Goal: Task Accomplishment & Management: Manage account settings

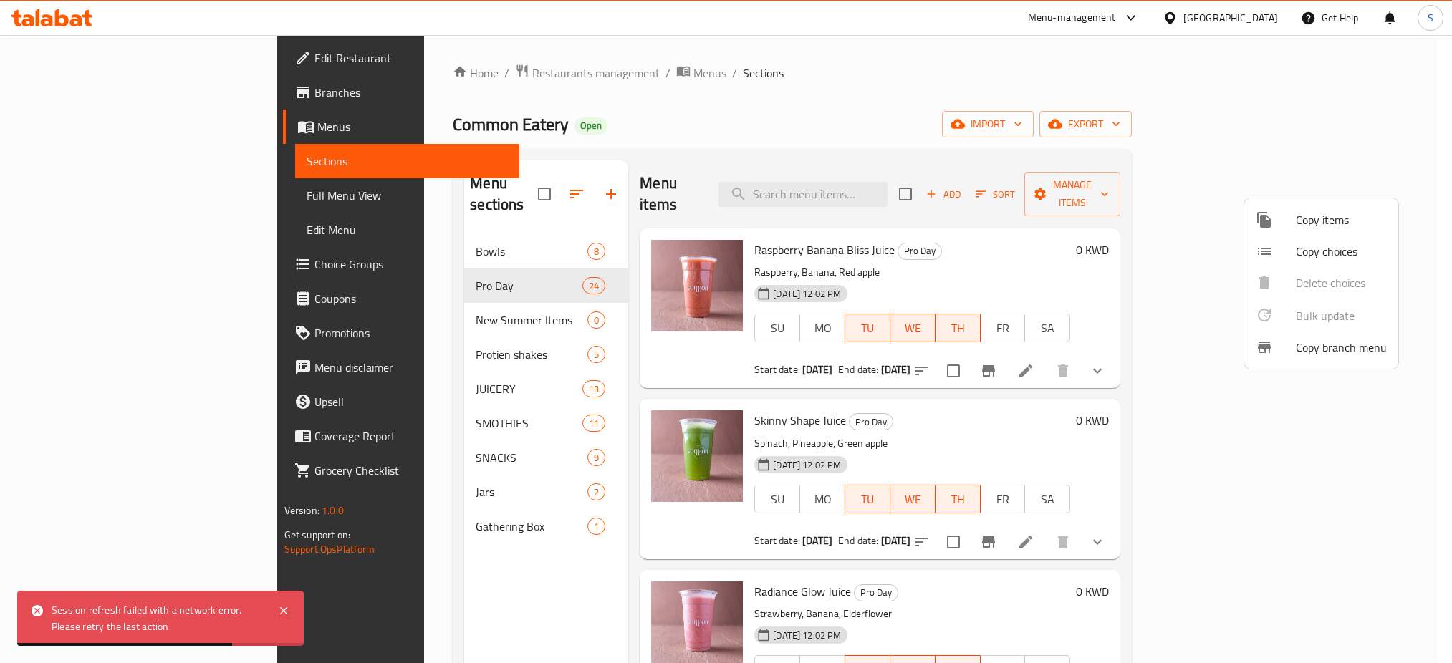
click at [1431, 19] on div at bounding box center [726, 331] width 1452 height 663
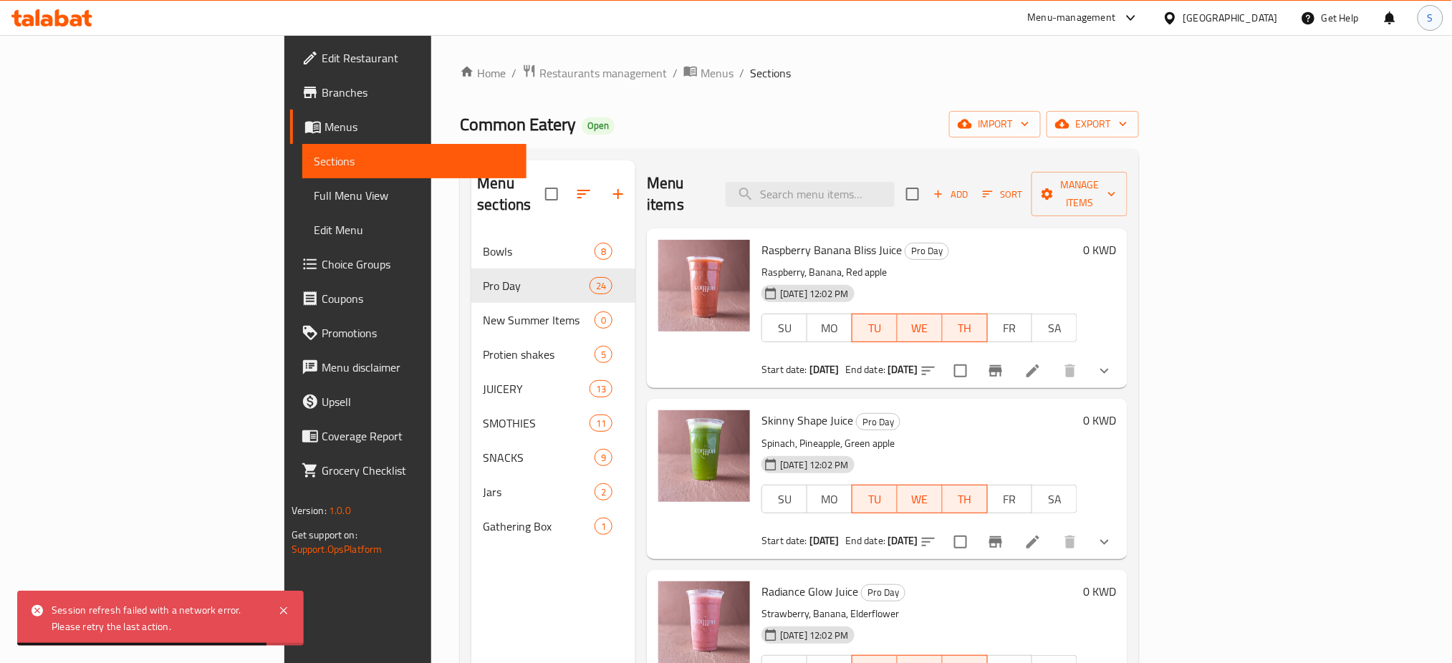
click at [1433, 19] on span "S" at bounding box center [1431, 18] width 6 height 16
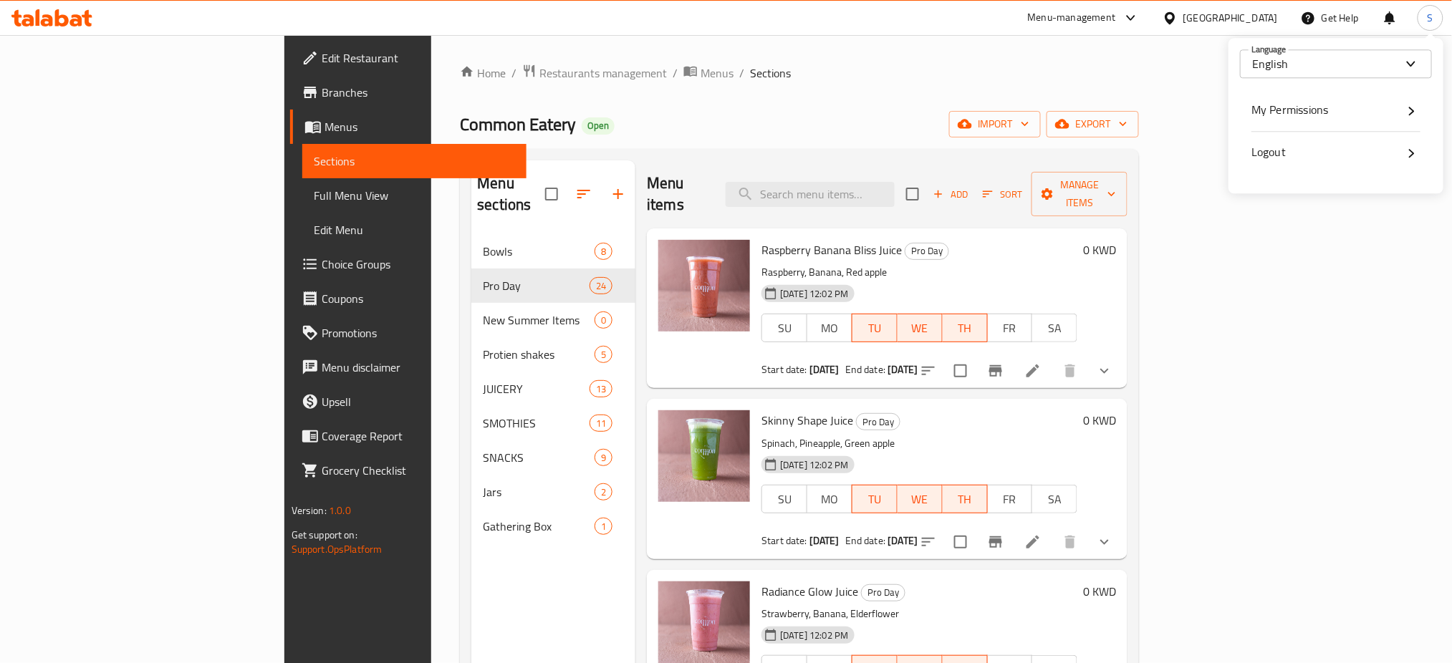
click at [1308, 150] on div "Logout" at bounding box center [1336, 152] width 169 height 19
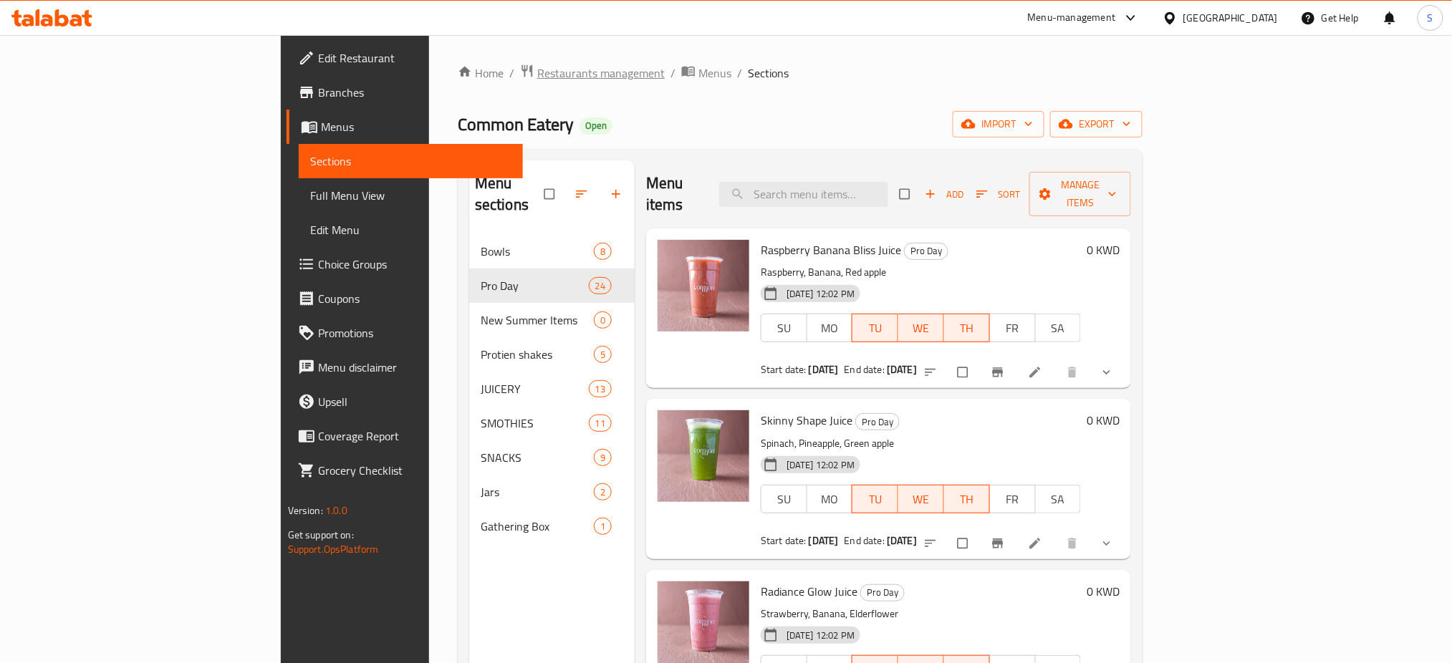
click at [537, 68] on span "Restaurants management" at bounding box center [601, 72] width 128 height 17
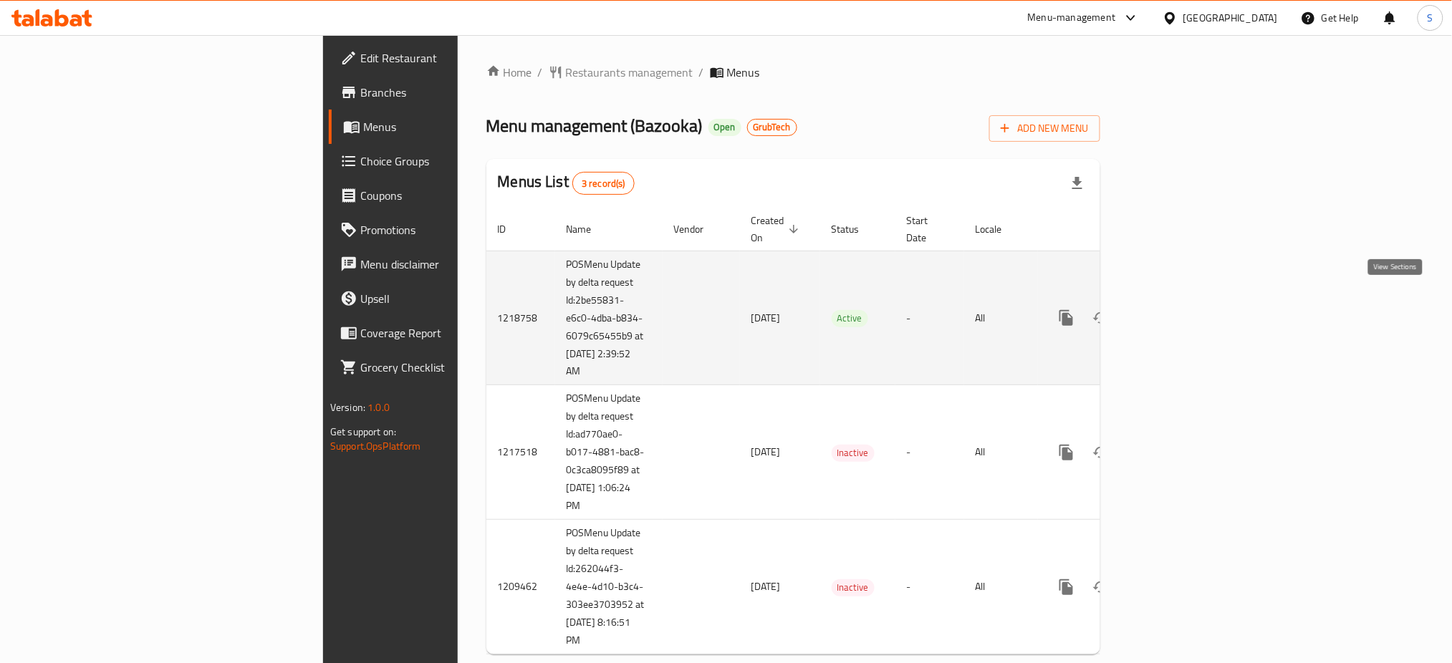
click at [1176, 312] on icon "enhanced table" at bounding box center [1170, 318] width 13 height 13
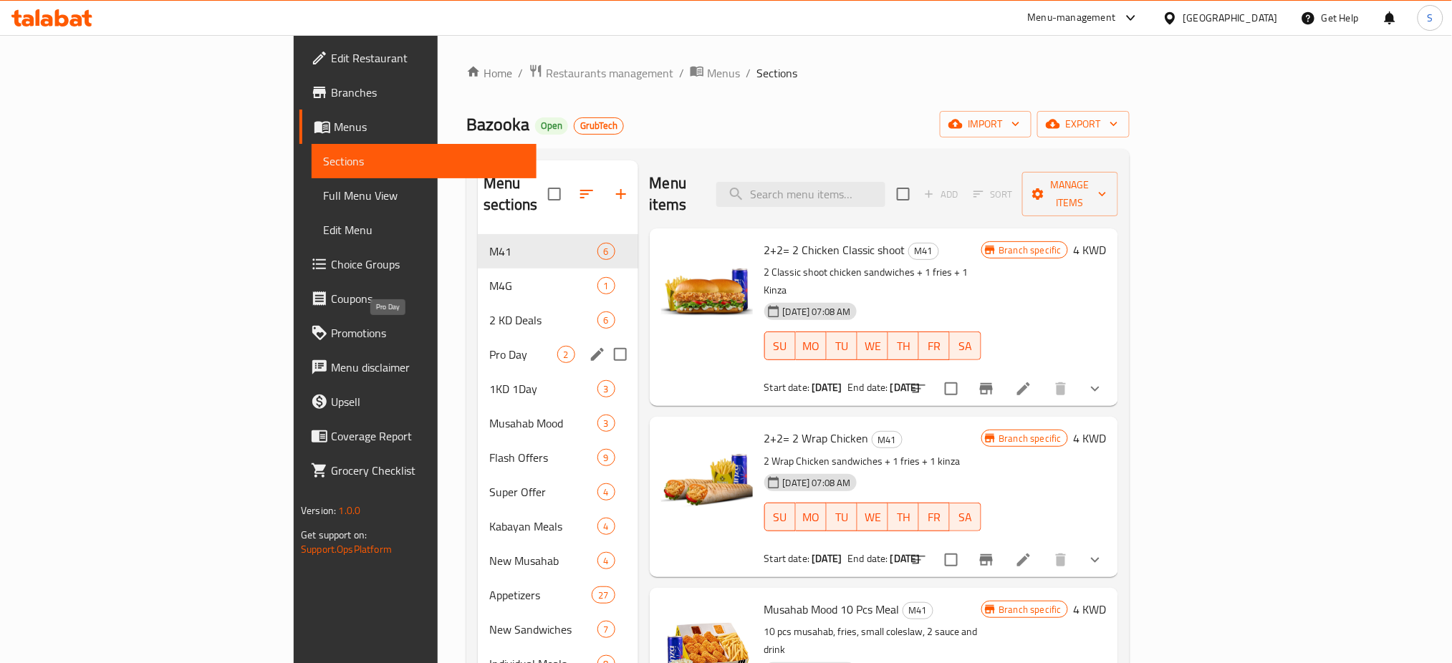
click at [489, 346] on span "Pro Day" at bounding box center [522, 354] width 67 height 17
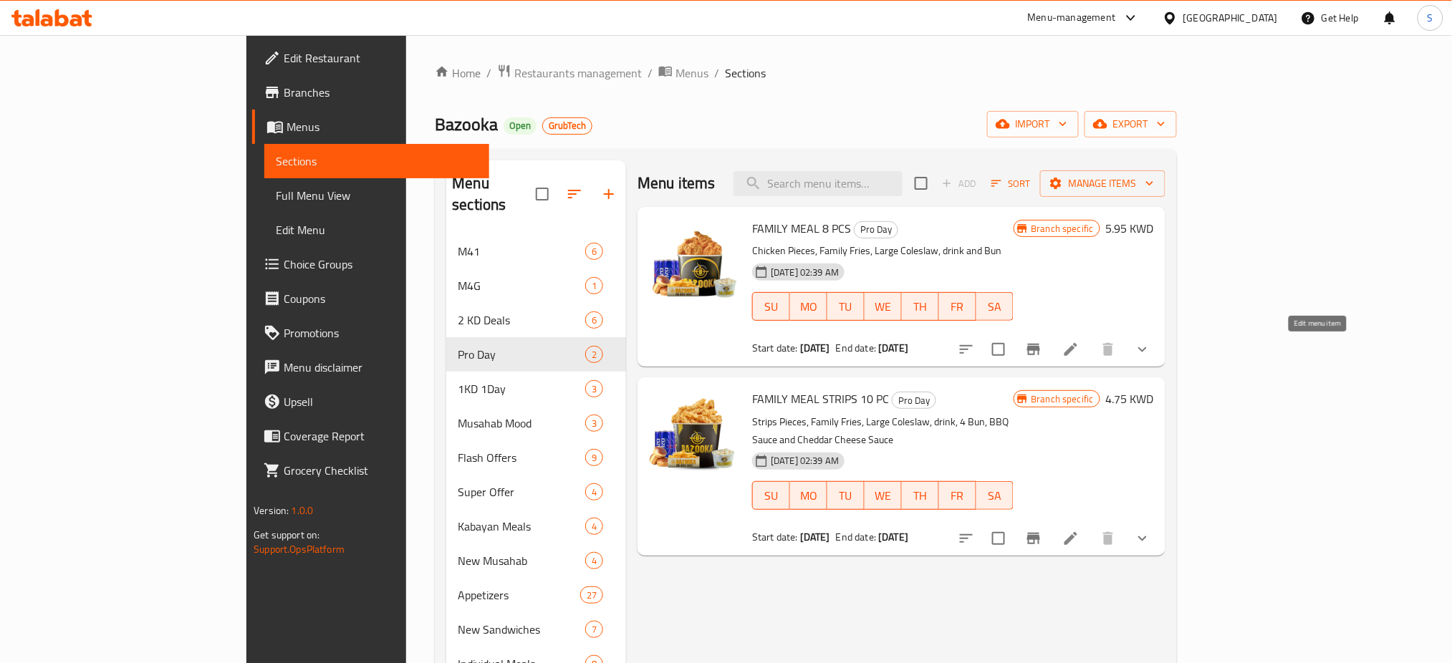
click at [1080, 358] on icon at bounding box center [1070, 349] width 17 height 17
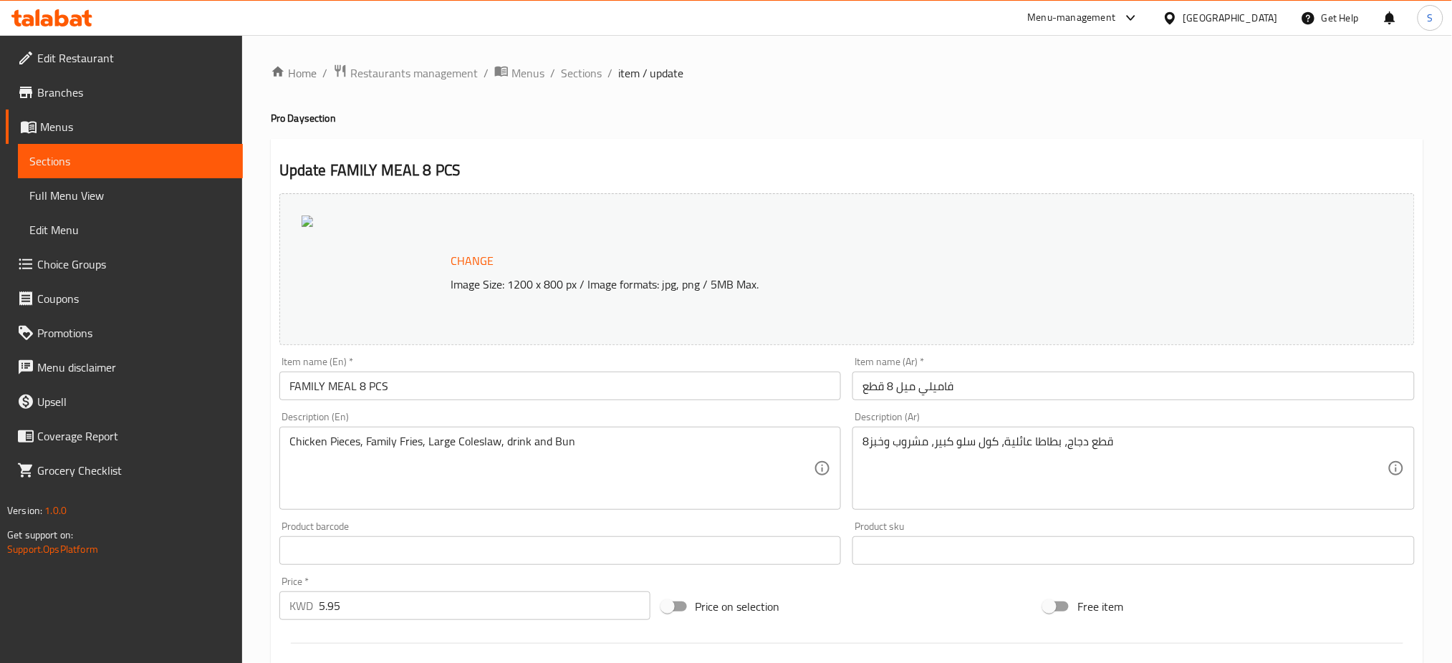
click at [724, 35] on div at bounding box center [726, 35] width 1452 height 1
click at [580, 74] on span "Sections" at bounding box center [581, 72] width 41 height 17
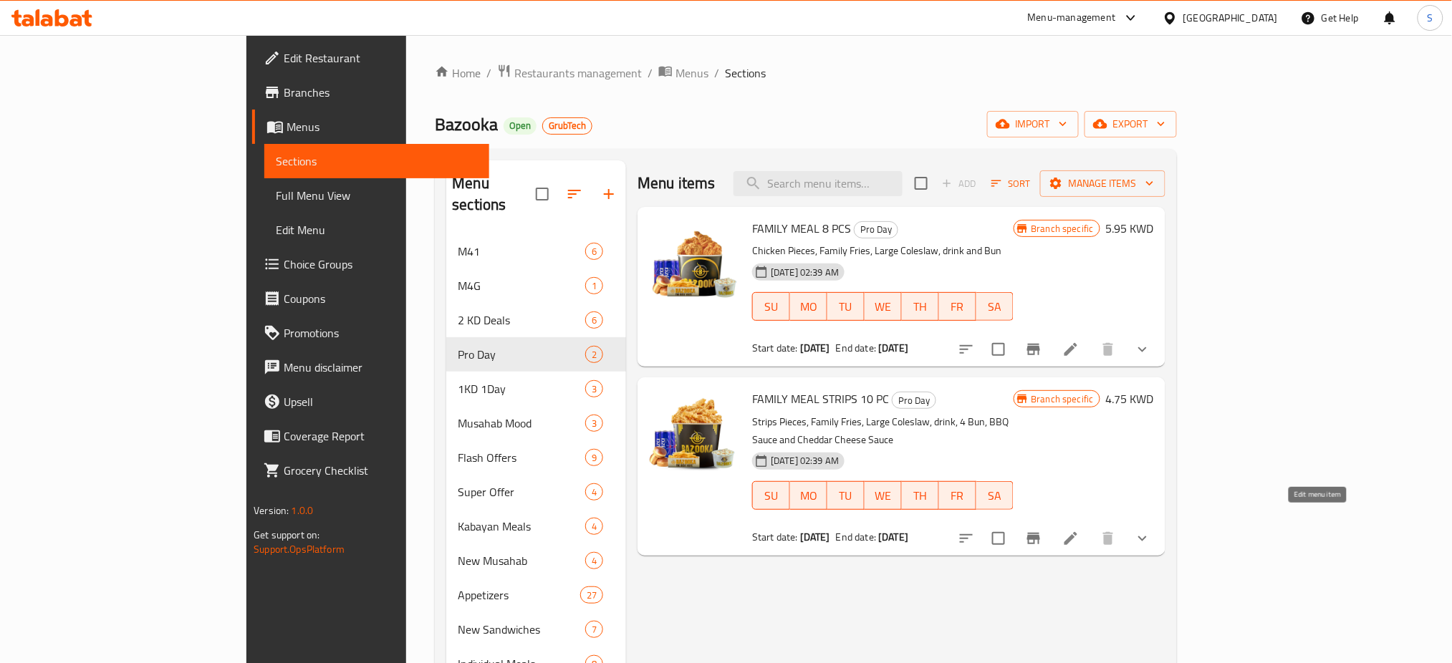
click at [1078, 532] on icon at bounding box center [1071, 538] width 13 height 13
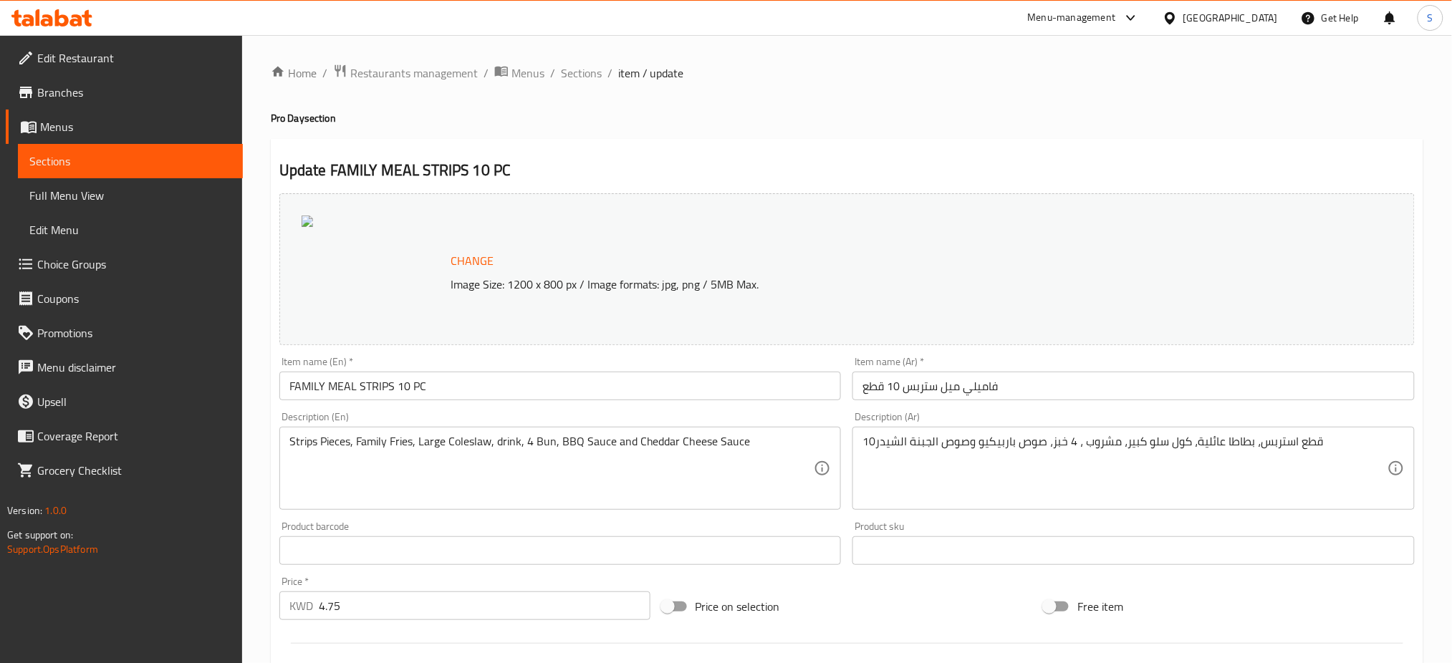
click at [590, 121] on h4 "Pro Day section" at bounding box center [847, 118] width 1153 height 14
click at [568, 68] on span "Sections" at bounding box center [581, 72] width 41 height 17
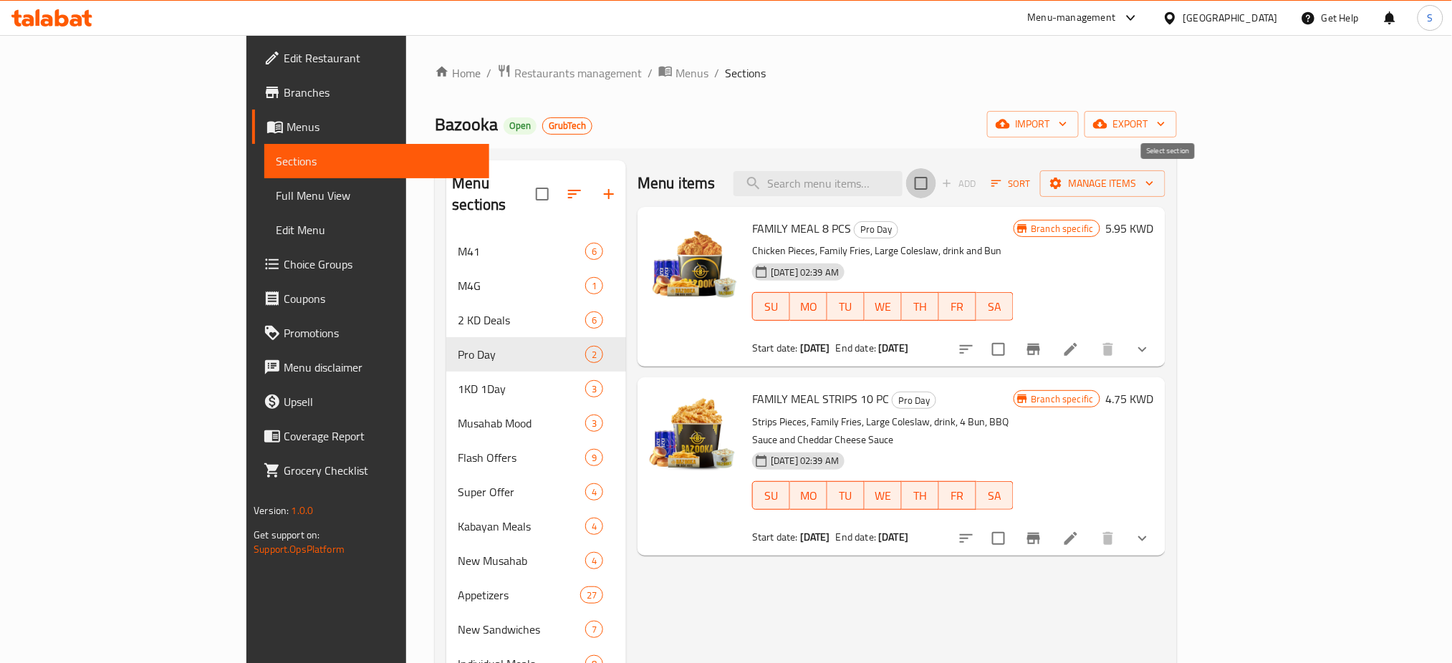
click at [936, 185] on input "checkbox" at bounding box center [921, 183] width 30 height 30
checkbox input "true"
click at [1157, 187] on icon "button" at bounding box center [1150, 183] width 14 height 14
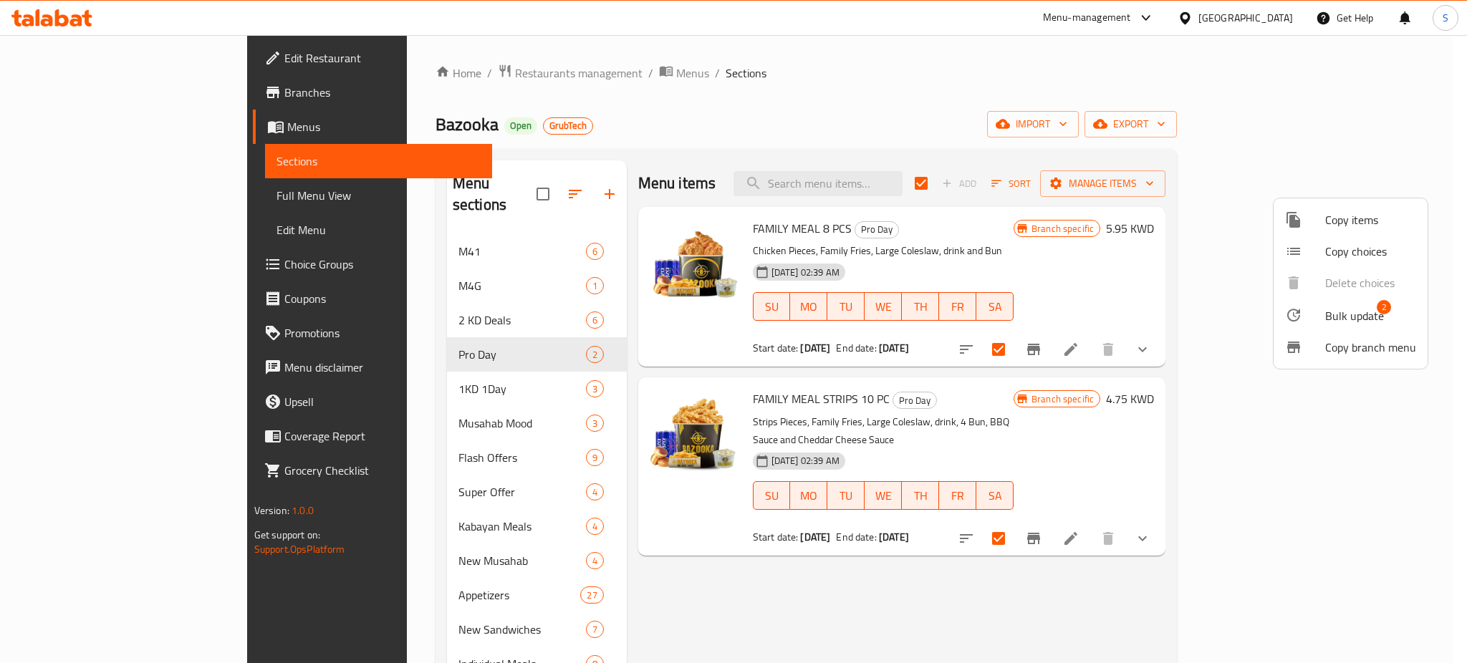
click at [1365, 315] on span "Bulk update" at bounding box center [1354, 315] width 59 height 17
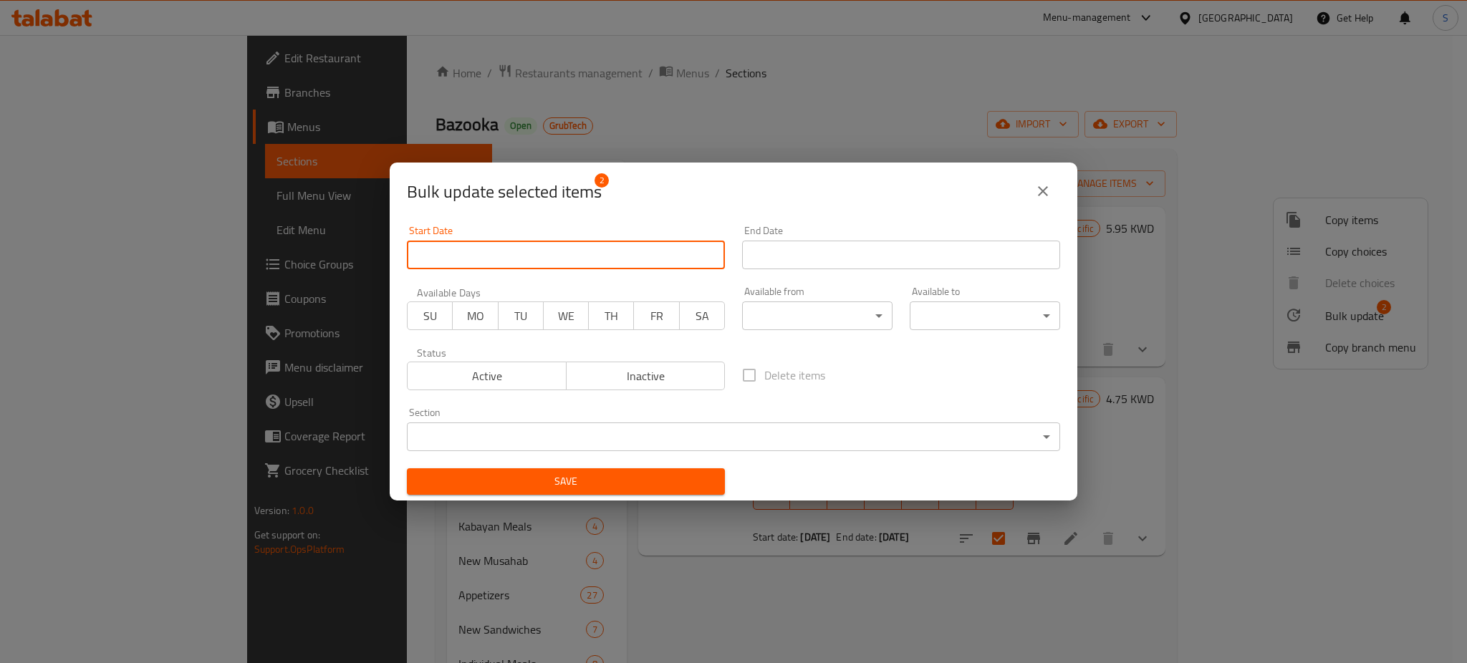
click at [577, 260] on input "Start Date" at bounding box center [566, 255] width 318 height 29
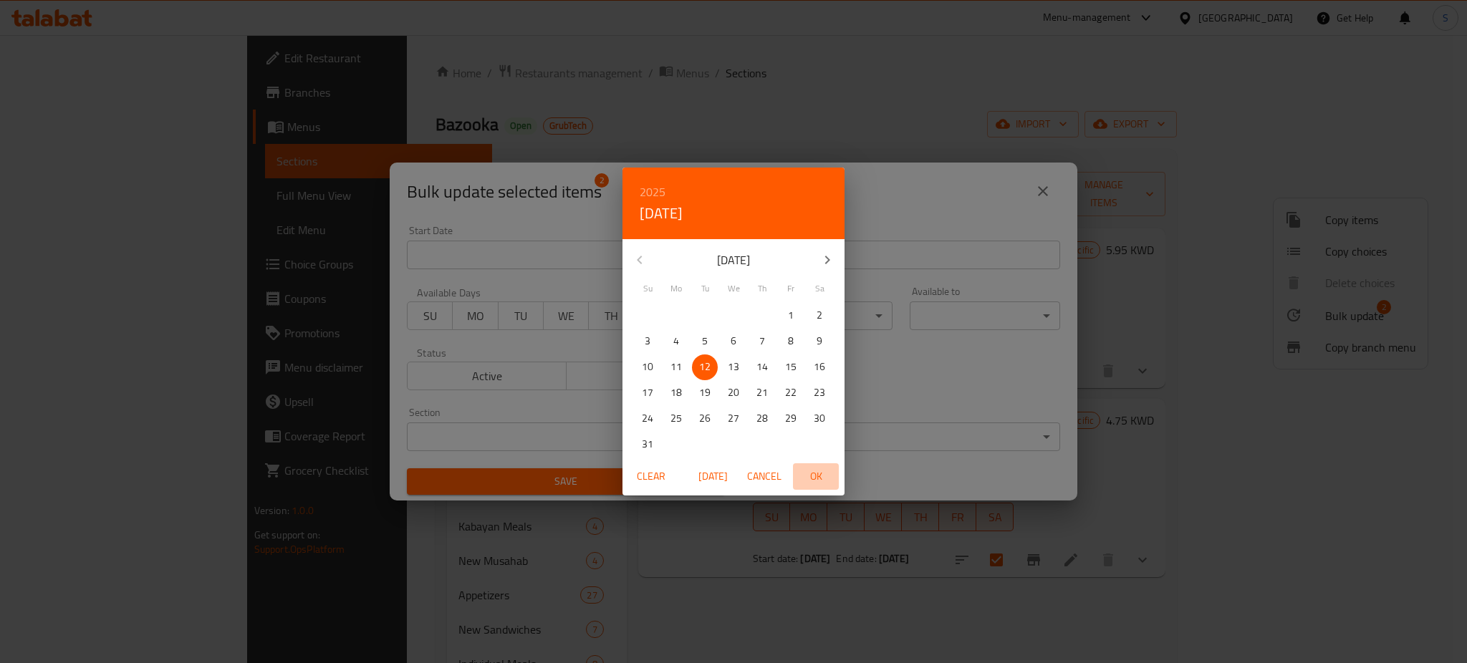
click at [816, 480] on span "OK" at bounding box center [816, 477] width 34 height 18
type input "[DATE]"
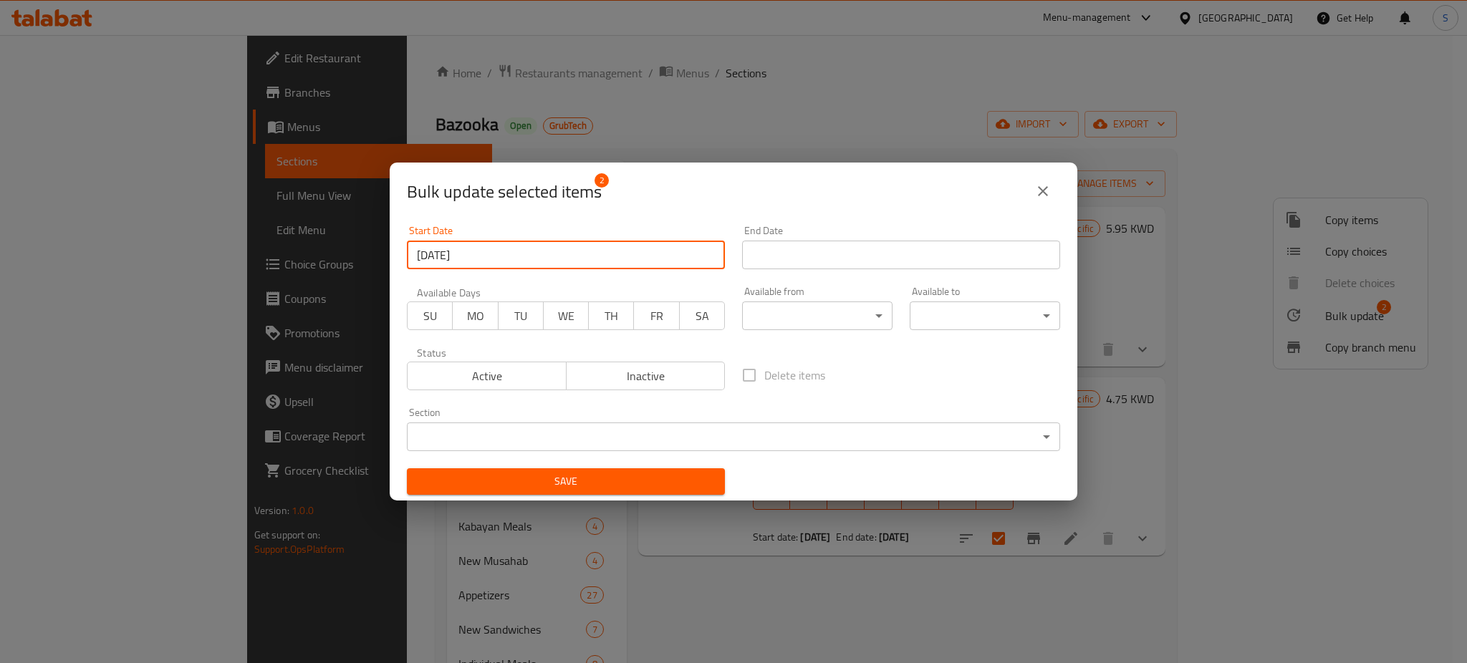
click at [851, 259] on input "Start Date" at bounding box center [901, 255] width 318 height 29
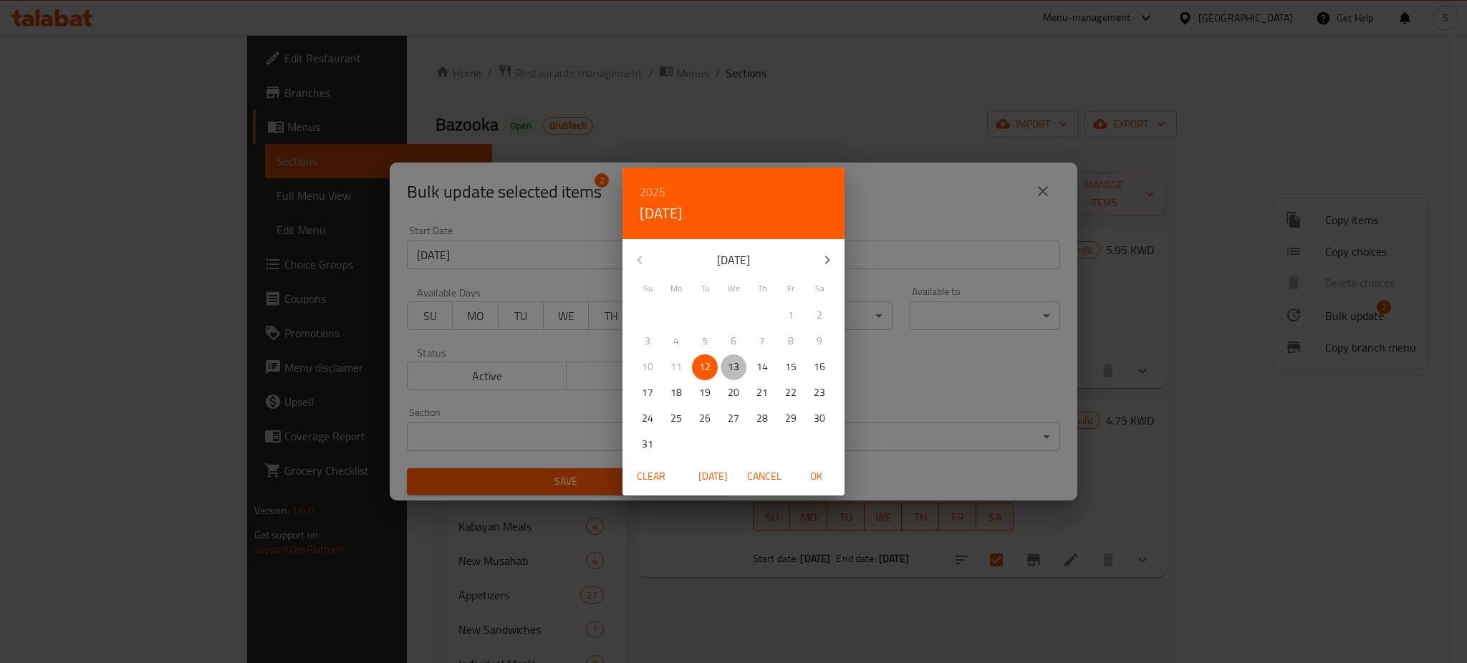
click at [736, 370] on p "13" at bounding box center [733, 367] width 11 height 18
click at [821, 473] on span "OK" at bounding box center [816, 477] width 34 height 18
type input "[DATE]"
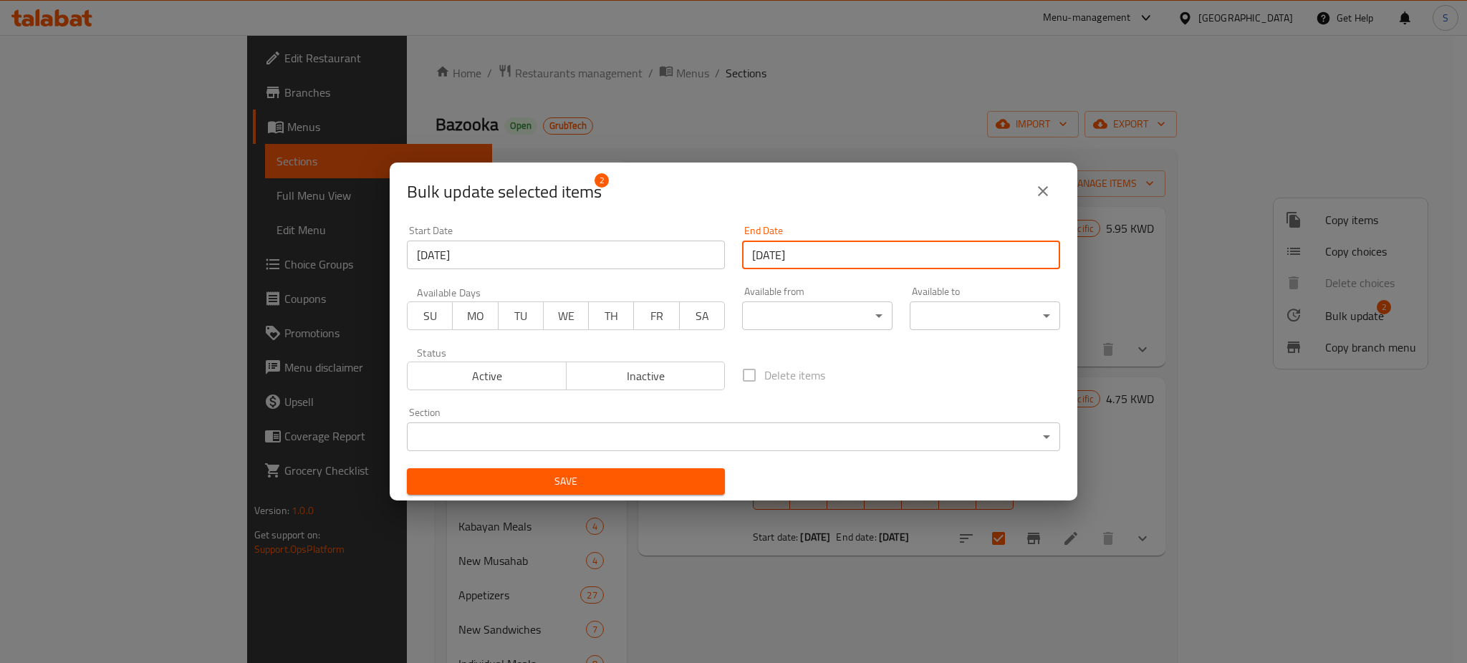
drag, startPoint x: 519, startPoint y: 320, endPoint x: 548, endPoint y: 325, distance: 29.1
click at [519, 320] on span "TU" at bounding box center [521, 316] width 34 height 21
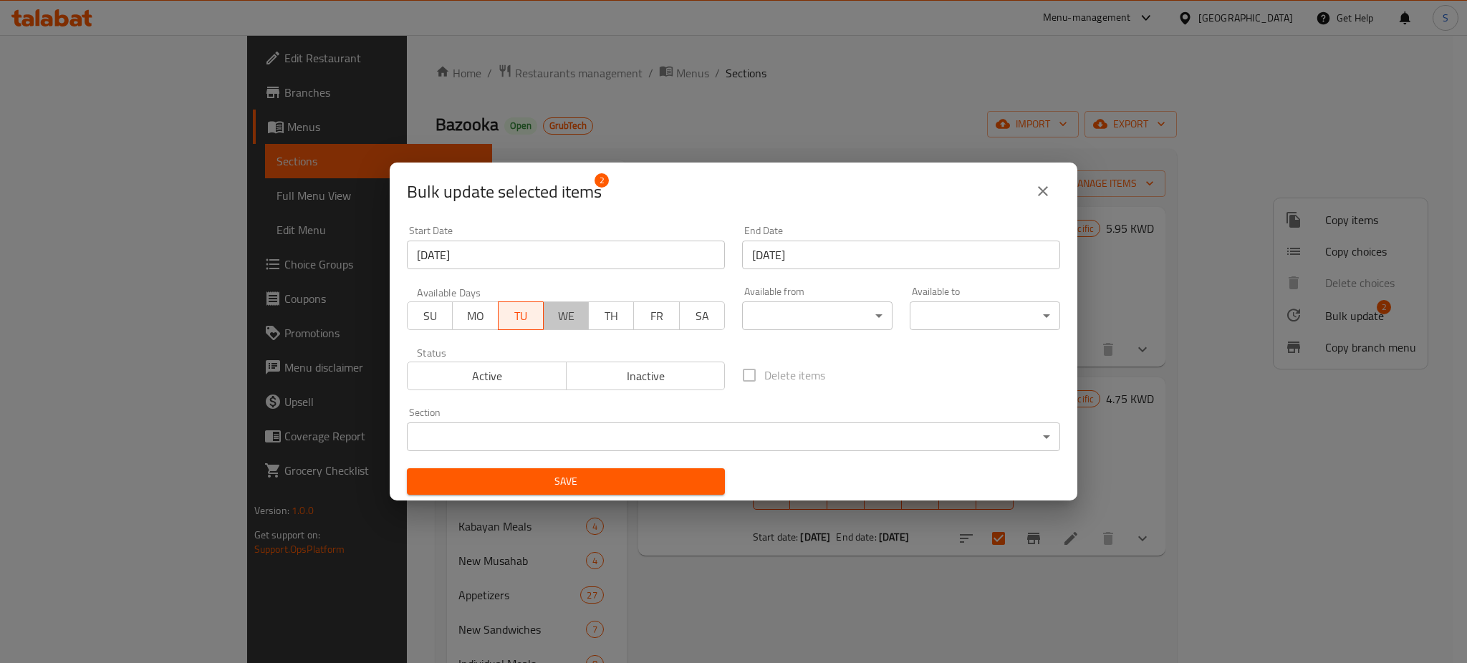
click at [566, 320] on span "WE" at bounding box center [567, 316] width 34 height 21
click at [614, 320] on span "TH" at bounding box center [612, 316] width 34 height 21
click at [675, 479] on span "Save" at bounding box center [565, 482] width 295 height 18
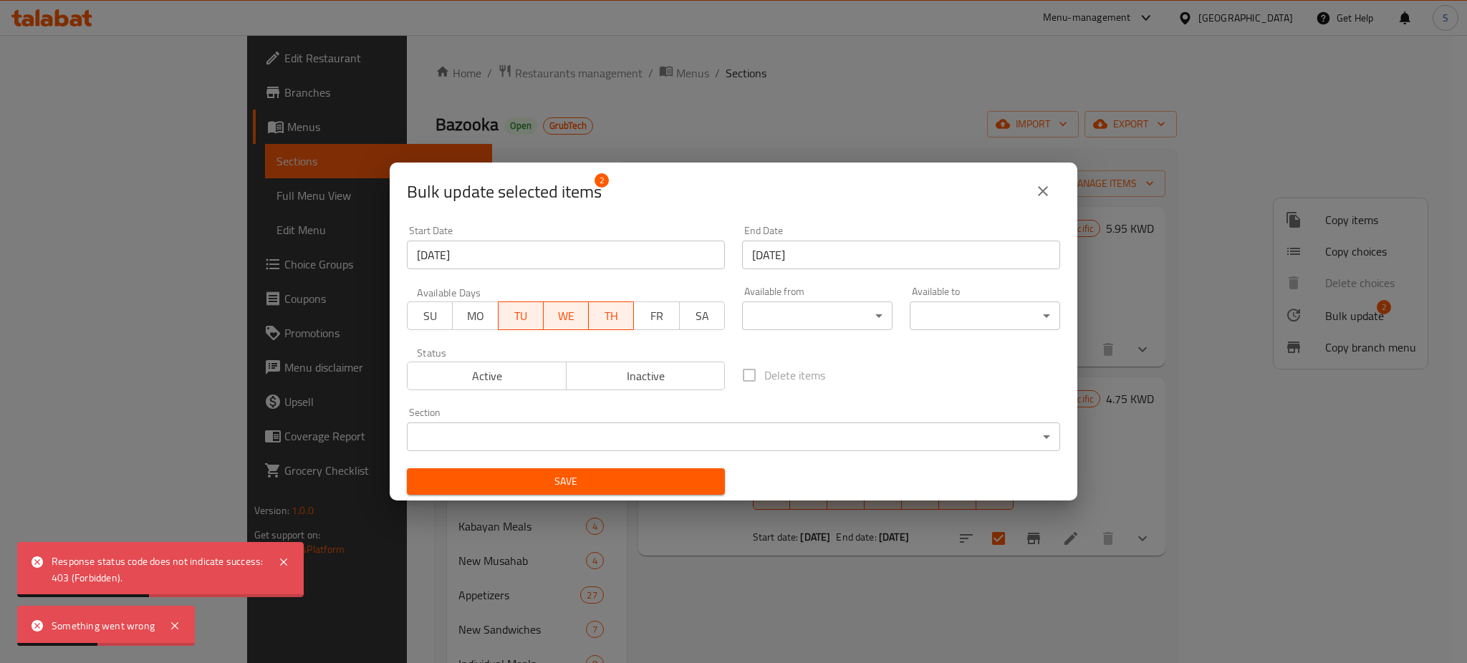
click at [1042, 193] on icon "close" at bounding box center [1043, 191] width 17 height 17
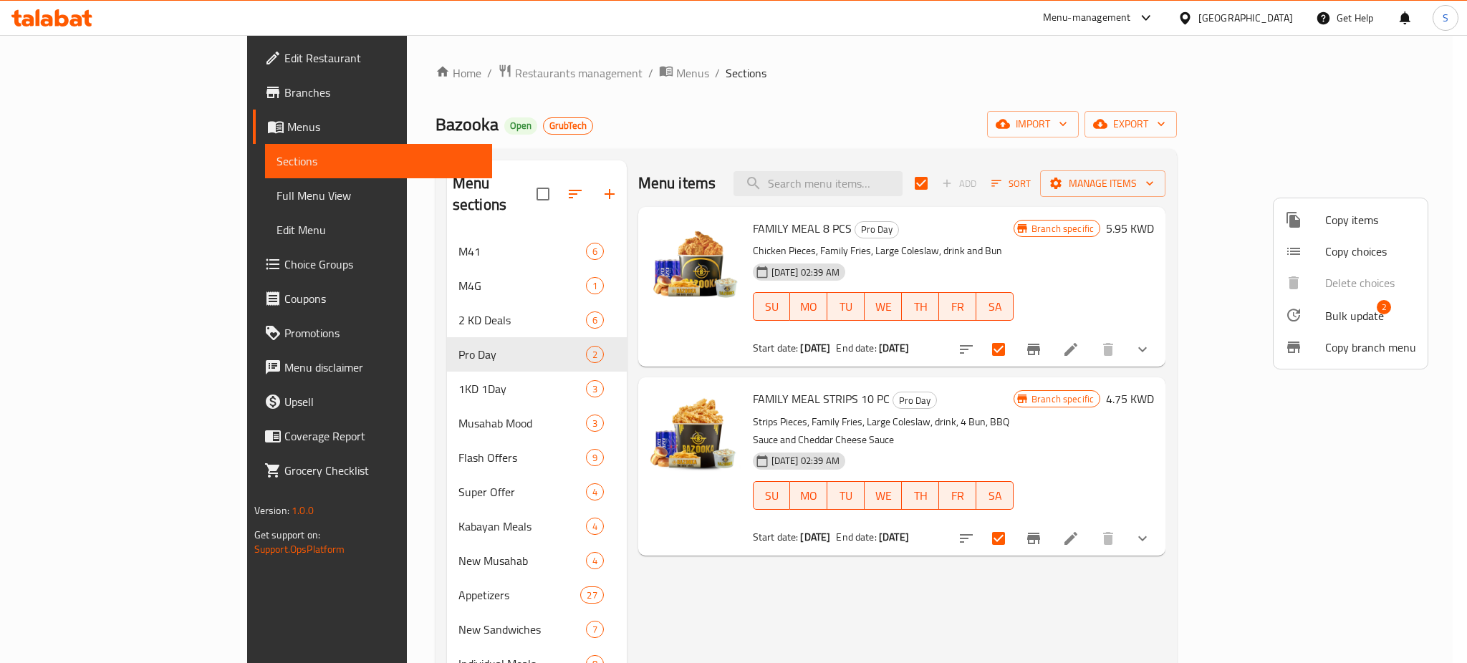
click at [378, 377] on div at bounding box center [733, 331] width 1467 height 663
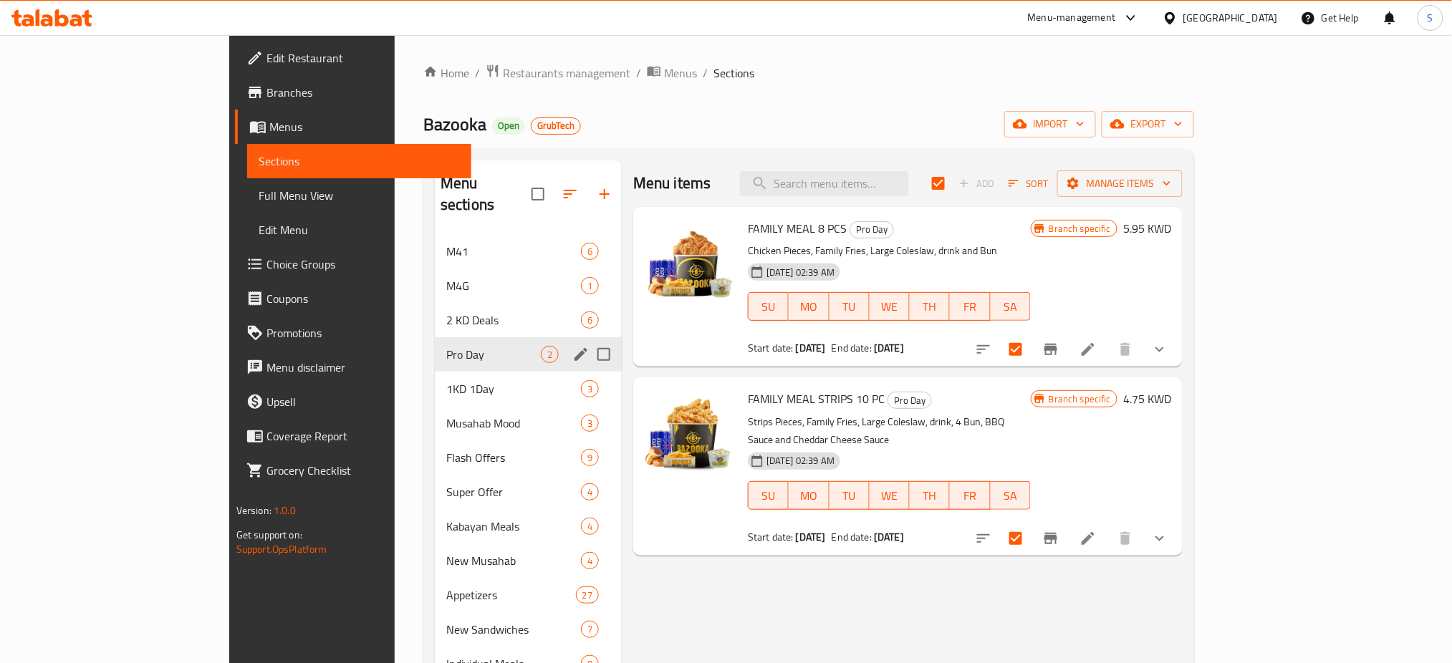
click at [435, 337] on div "Pro Day 2" at bounding box center [528, 354] width 187 height 34
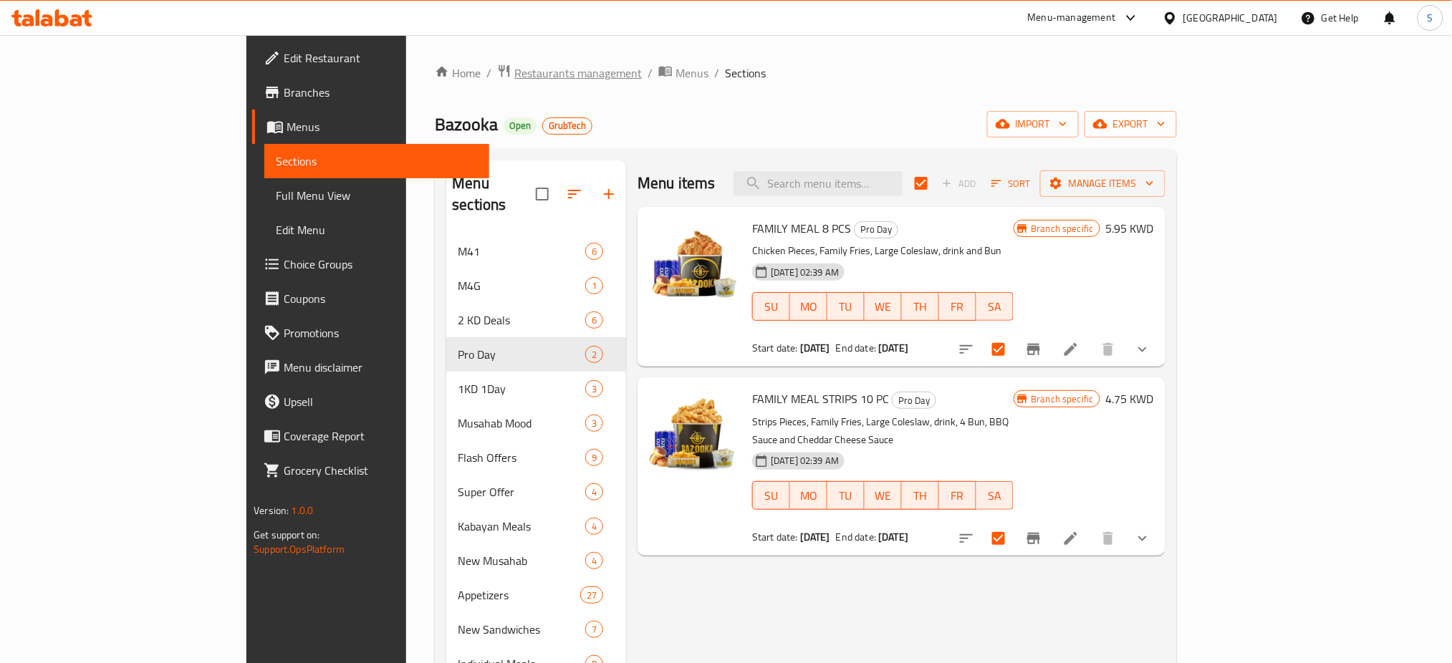
click at [514, 76] on span "Restaurants management" at bounding box center [578, 72] width 128 height 17
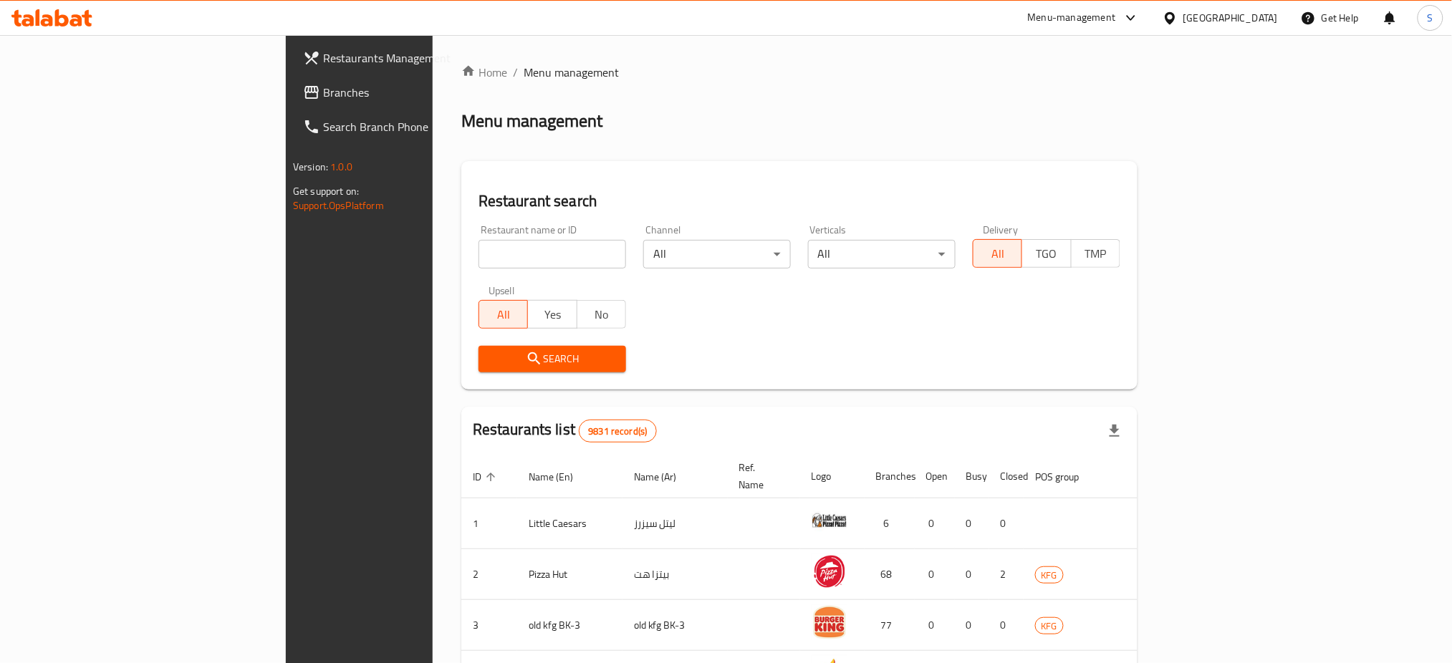
click at [479, 253] on input "search" at bounding box center [553, 254] width 148 height 29
type input "moosh"
click button "Search" at bounding box center [553, 359] width 148 height 27
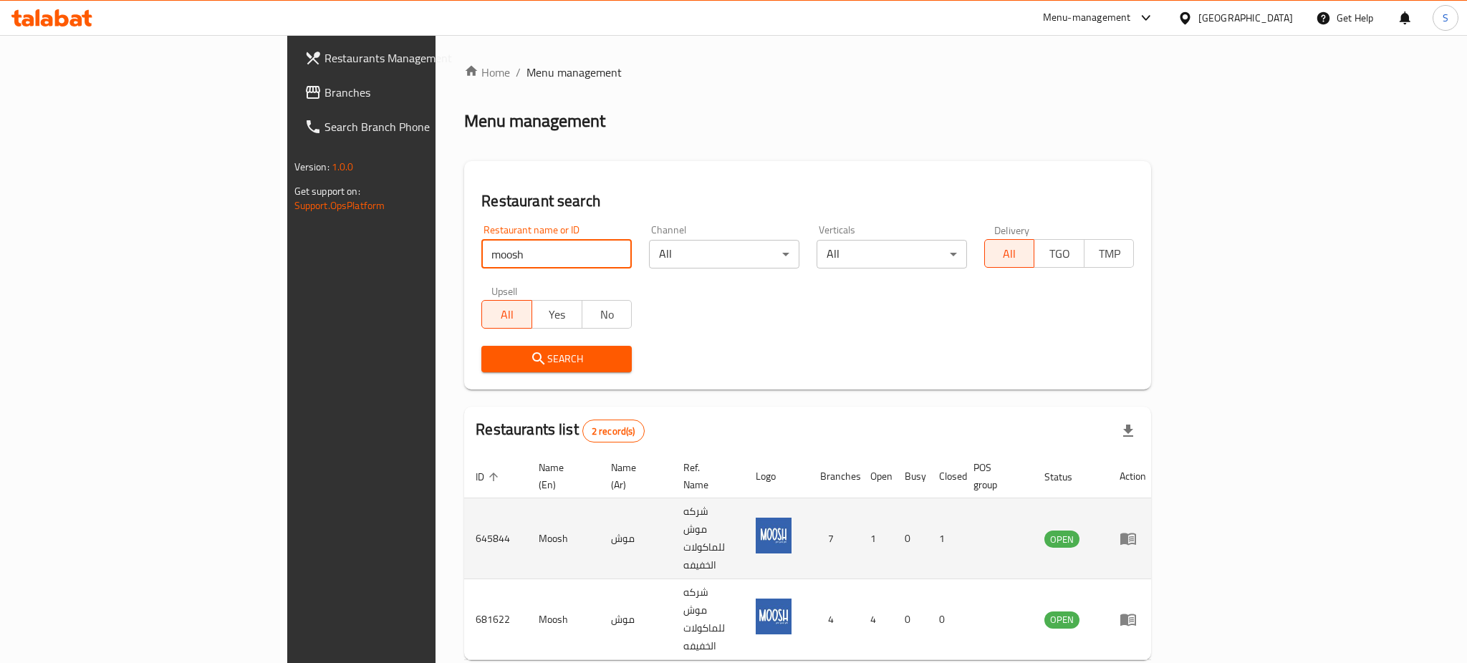
click at [527, 503] on td "Moosh" at bounding box center [563, 539] width 72 height 81
drag, startPoint x: 394, startPoint y: 509, endPoint x: 272, endPoint y: 508, distance: 121.8
click at [464, 508] on tr "645844 Moosh موش شركه موش للماكولات الخفيفه 7 1 0 1 OPEN" at bounding box center [811, 539] width 694 height 81
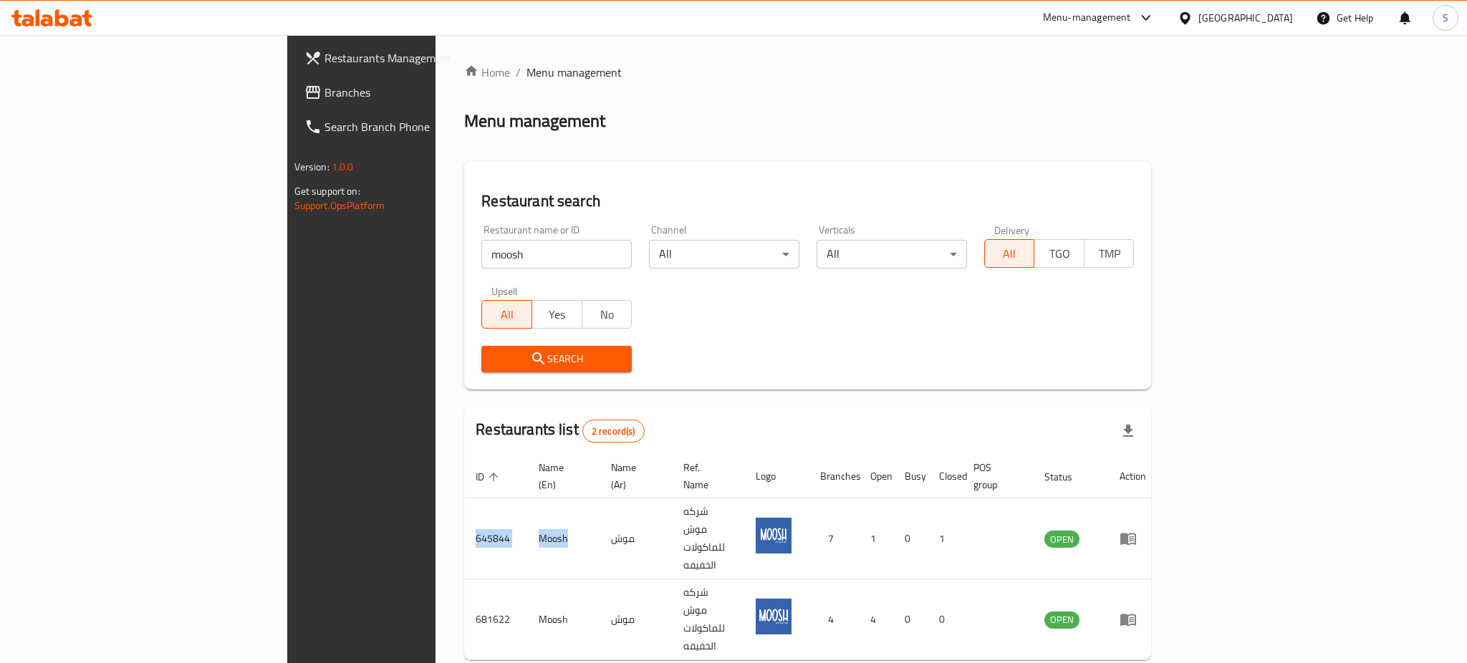
copy tr "645844 Moosh"
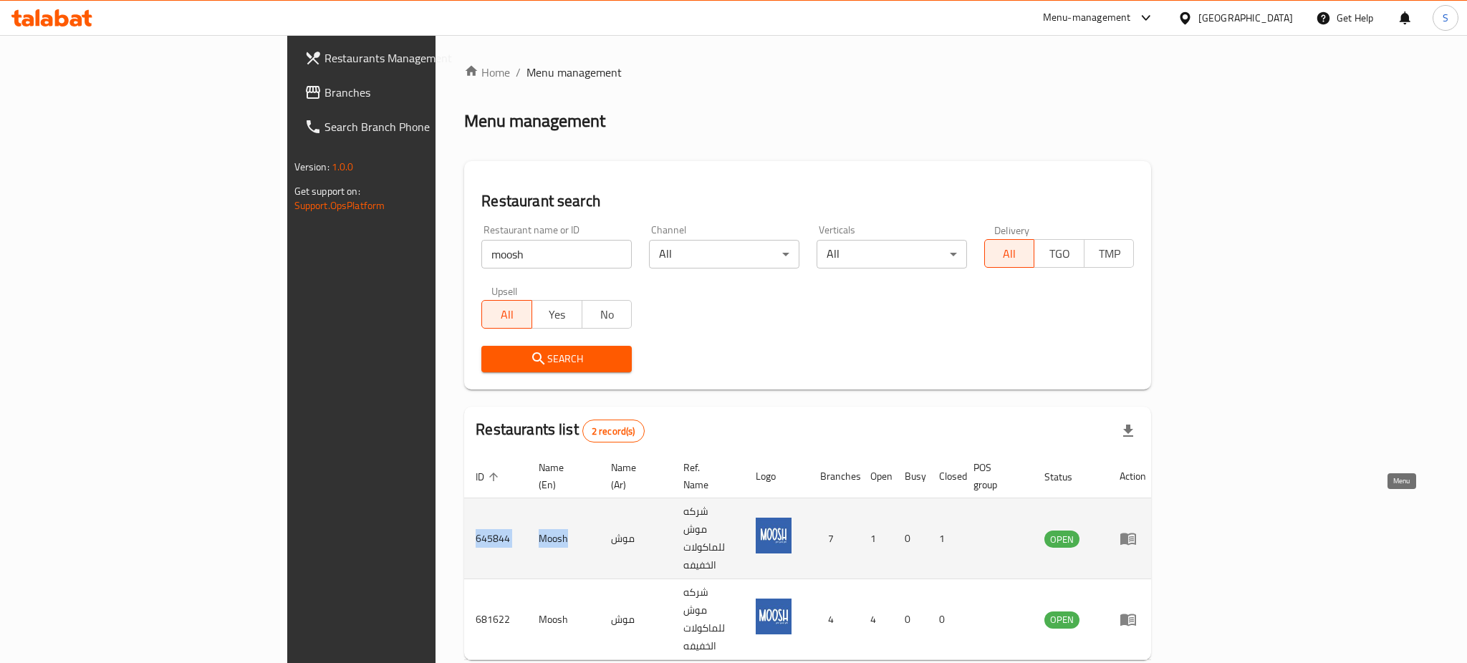
click at [1137, 530] on icon "enhanced table" at bounding box center [1128, 538] width 17 height 17
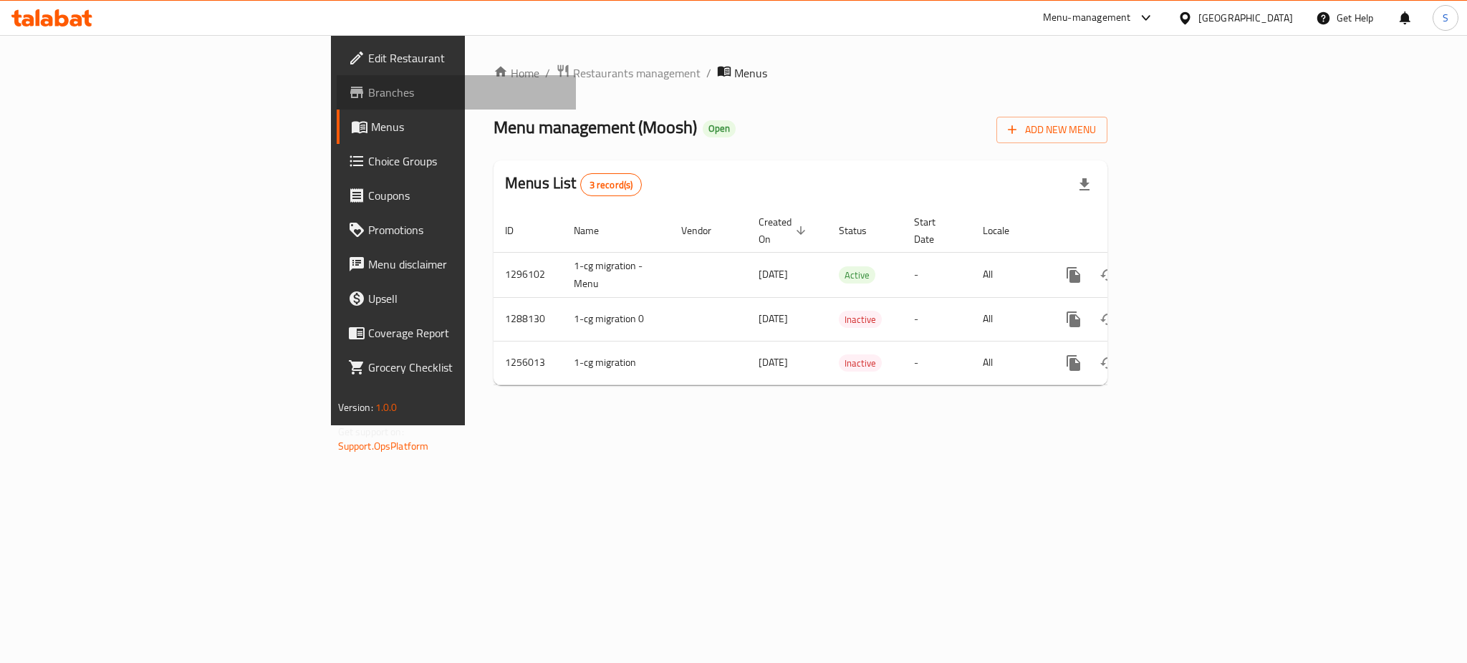
click at [368, 93] on span "Branches" at bounding box center [466, 92] width 196 height 17
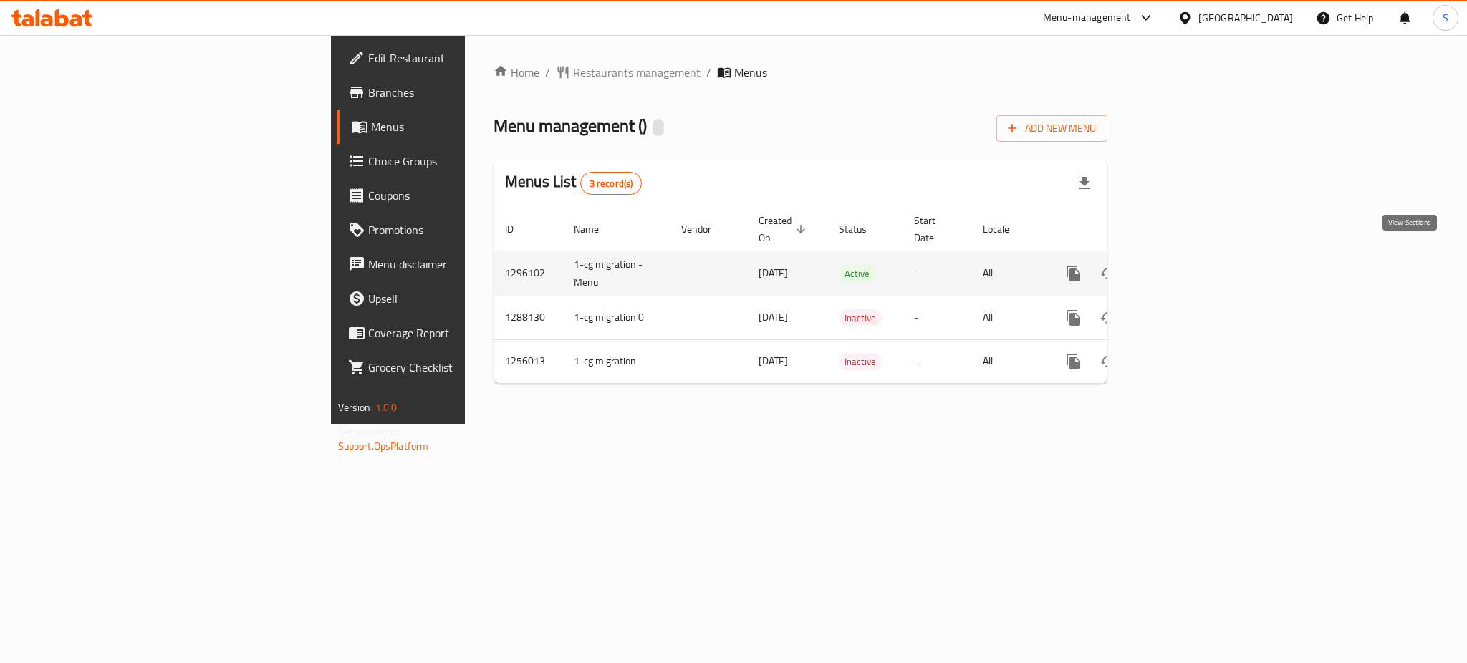
click at [1186, 265] on icon "enhanced table" at bounding box center [1177, 273] width 17 height 17
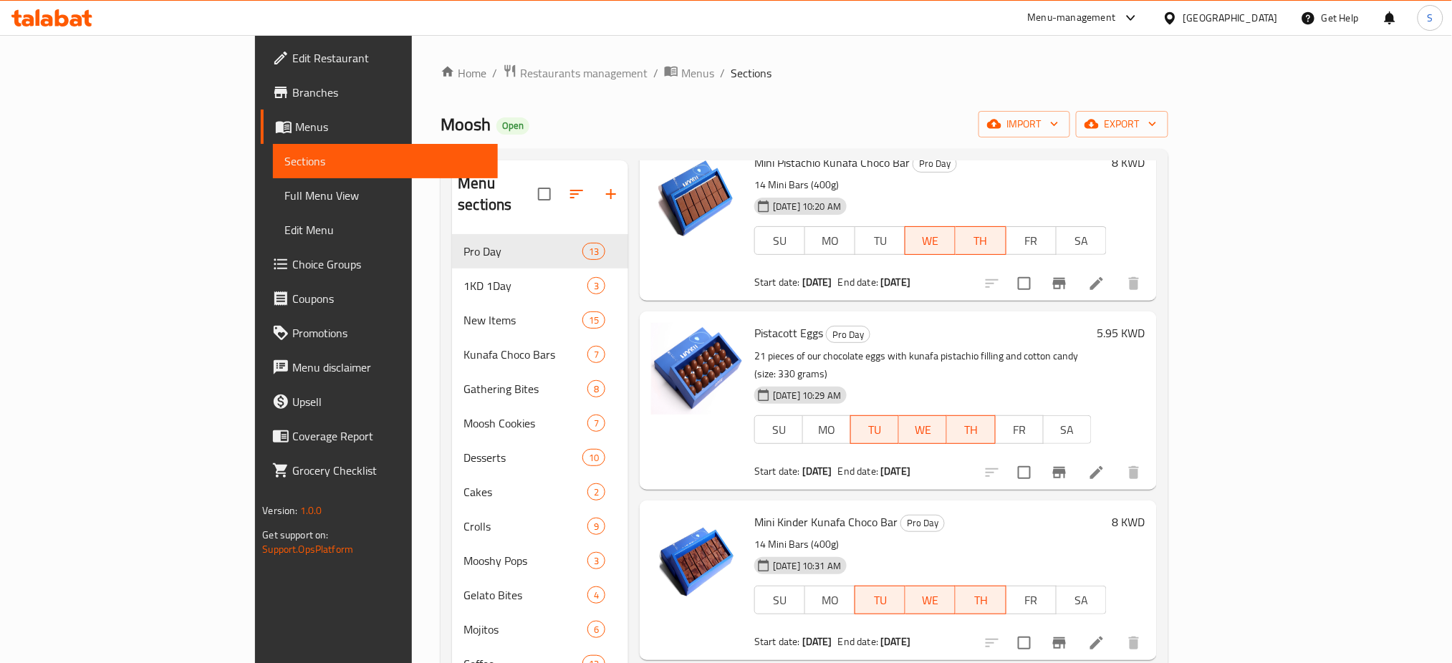
scroll to position [191, 0]
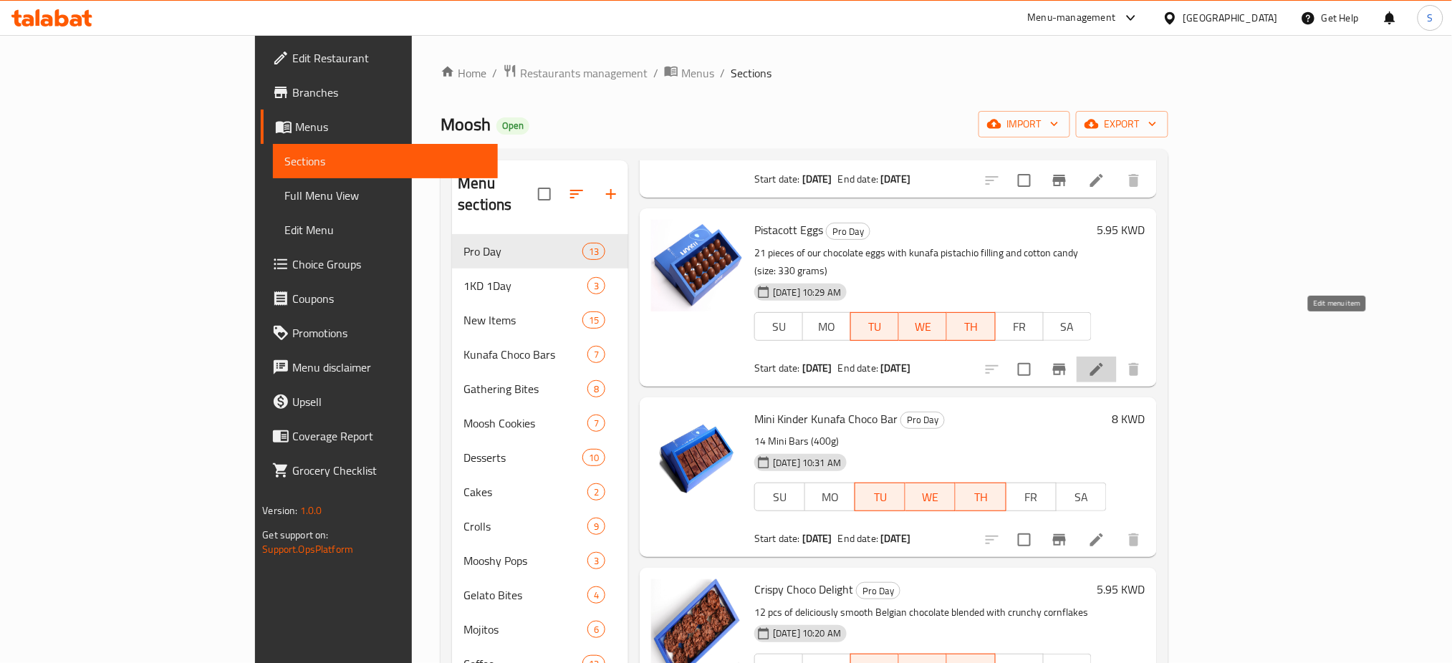
click at [1105, 361] on icon at bounding box center [1096, 369] width 17 height 17
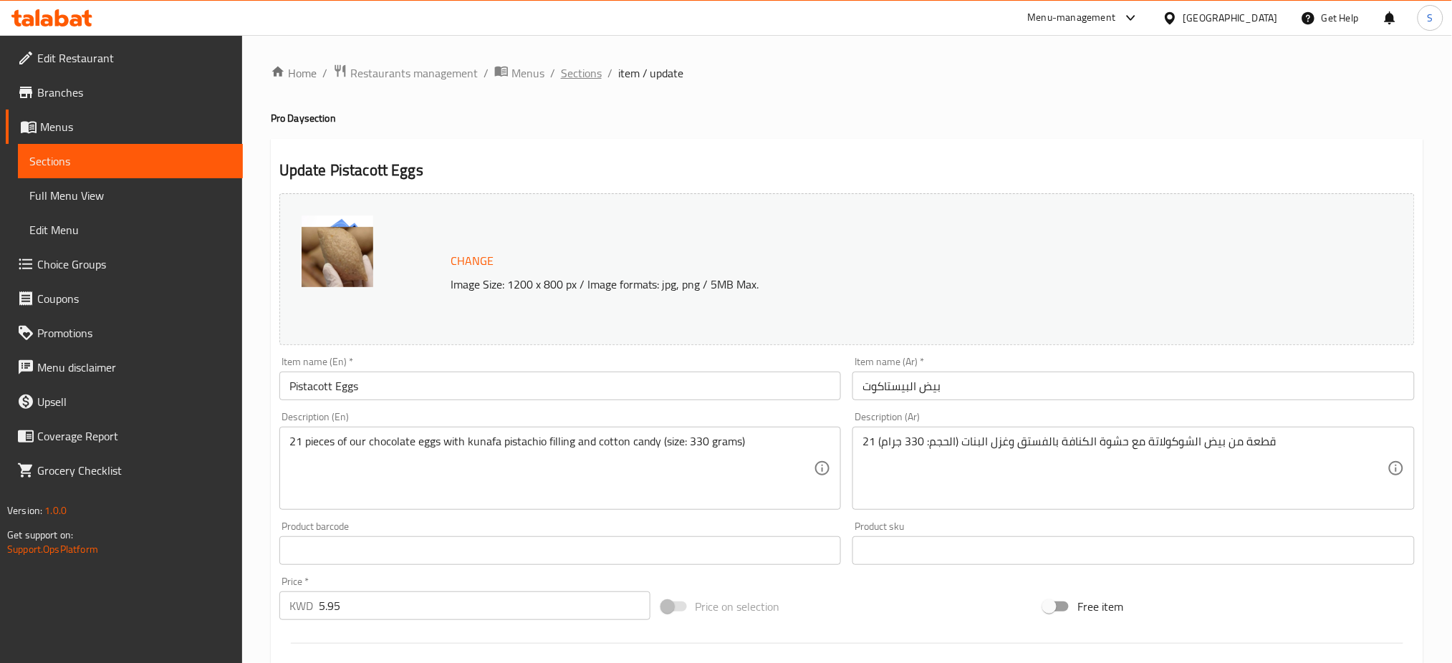
click at [588, 73] on span "Sections" at bounding box center [581, 72] width 41 height 17
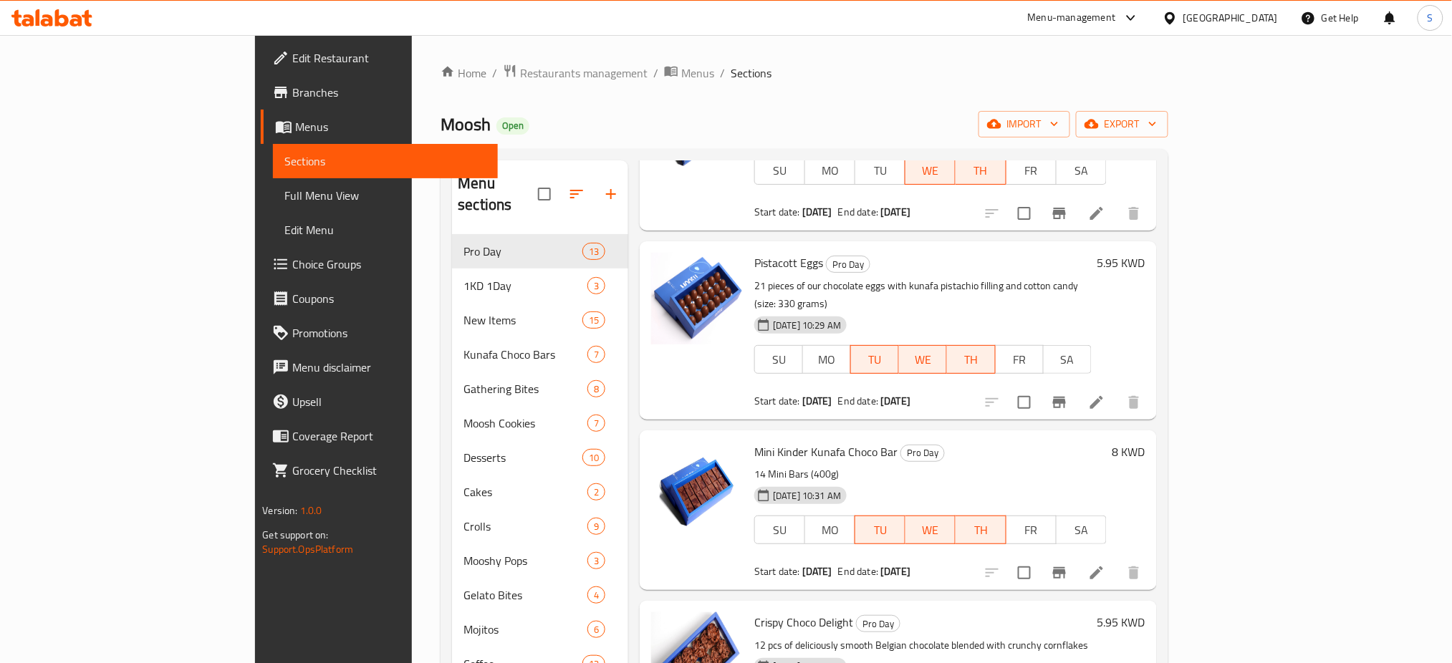
scroll to position [191, 0]
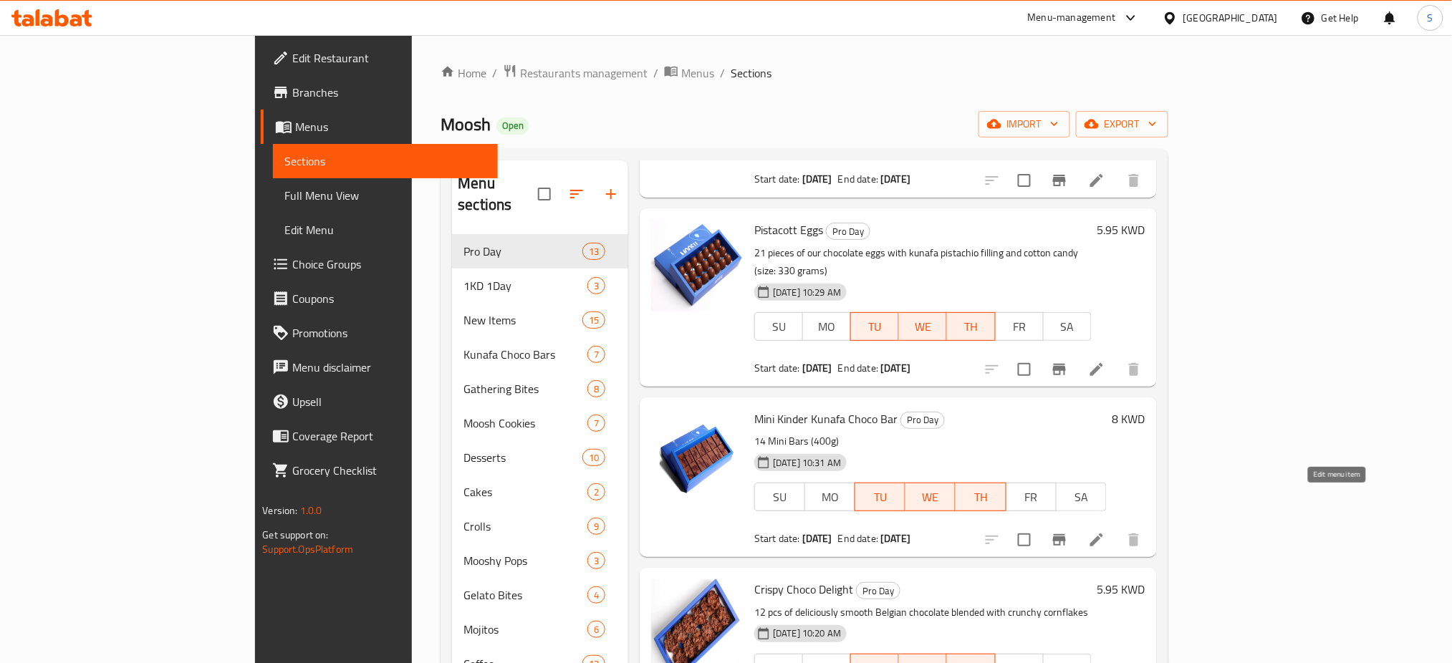
click at [1105, 532] on icon at bounding box center [1096, 540] width 17 height 17
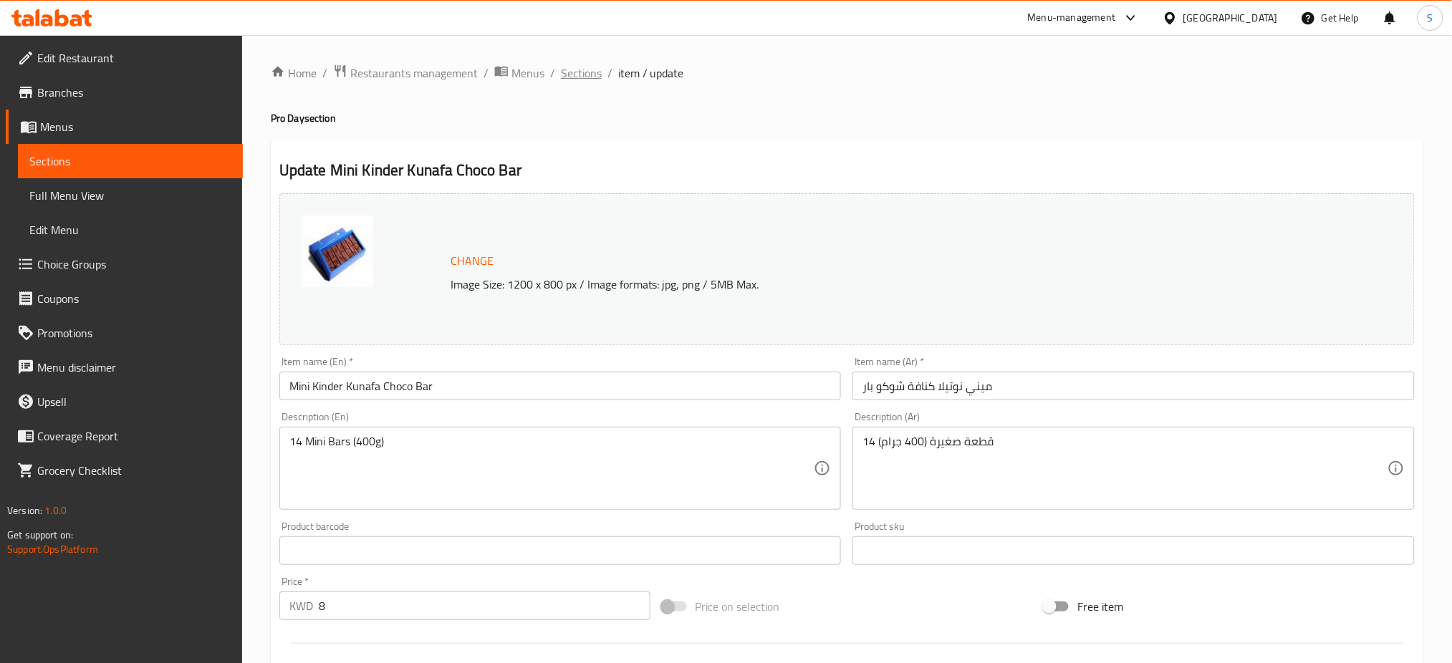
click at [579, 73] on span "Sections" at bounding box center [581, 72] width 41 height 17
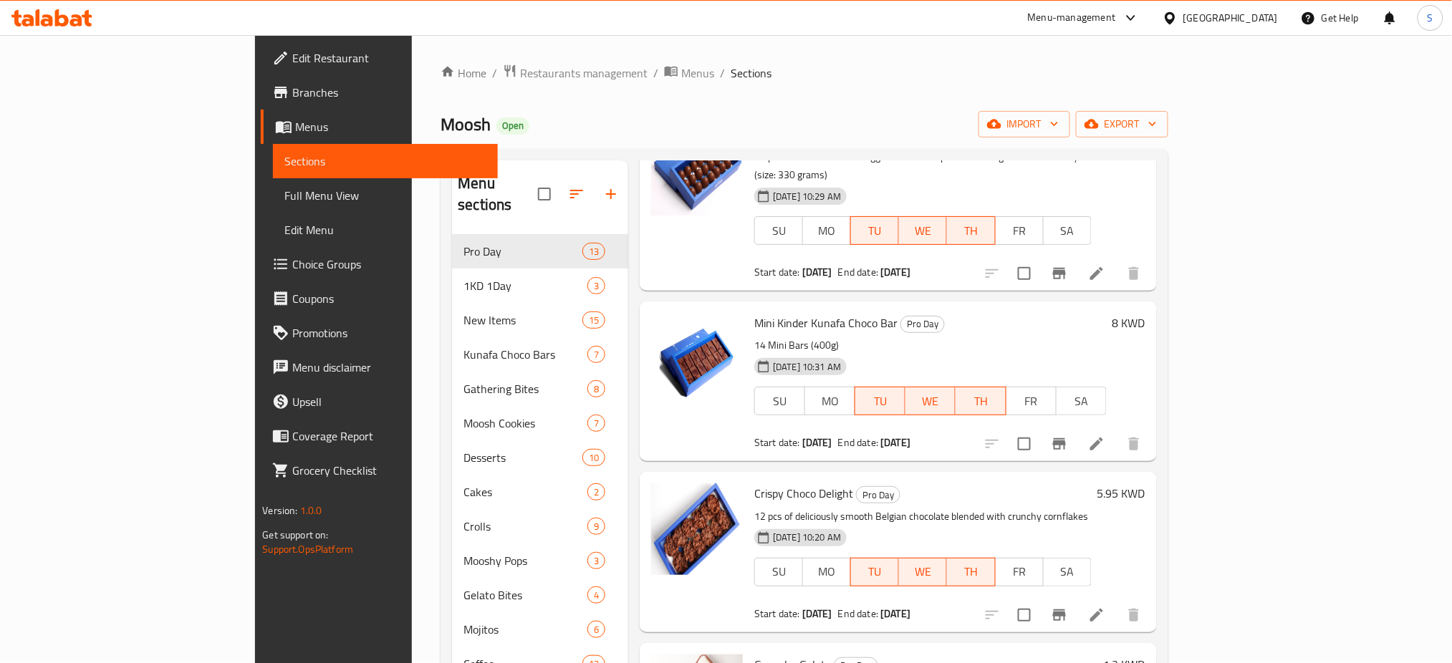
scroll to position [382, 0]
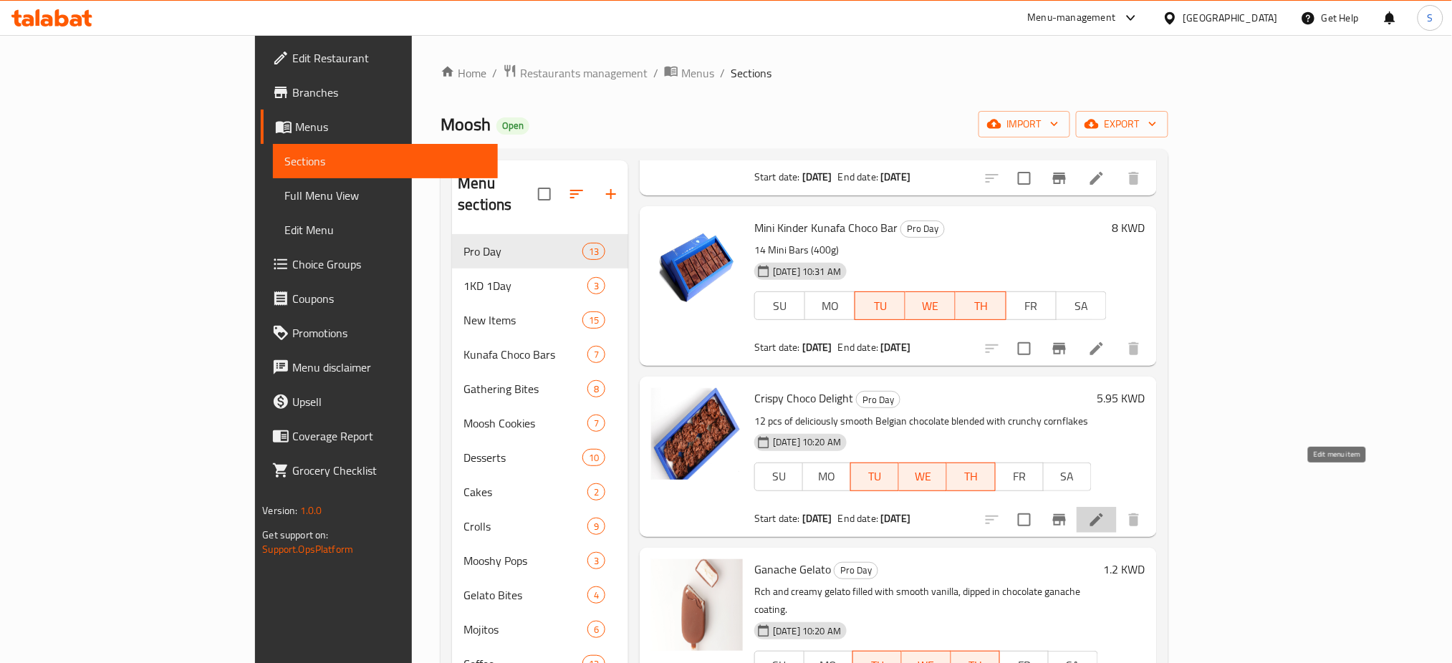
click at [1105, 512] on icon at bounding box center [1096, 520] width 17 height 17
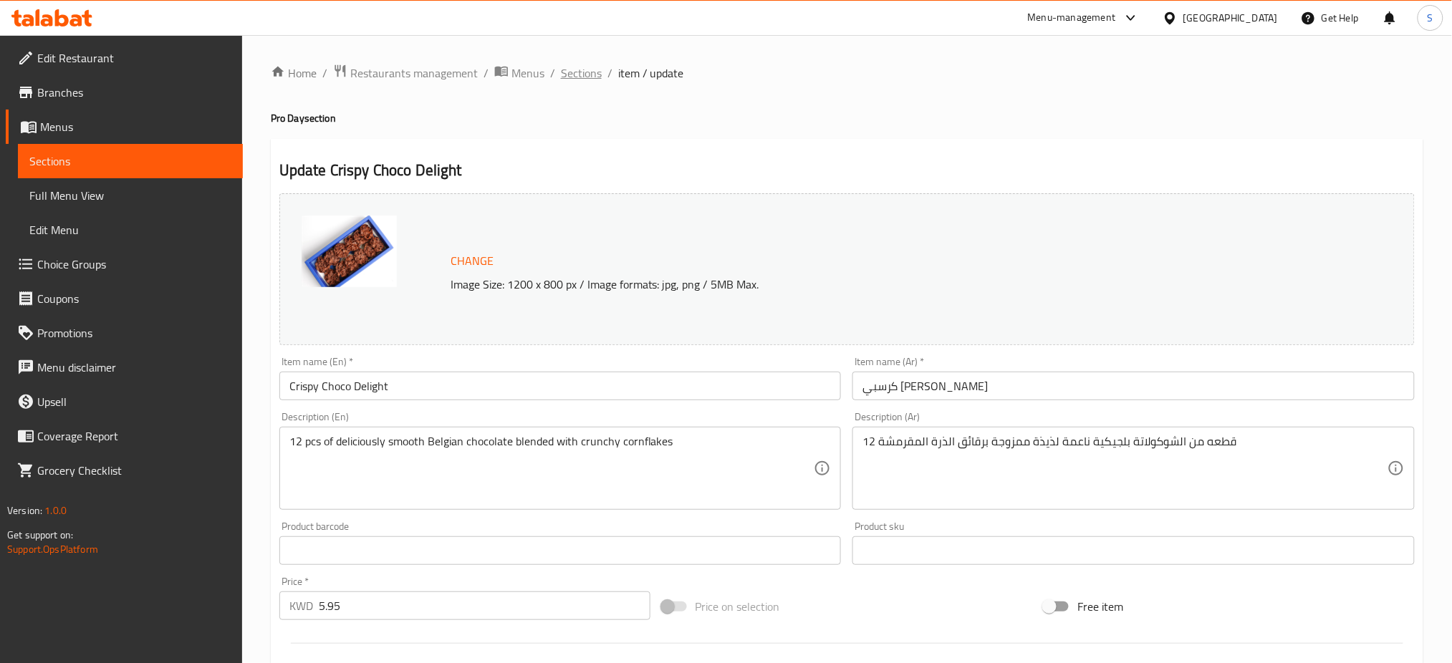
click at [581, 70] on span "Sections" at bounding box center [581, 72] width 41 height 17
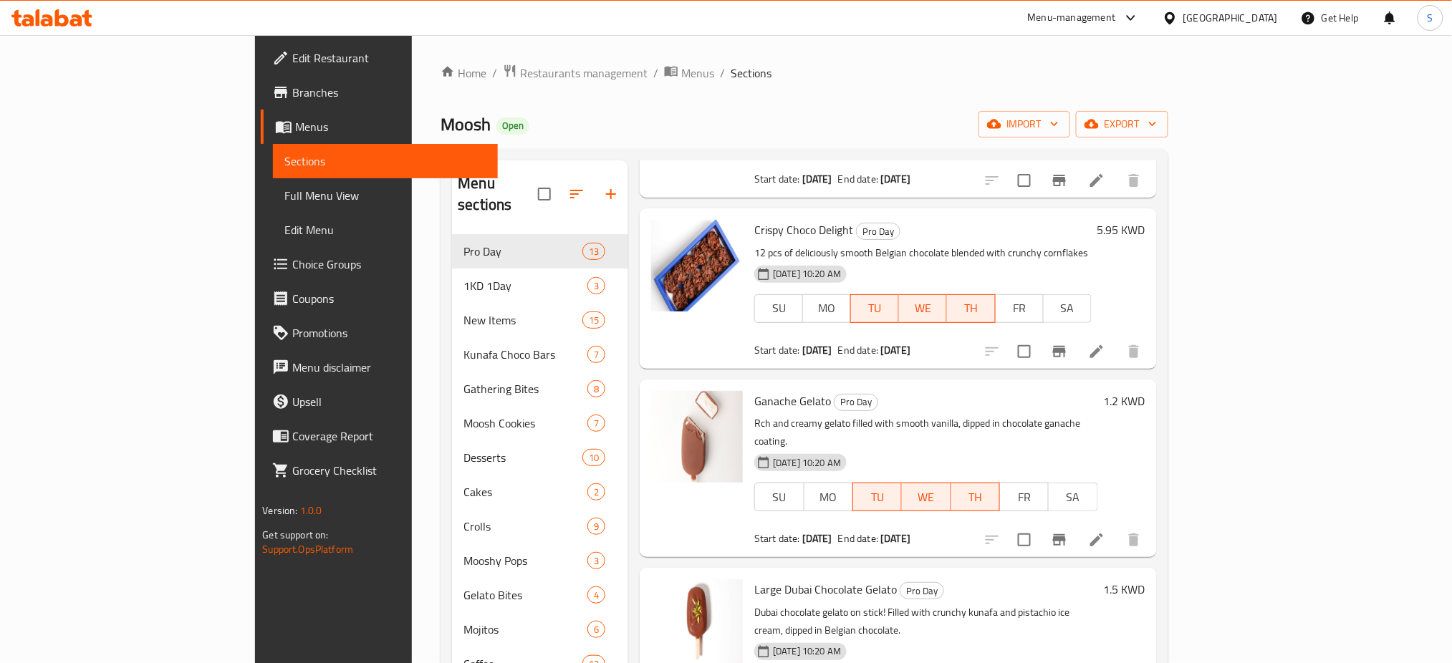
scroll to position [573, 0]
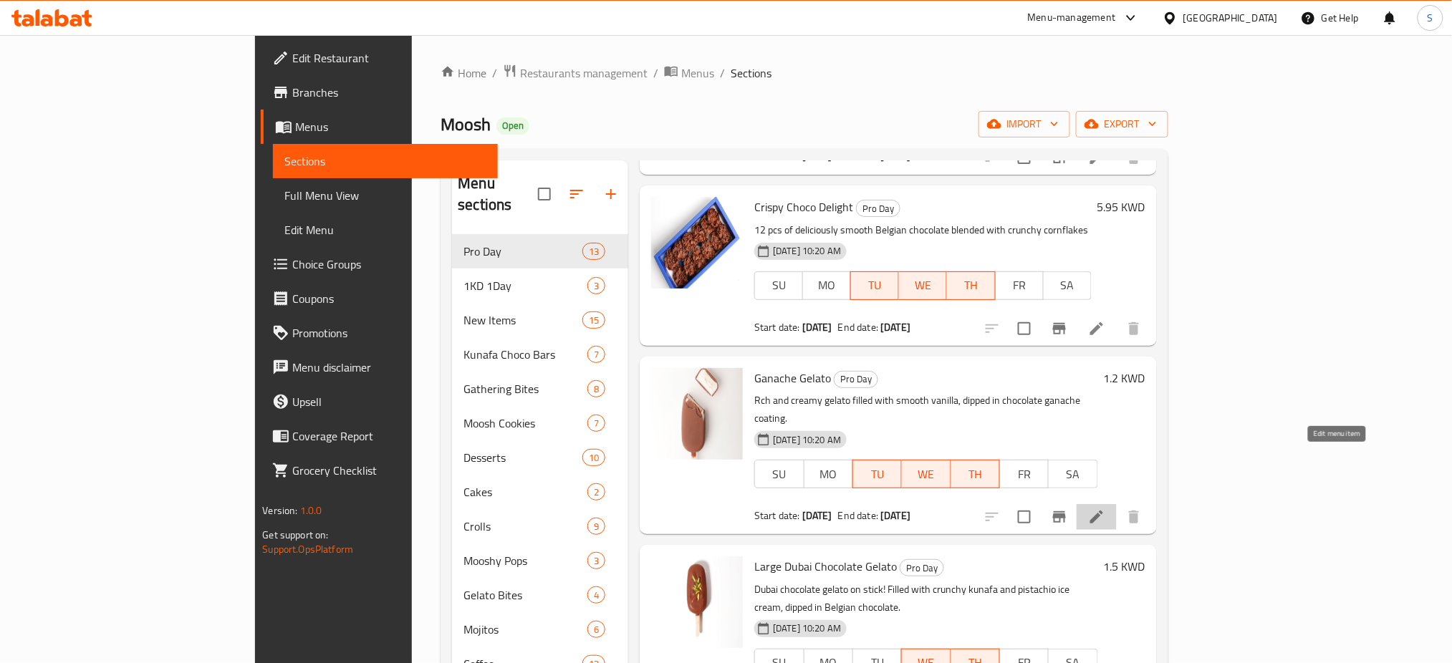
click at [1105, 509] on icon at bounding box center [1096, 517] width 17 height 17
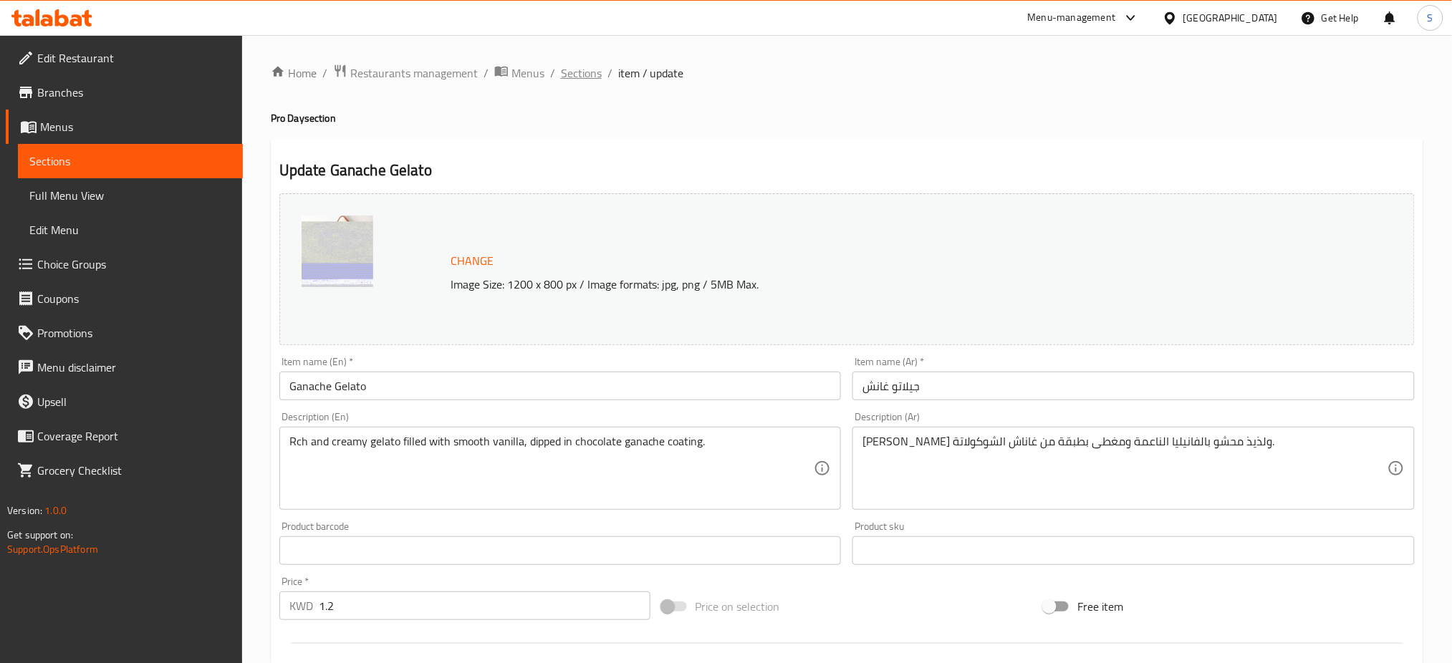
click at [577, 72] on span "Sections" at bounding box center [581, 72] width 41 height 17
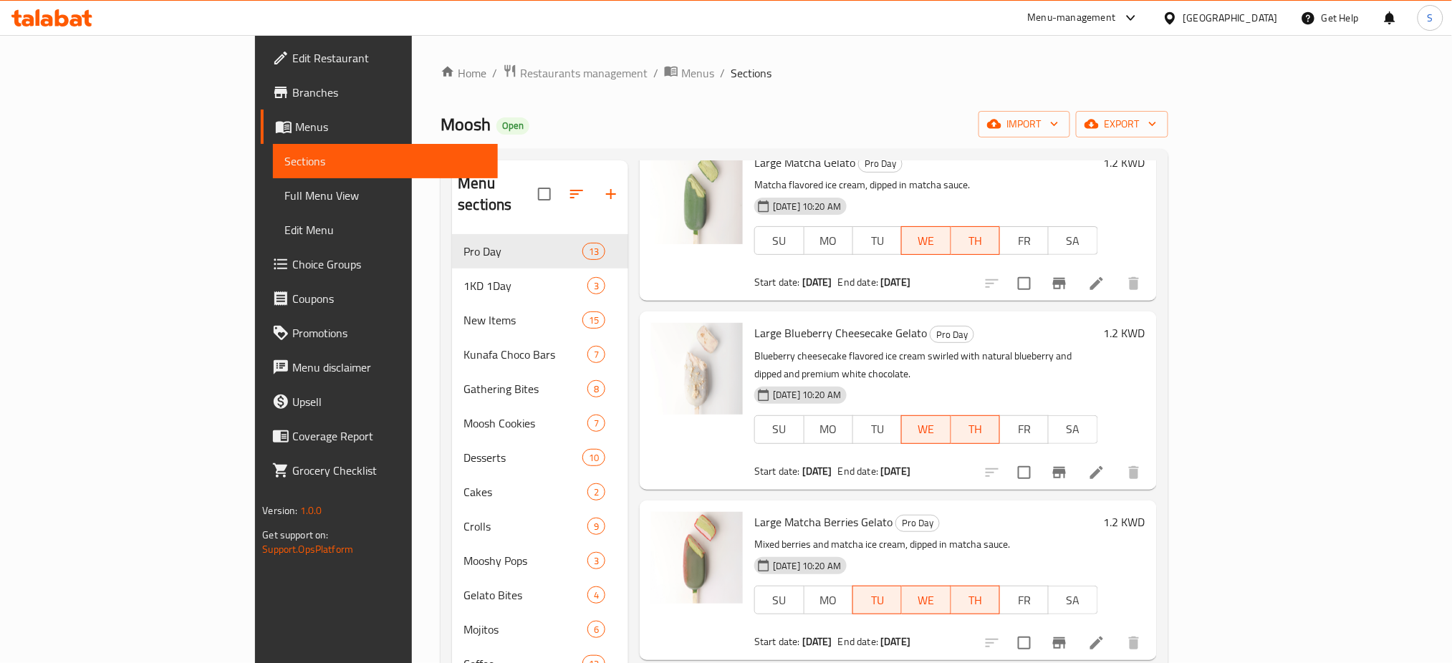
scroll to position [1528, 0]
click at [1105, 633] on icon at bounding box center [1096, 641] width 17 height 17
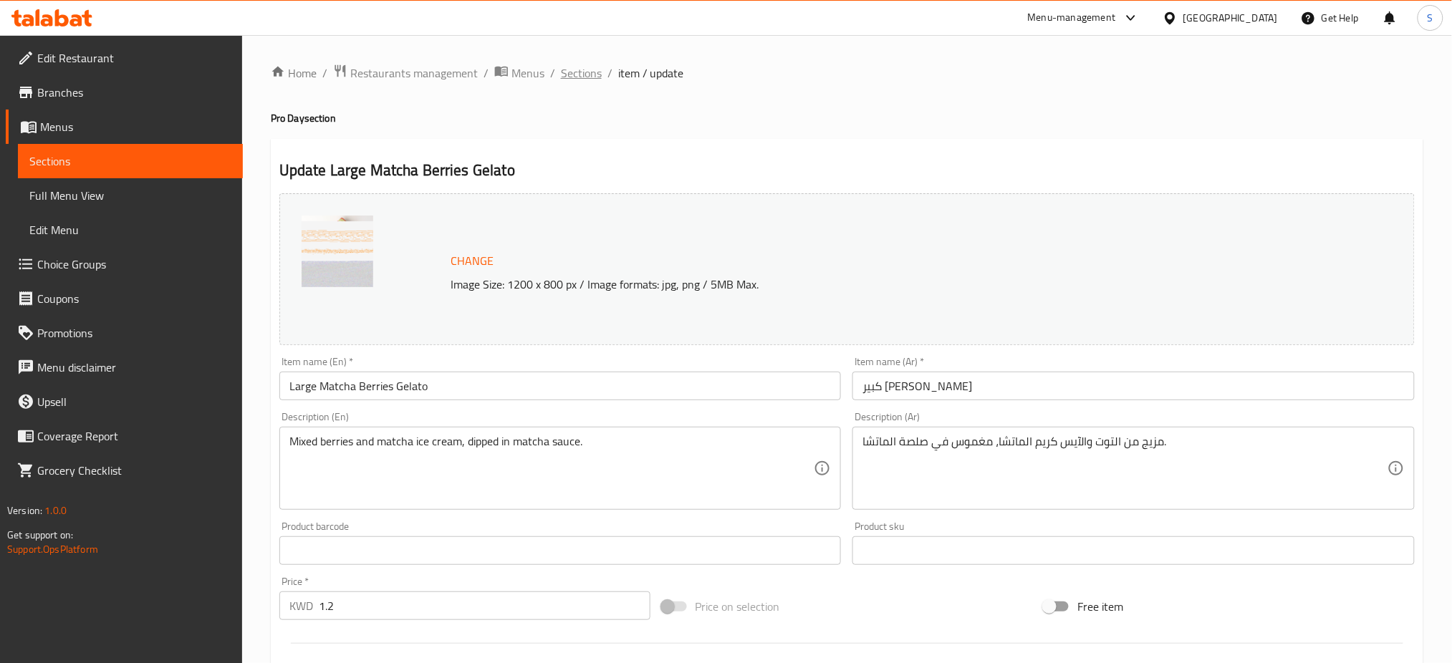
click at [587, 75] on span "Sections" at bounding box center [581, 72] width 41 height 17
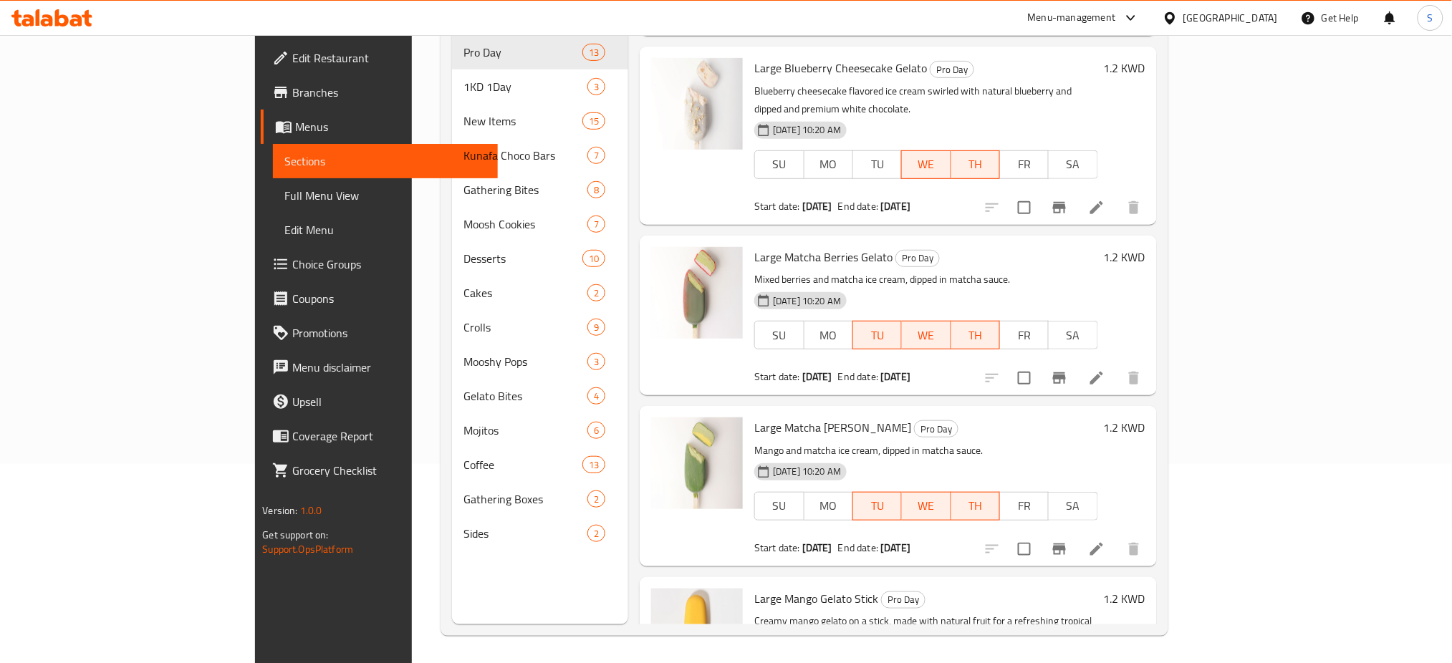
scroll to position [201, 0]
click at [1105, 539] on icon at bounding box center [1096, 547] width 17 height 17
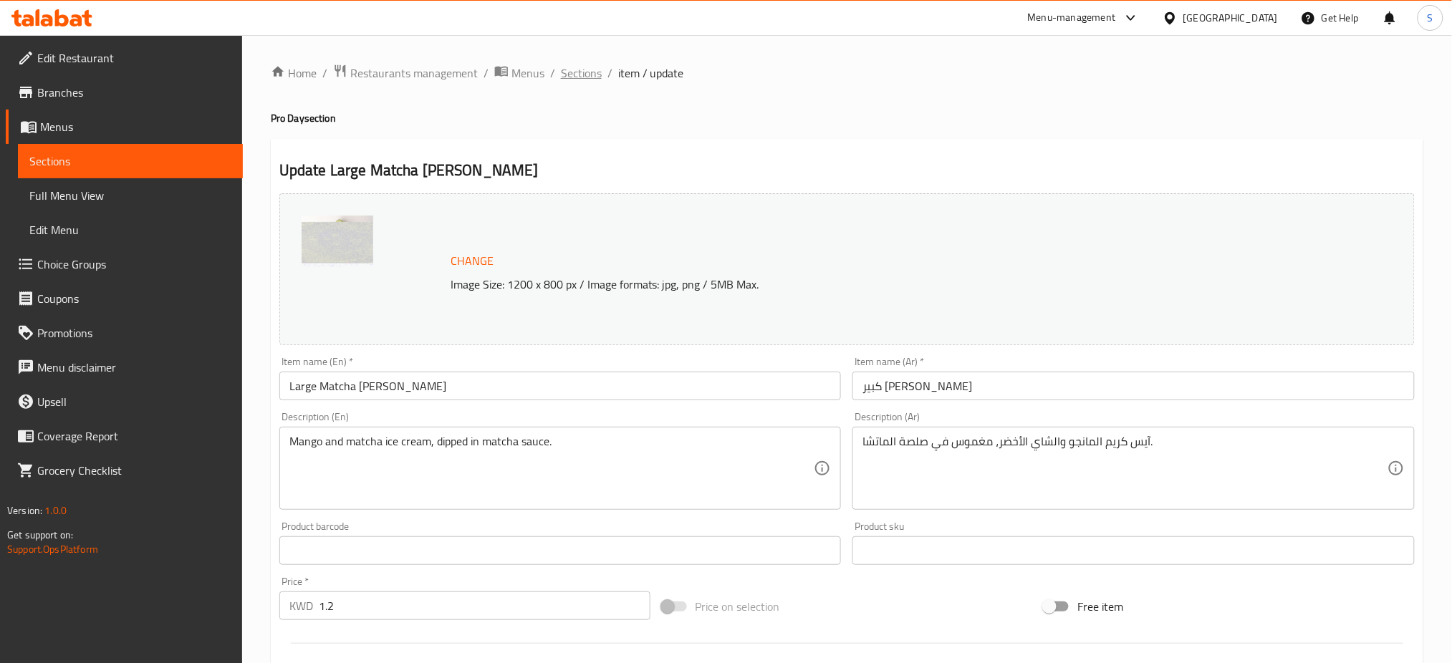
click at [570, 73] on span "Sections" at bounding box center [581, 72] width 41 height 17
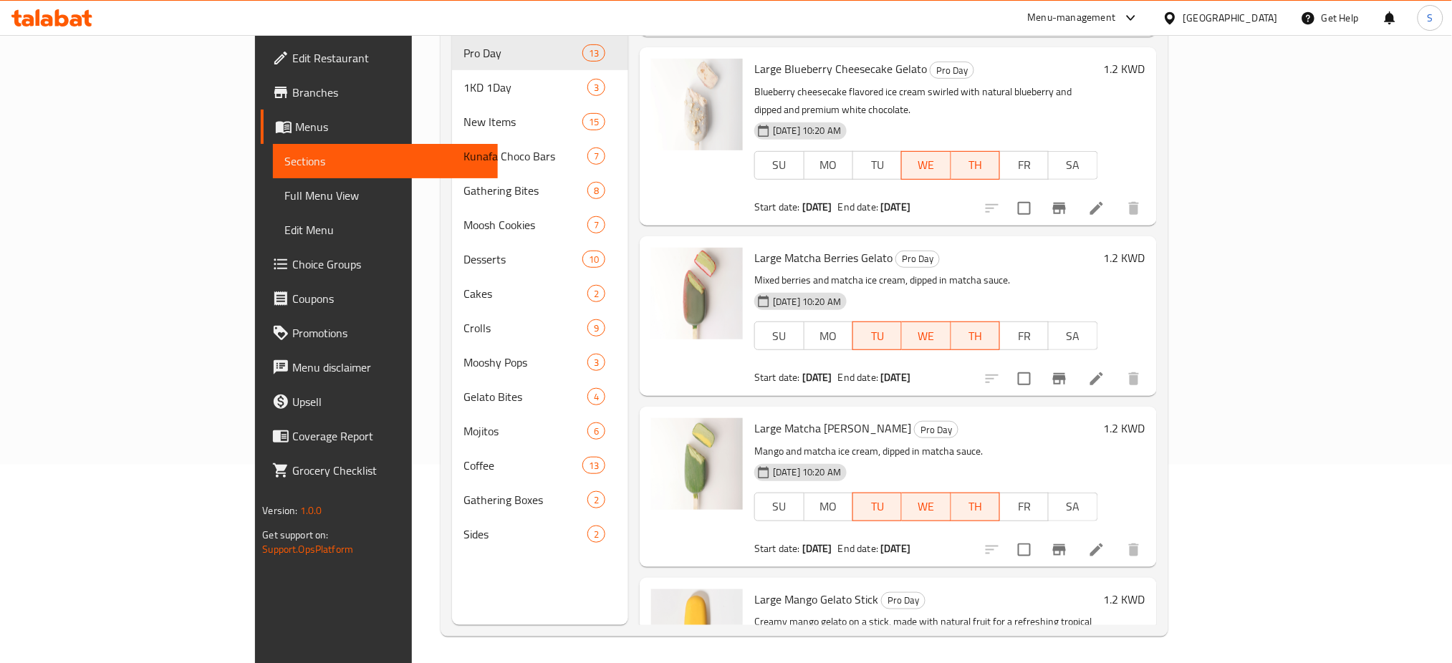
scroll to position [201, 0]
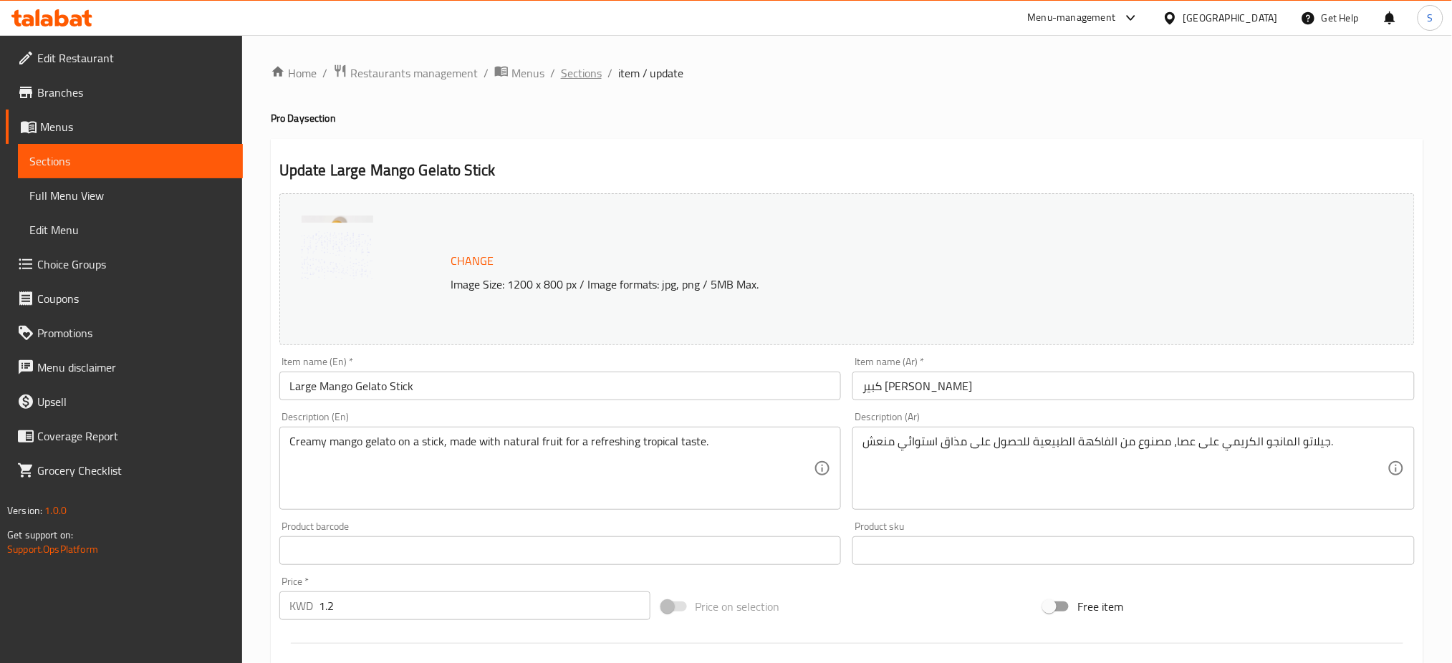
click at [585, 77] on span "Sections" at bounding box center [581, 72] width 41 height 17
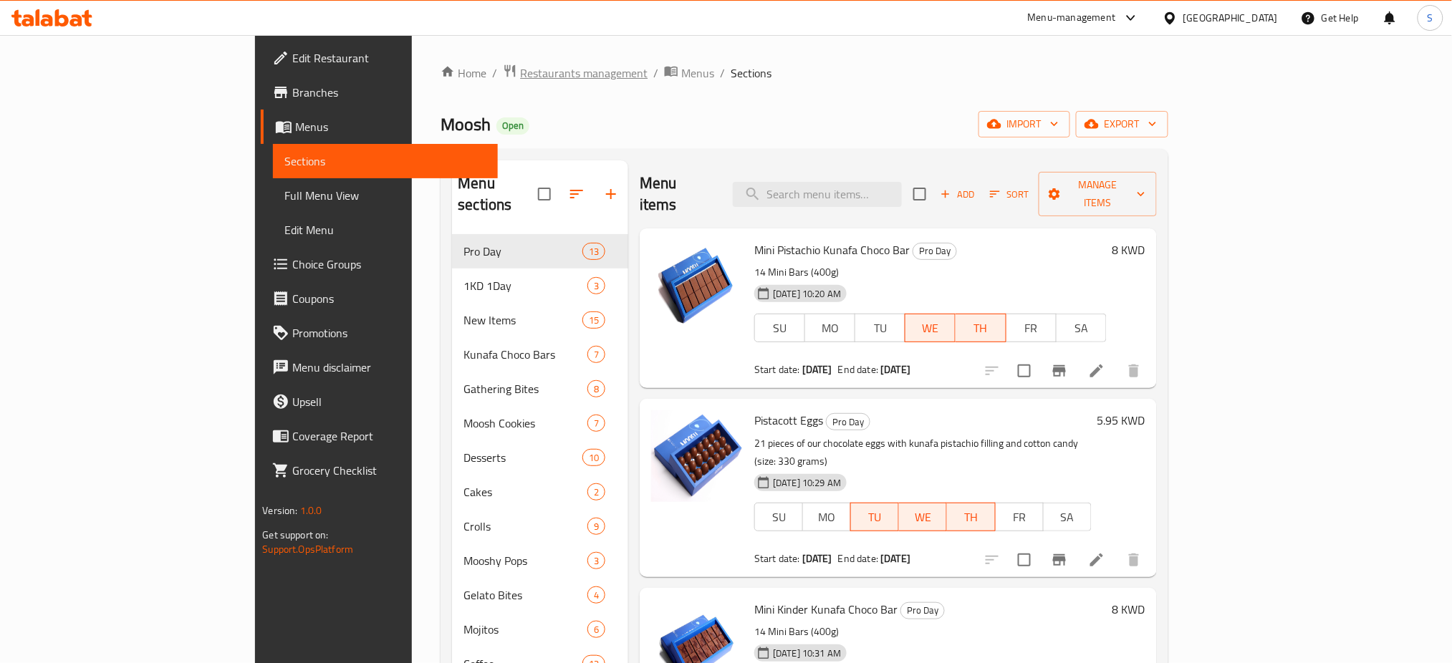
click at [520, 68] on span "Restaurants management" at bounding box center [584, 72] width 128 height 17
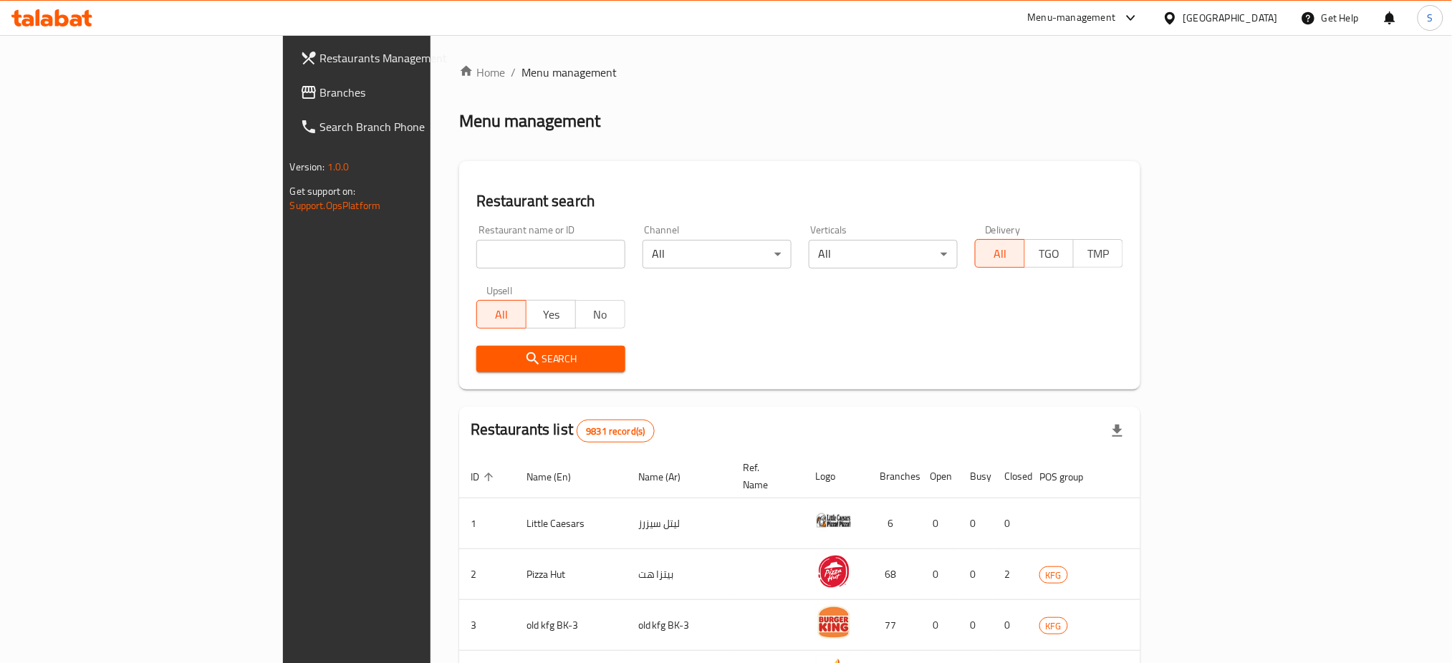
click at [476, 262] on input "search" at bounding box center [550, 254] width 149 height 29
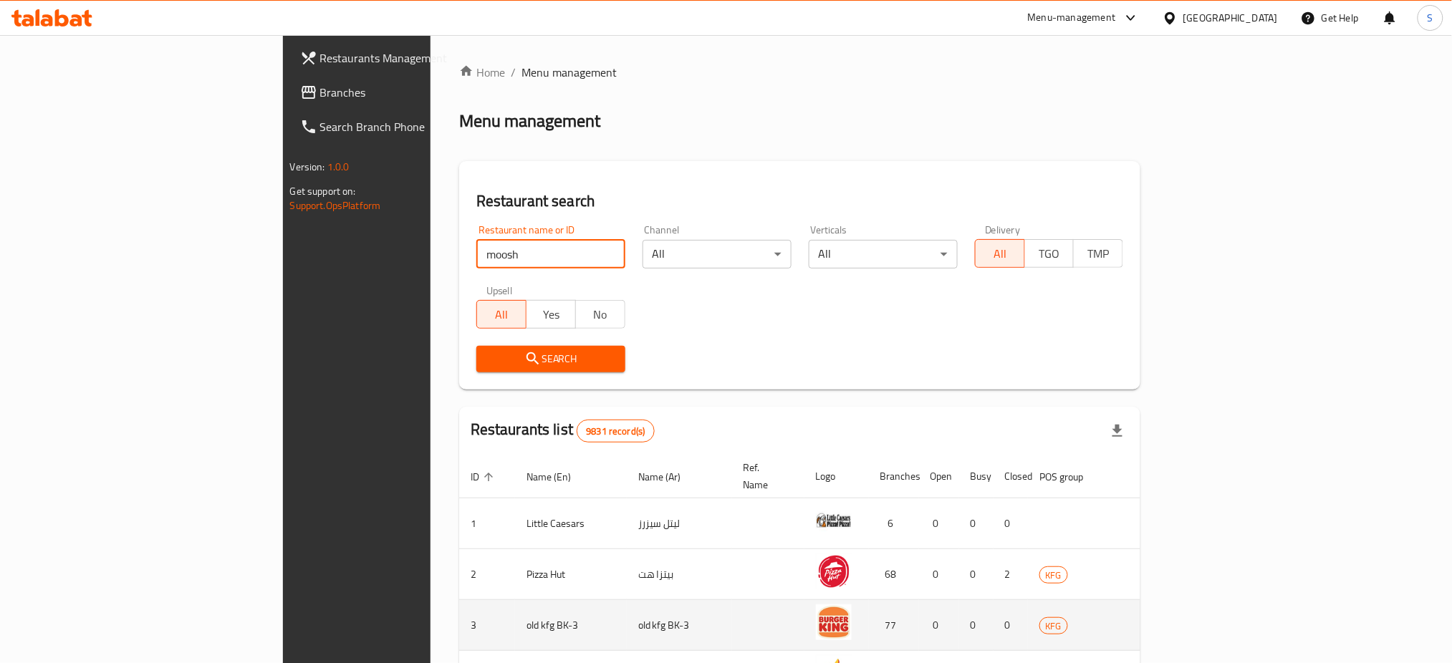
type input "moosh"
click button "Search" at bounding box center [550, 359] width 149 height 27
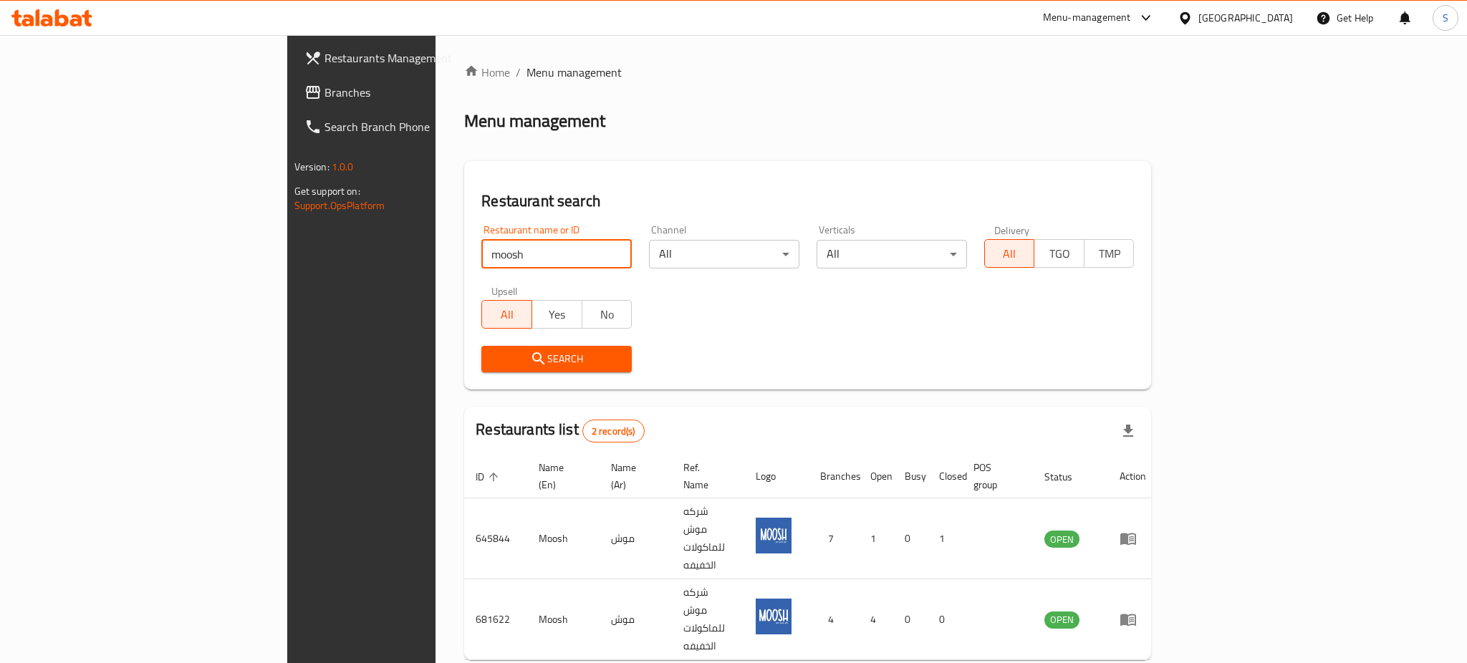
click at [899, 361] on div "Search" at bounding box center [808, 359] width 670 height 44
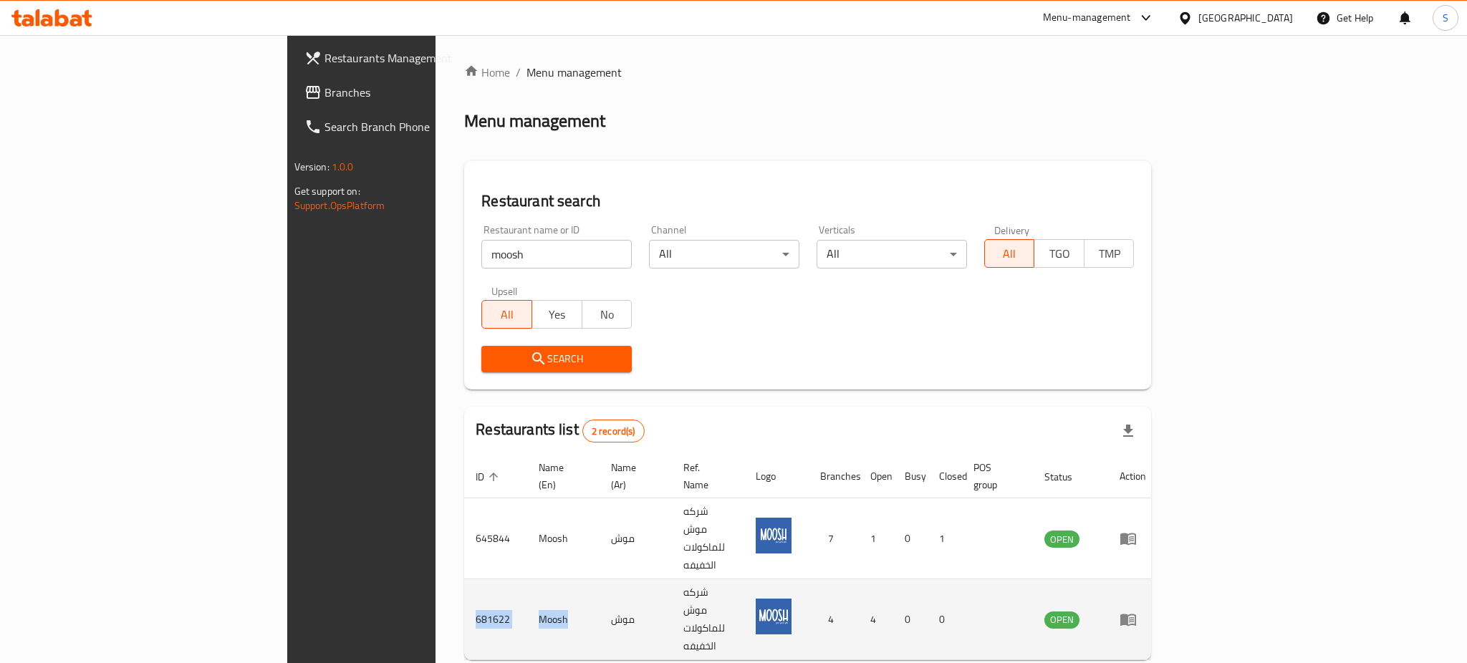
drag, startPoint x: 379, startPoint y: 561, endPoint x: 284, endPoint y: 562, distance: 94.6
click at [464, 580] on tr "681622 Moosh موش شركه موش للماكولات الخفيفه 4 4 0 0 OPEN" at bounding box center [811, 620] width 694 height 81
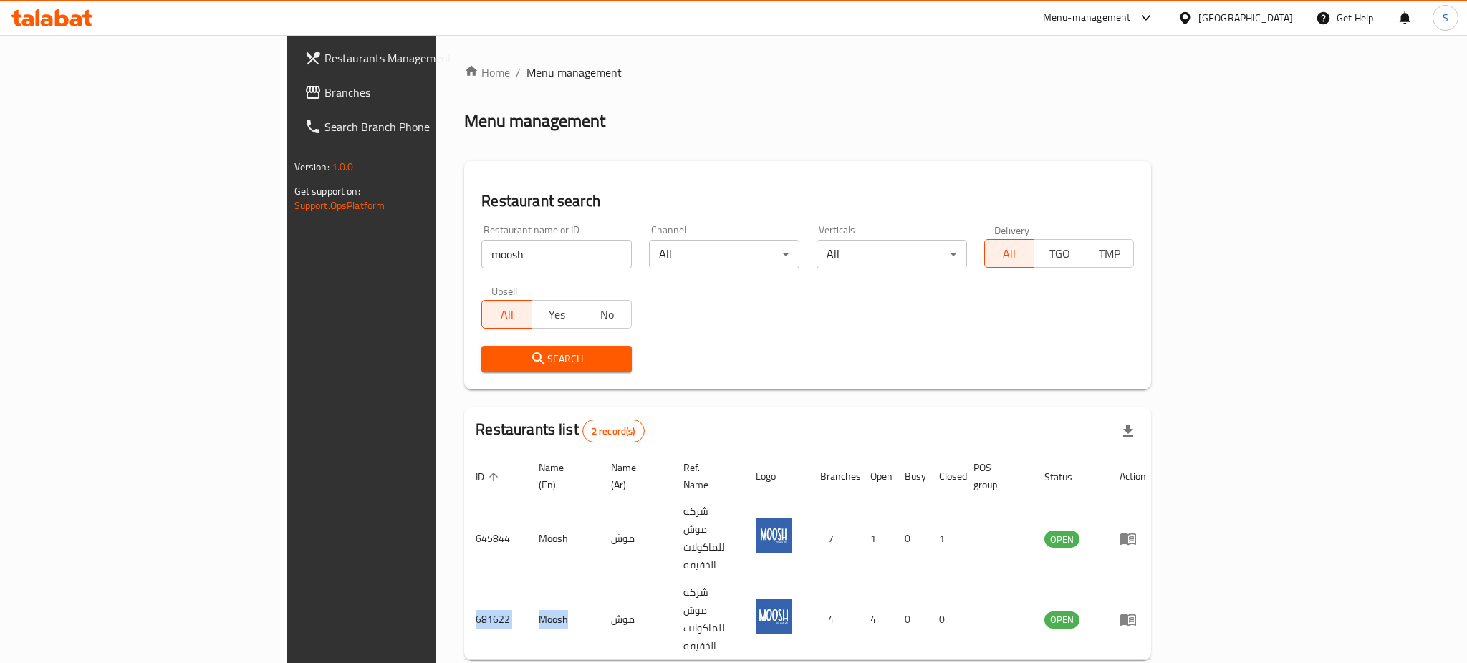
copy tr "681622 Moosh"
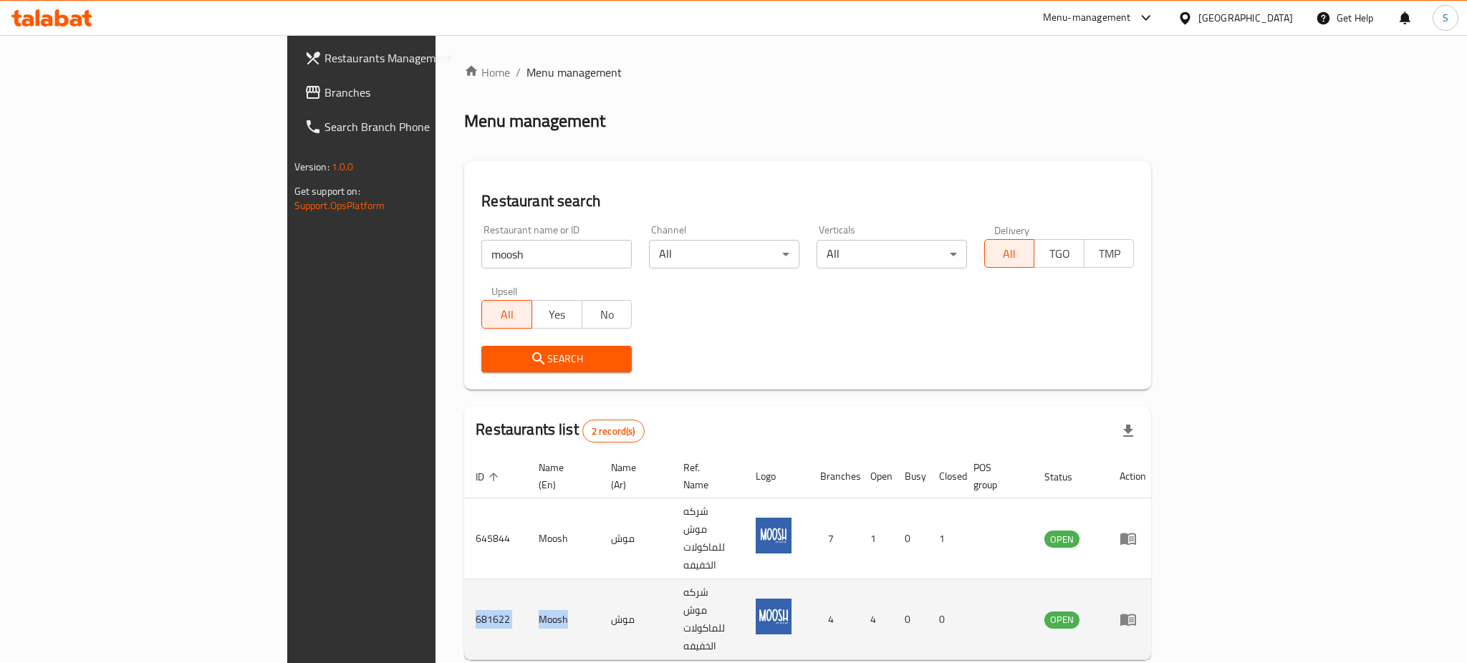
click at [1134, 618] on icon "enhanced table" at bounding box center [1131, 621] width 5 height 6
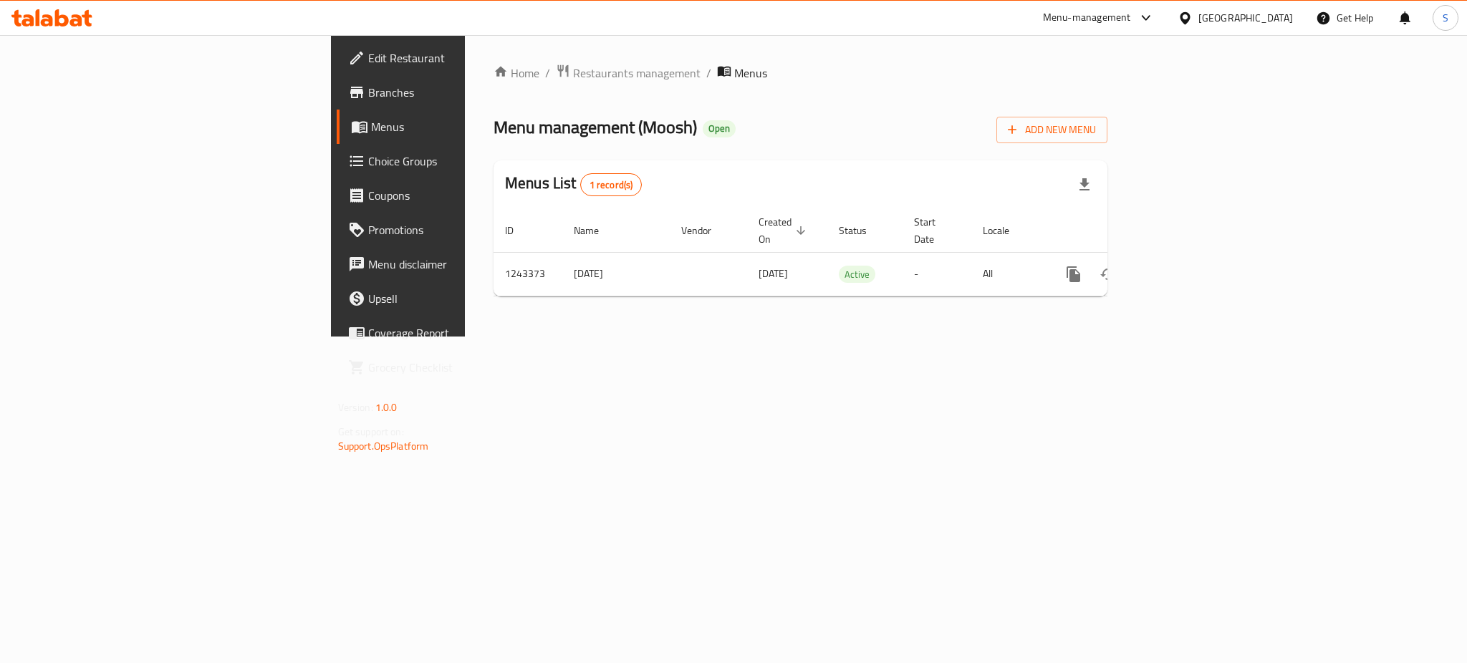
click at [368, 95] on span "Branches" at bounding box center [466, 92] width 196 height 17
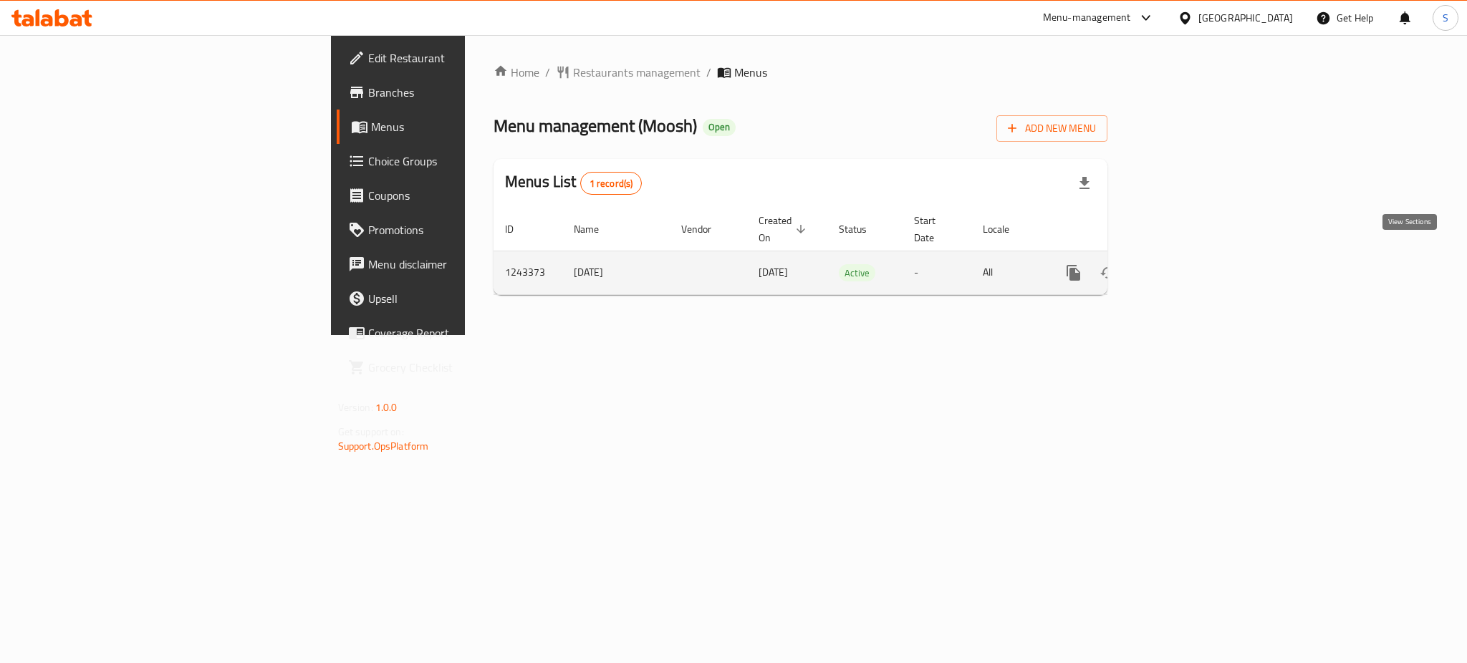
click at [1186, 264] on icon "enhanced table" at bounding box center [1177, 272] width 17 height 17
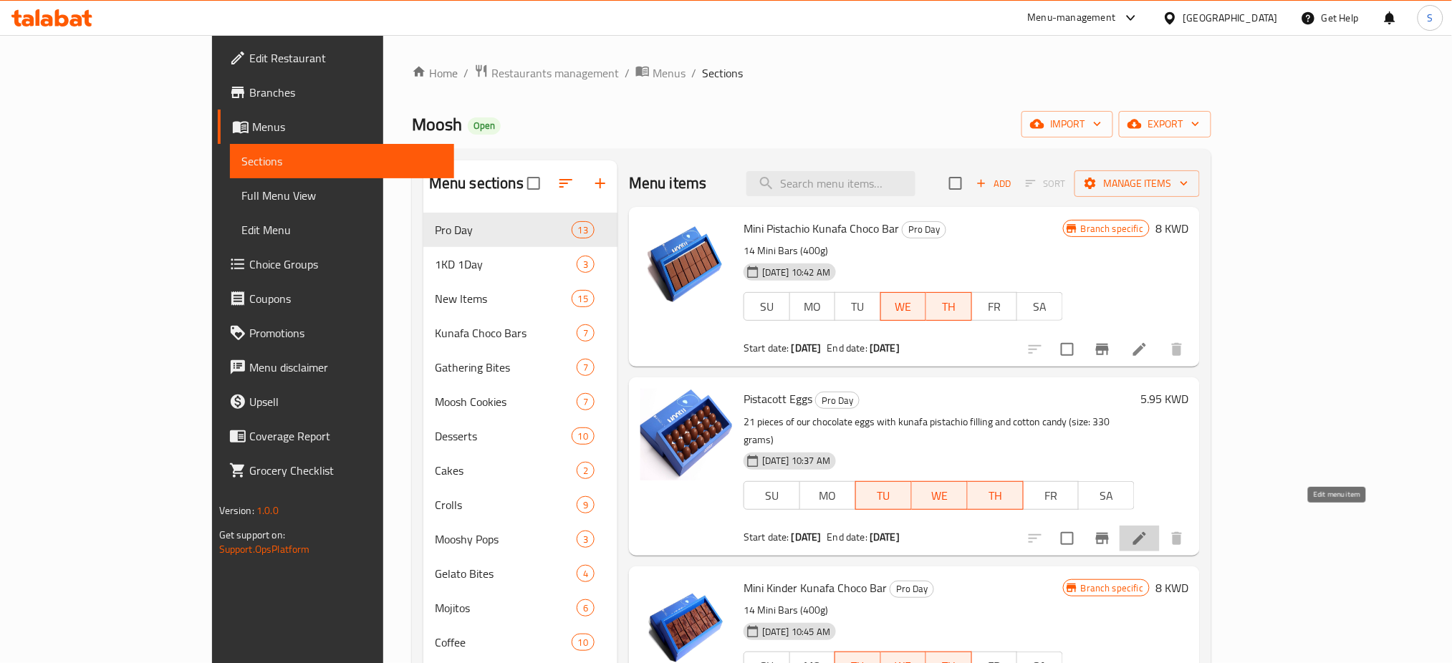
click at [1148, 530] on icon at bounding box center [1139, 538] width 17 height 17
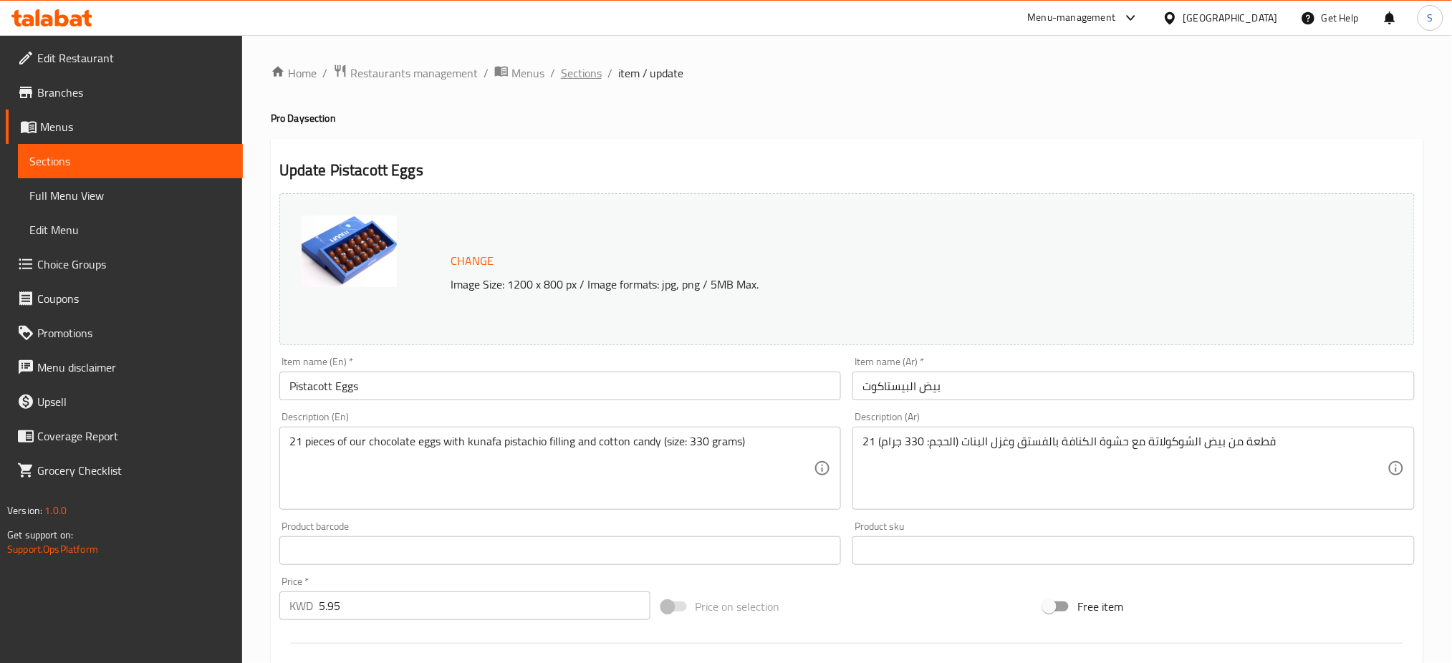
click at [593, 74] on span "Sections" at bounding box center [581, 72] width 41 height 17
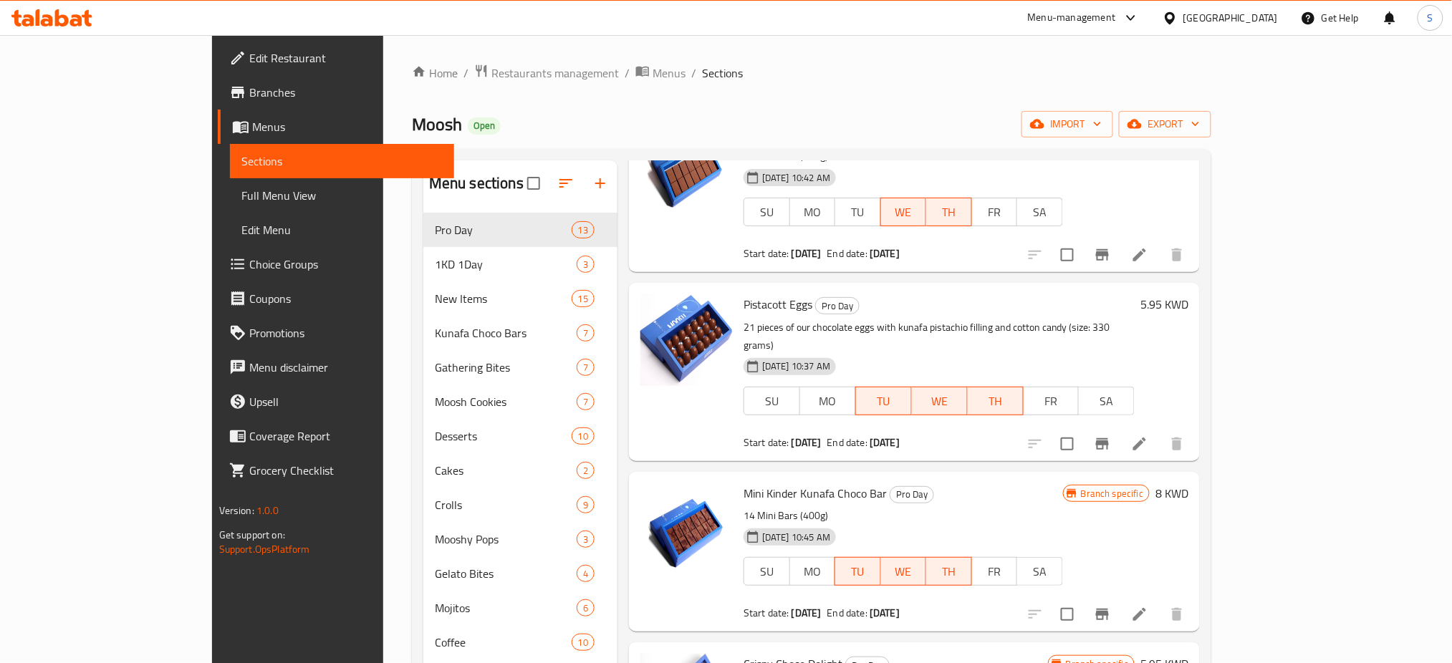
scroll to position [95, 0]
click at [1148, 605] on icon at bounding box center [1139, 613] width 17 height 17
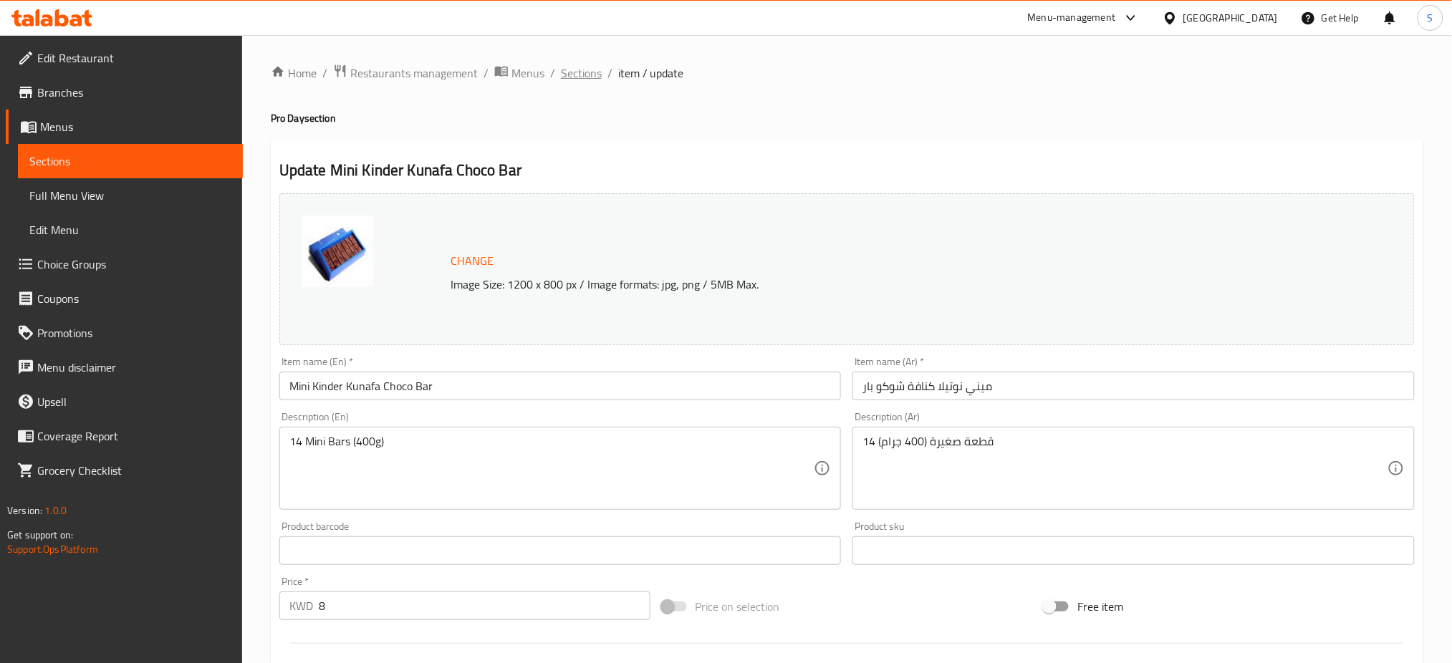
click at [573, 73] on span "Sections" at bounding box center [581, 72] width 41 height 17
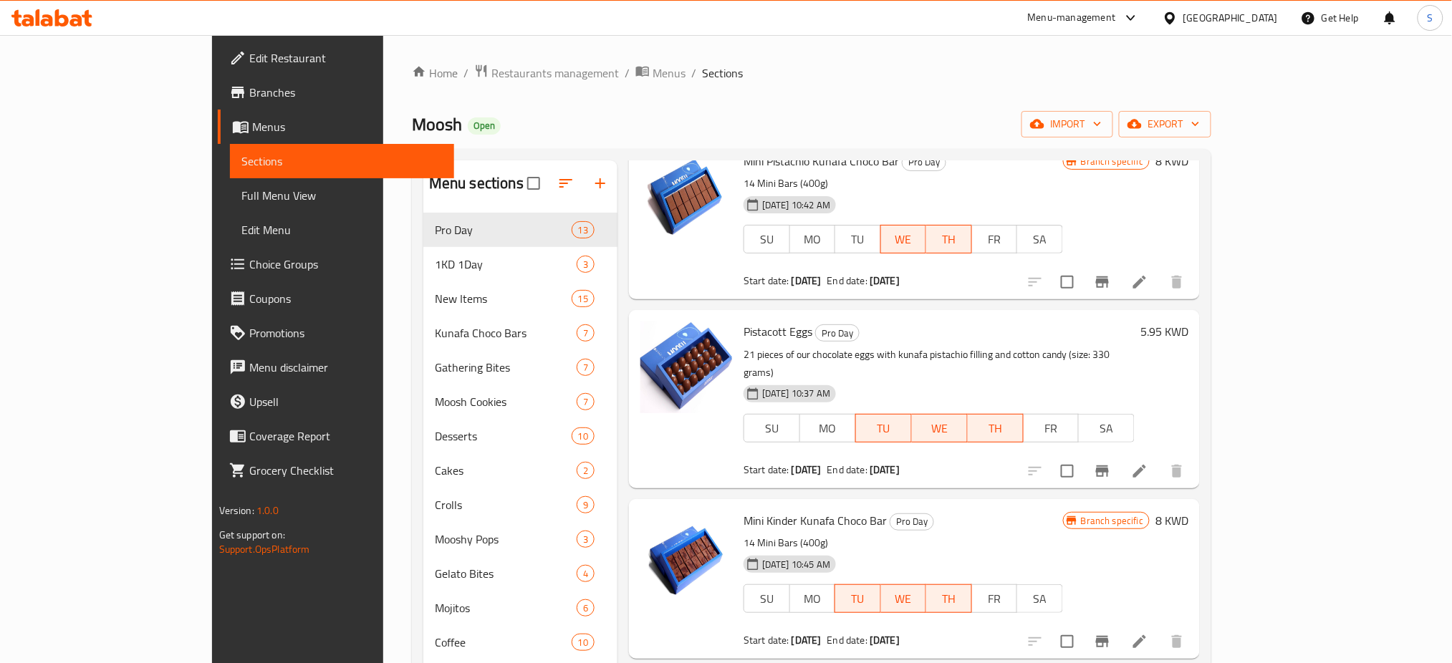
scroll to position [95, 0]
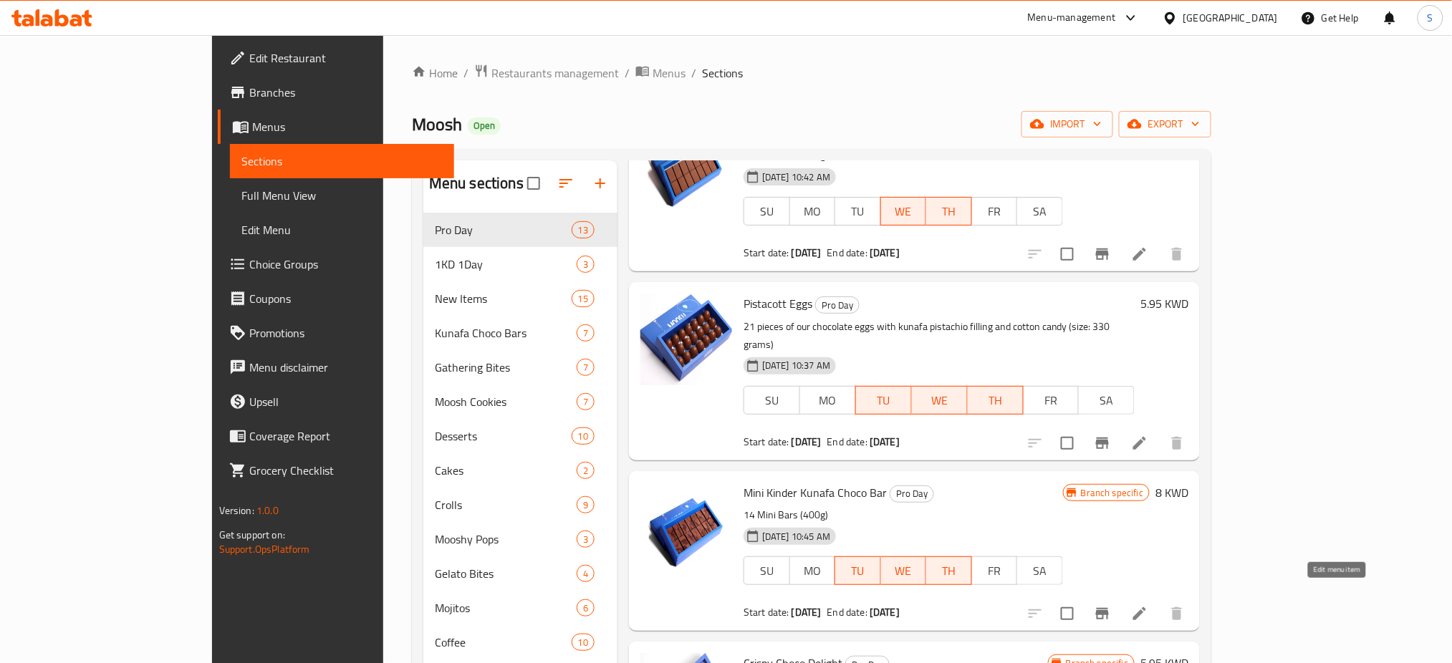
click at [1146, 608] on icon at bounding box center [1139, 614] width 13 height 13
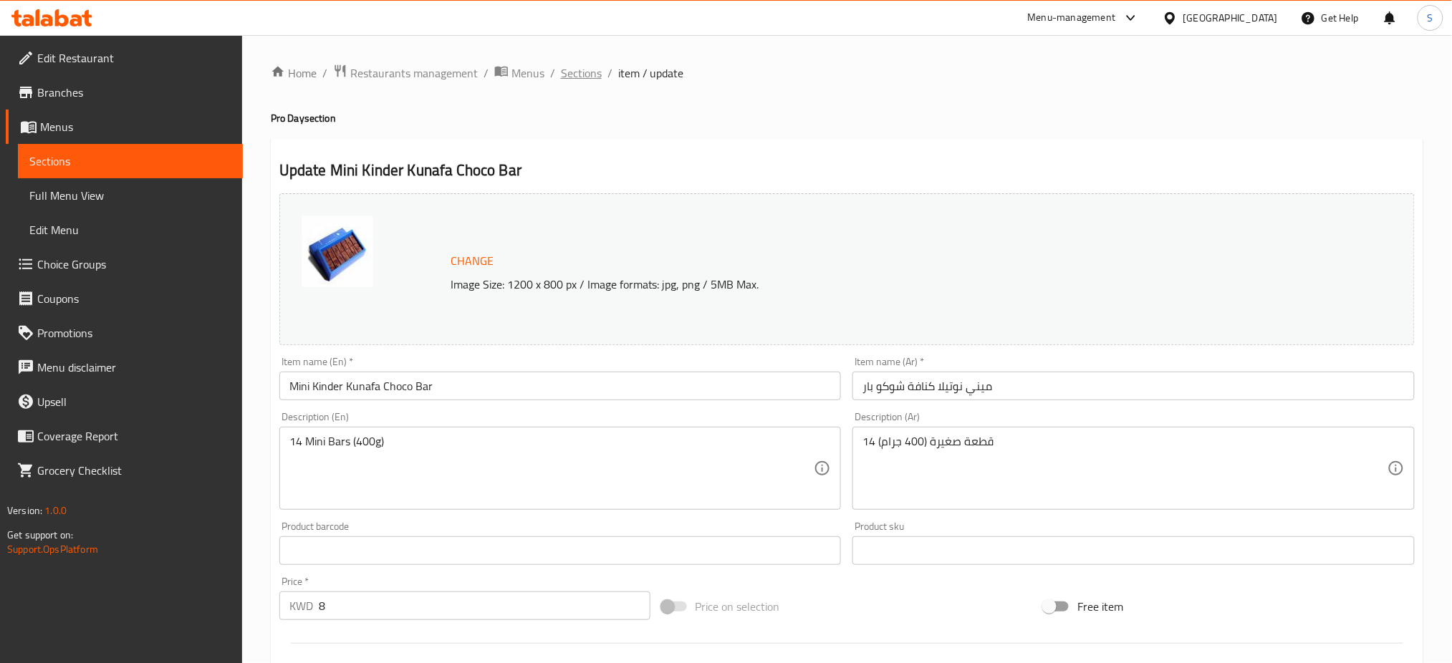
click at [583, 69] on span "Sections" at bounding box center [581, 72] width 41 height 17
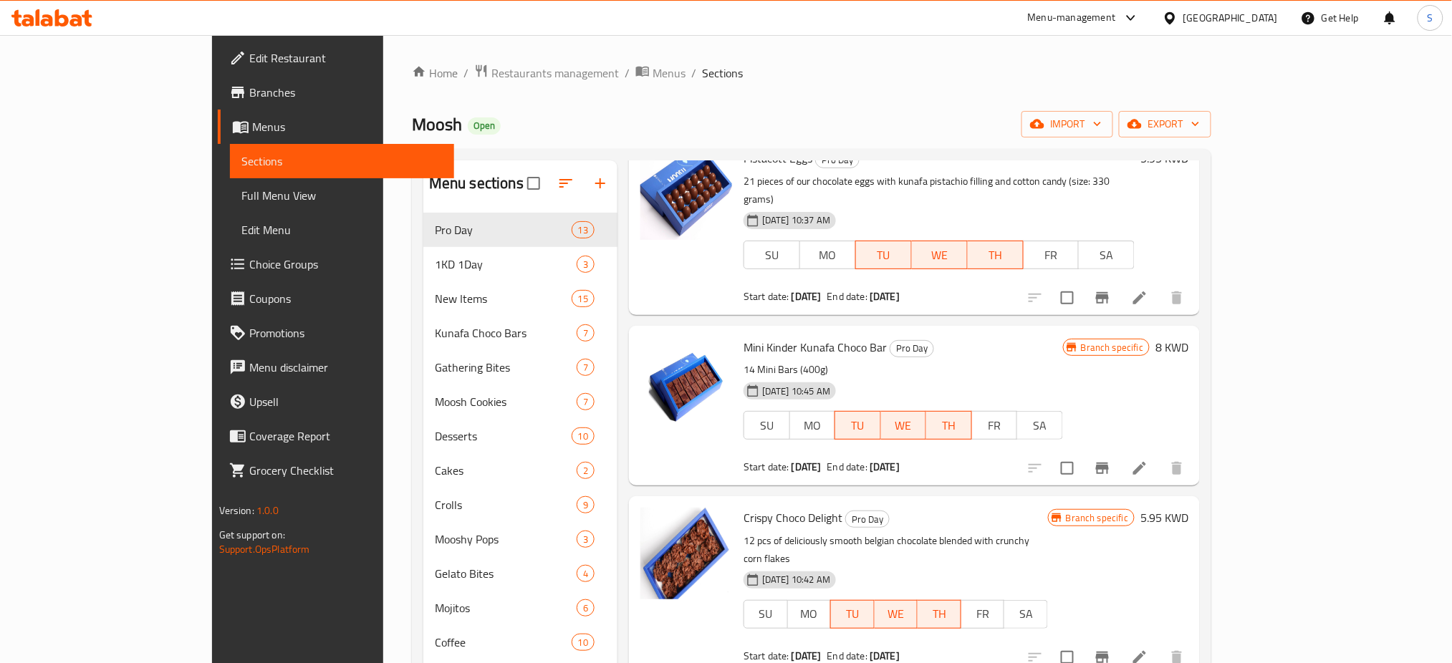
scroll to position [287, 0]
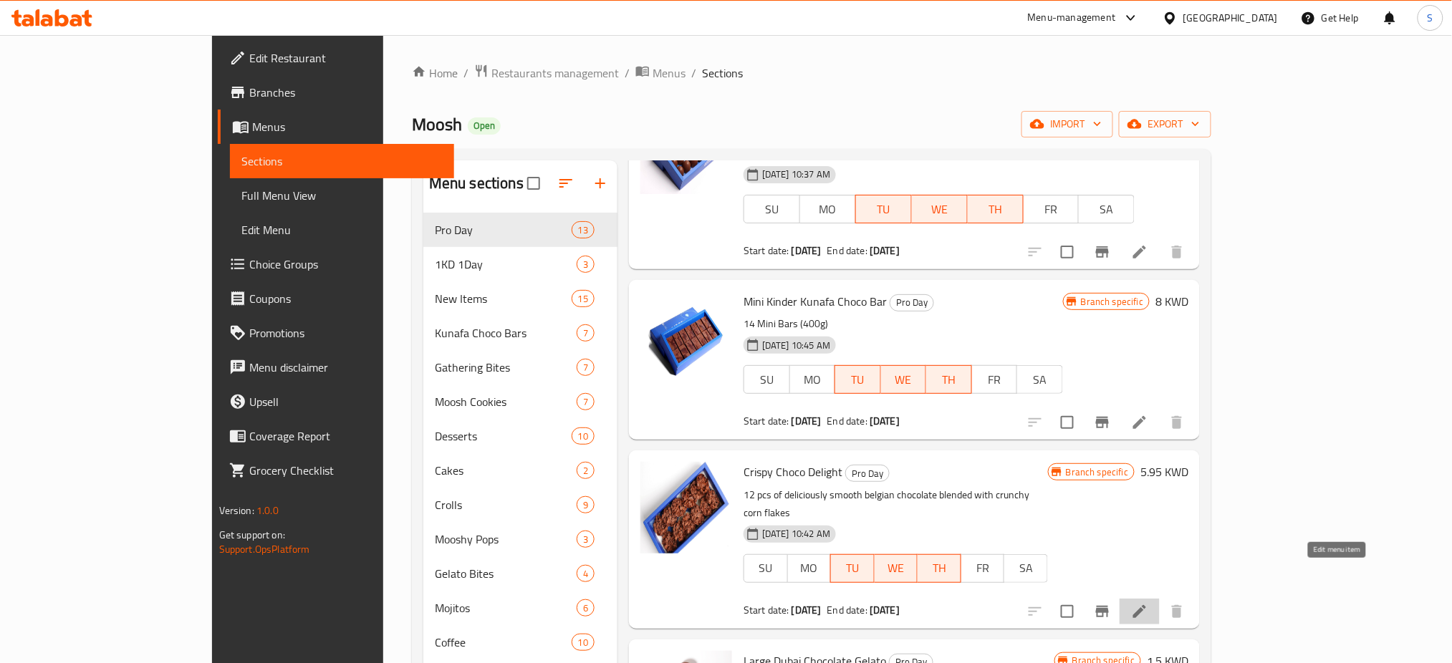
click at [1148, 603] on icon at bounding box center [1139, 611] width 17 height 17
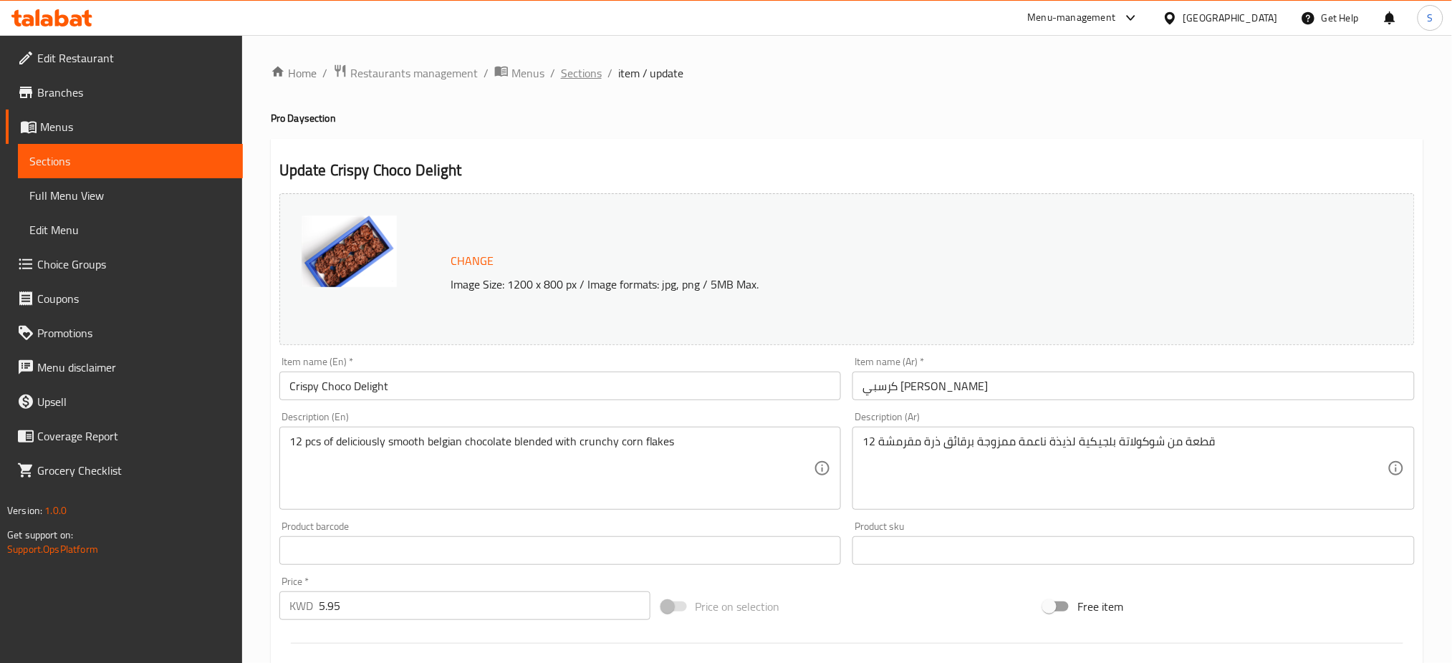
click at [586, 70] on span "Sections" at bounding box center [581, 72] width 41 height 17
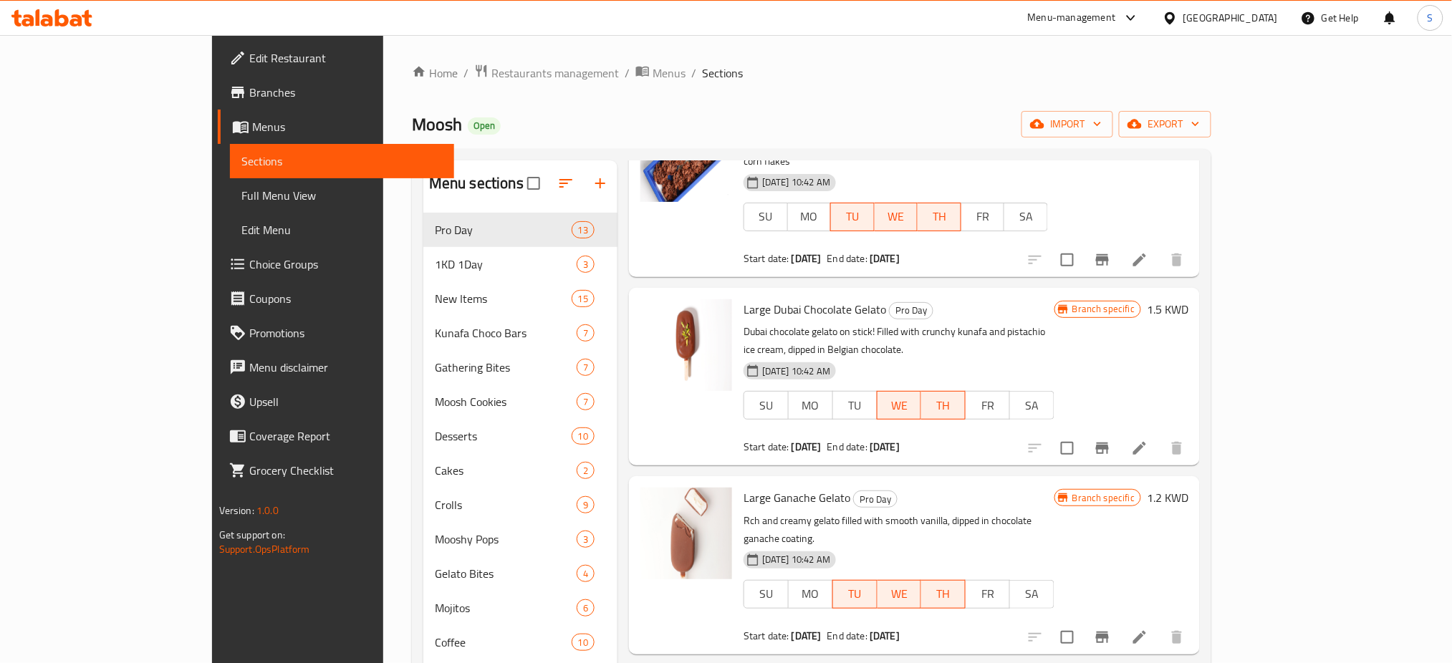
scroll to position [668, 0]
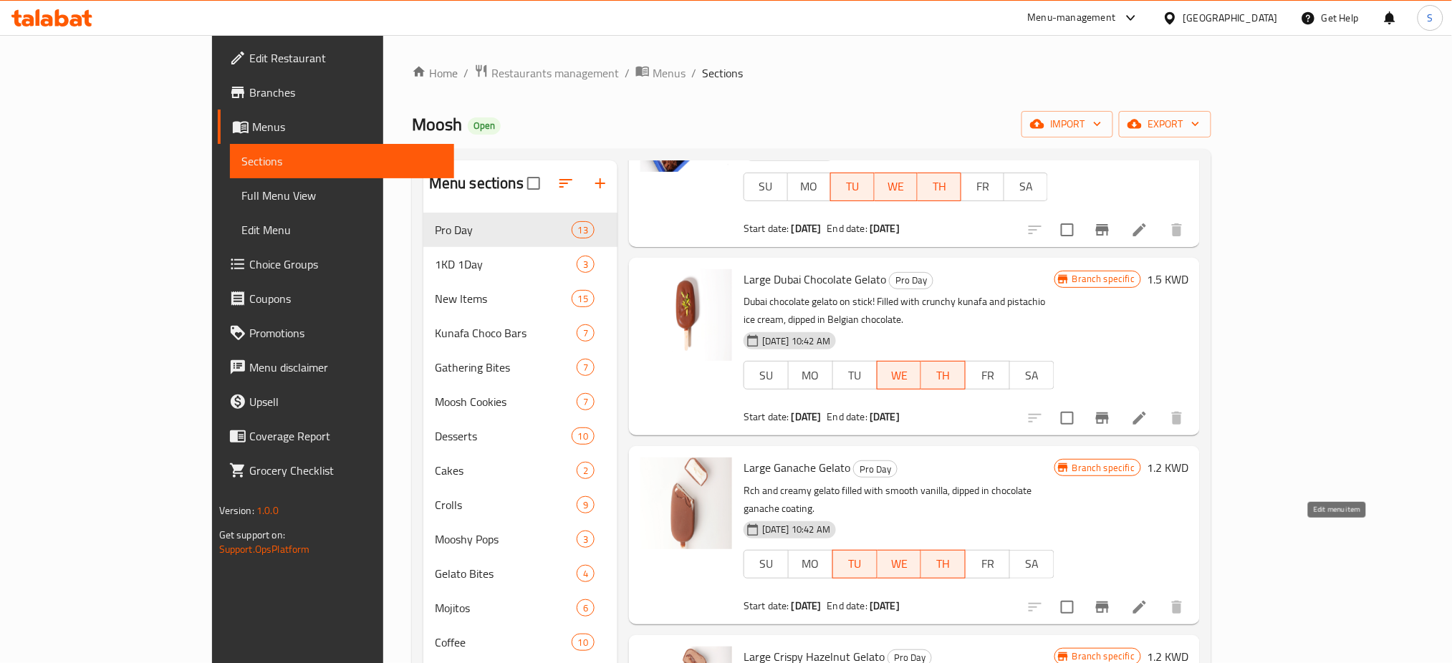
click at [1148, 599] on icon at bounding box center [1139, 607] width 17 height 17
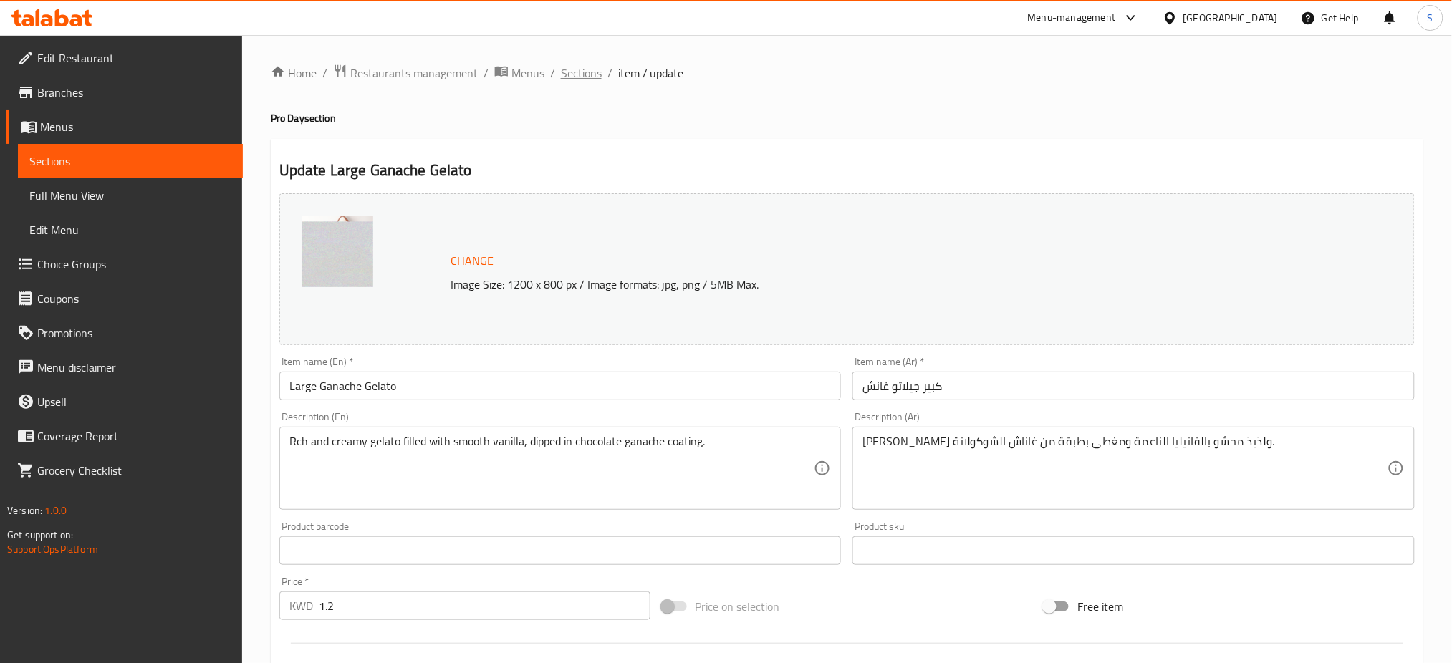
click at [593, 73] on span "Sections" at bounding box center [581, 72] width 41 height 17
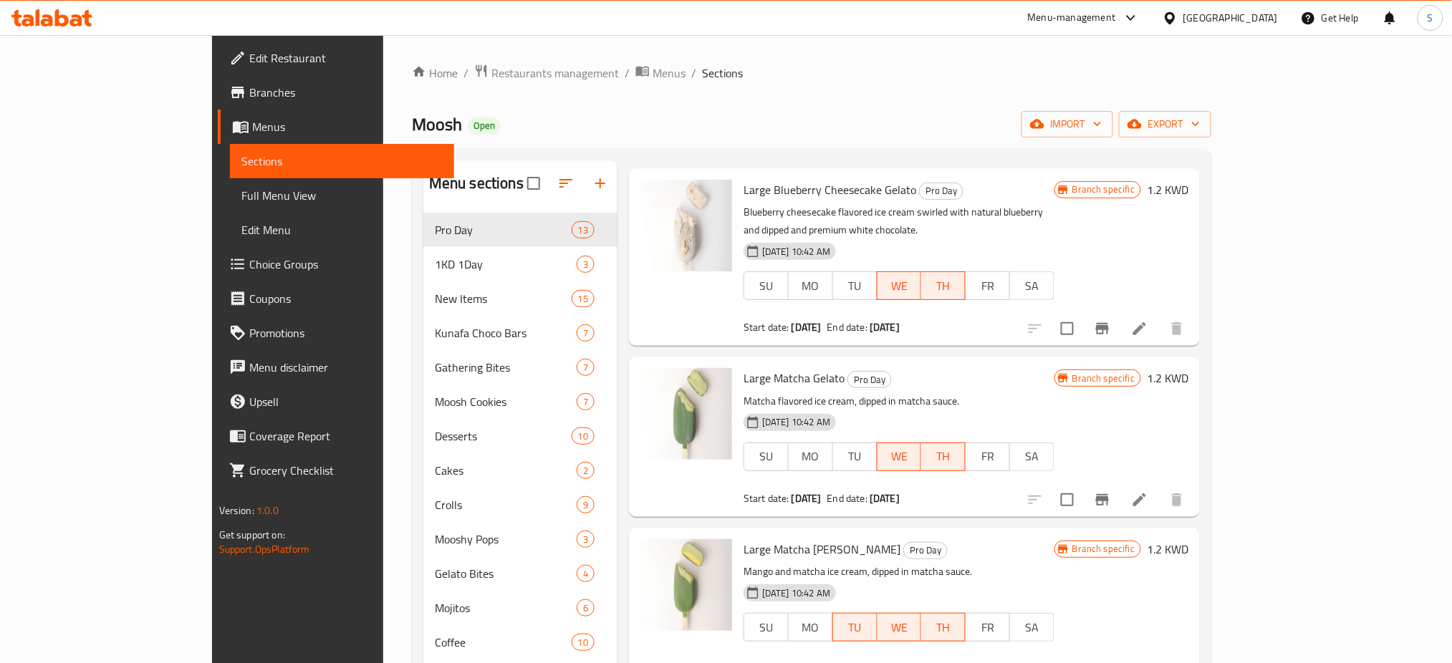
scroll to position [1528, 0]
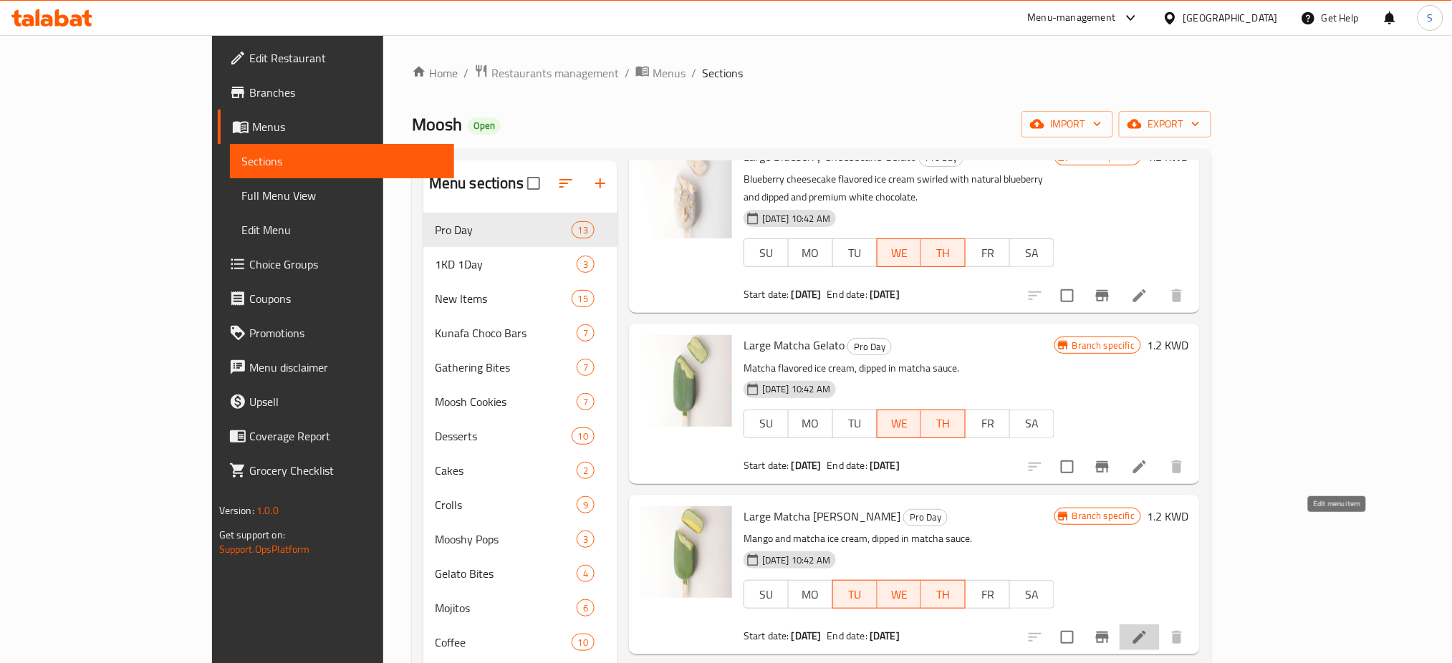
click at [1148, 629] on icon at bounding box center [1139, 637] width 17 height 17
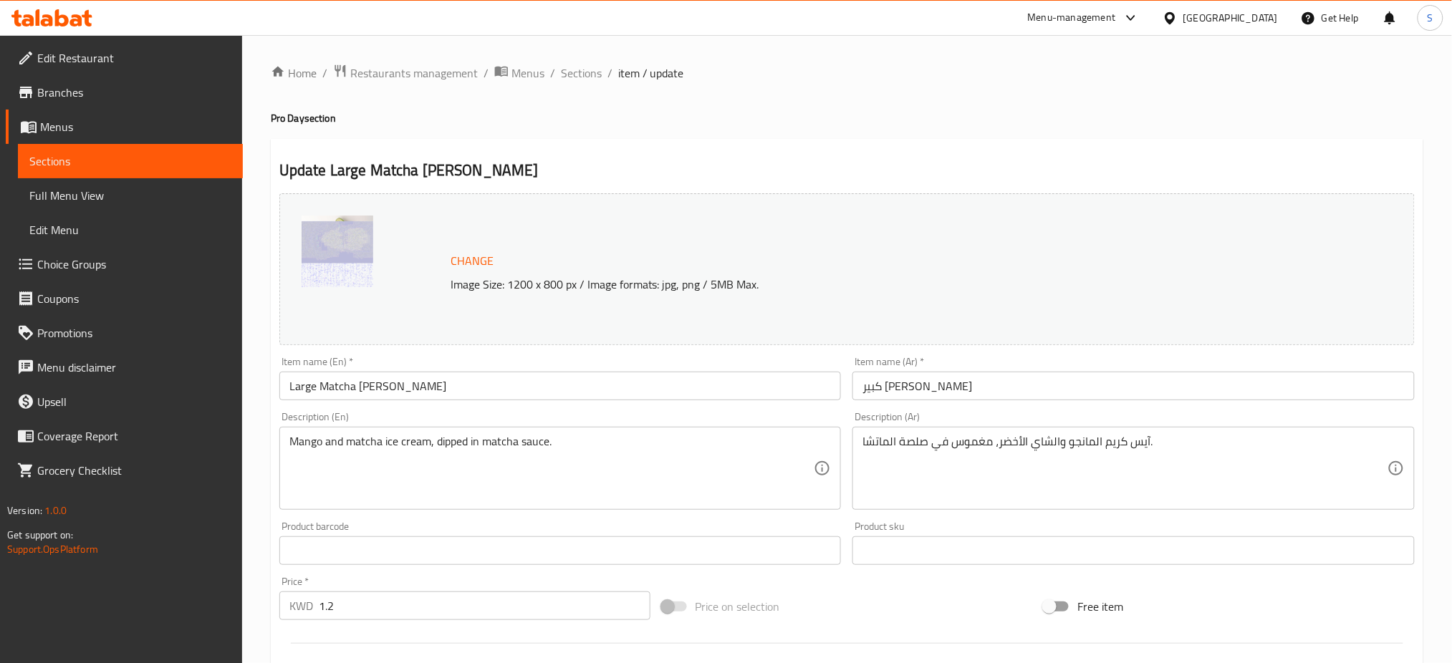
click at [568, 85] on div "Home / Restaurants management / Menus / Sections / item / update Pro Day sectio…" at bounding box center [847, 534] width 1153 height 941
click at [570, 80] on span "Sections" at bounding box center [581, 72] width 41 height 17
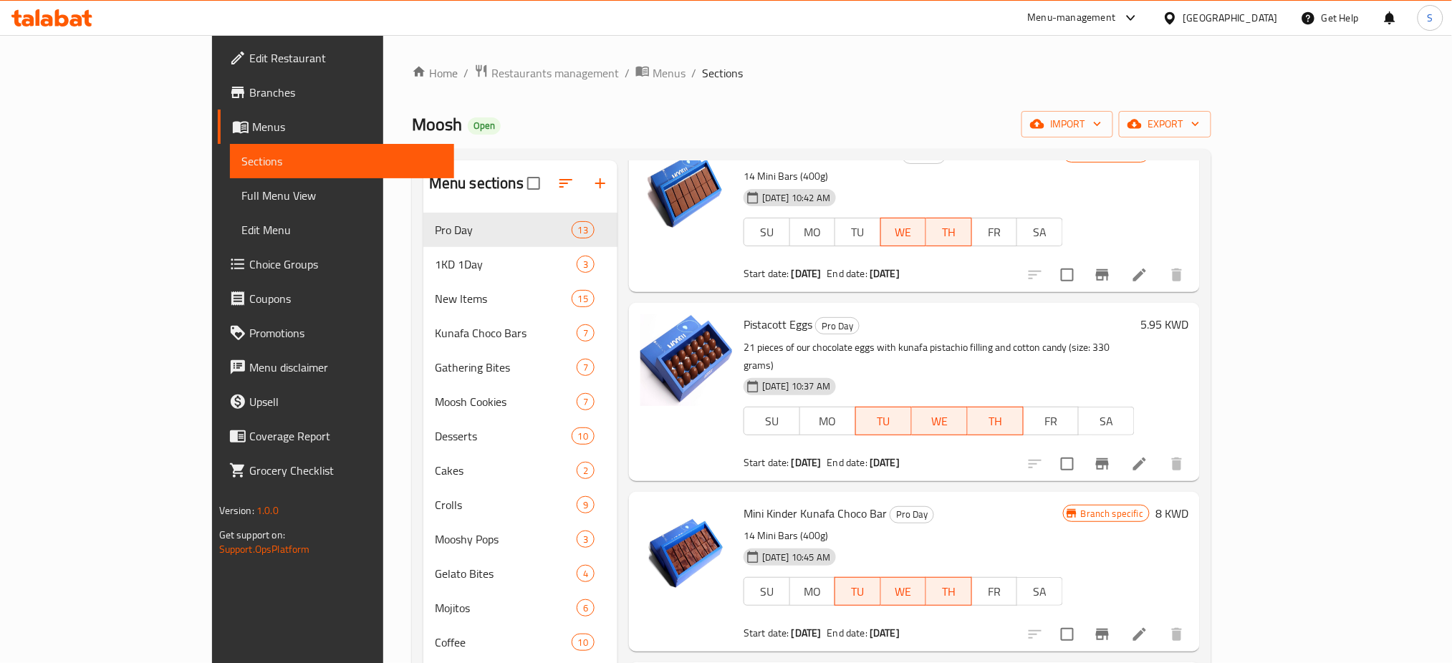
scroll to position [95, 0]
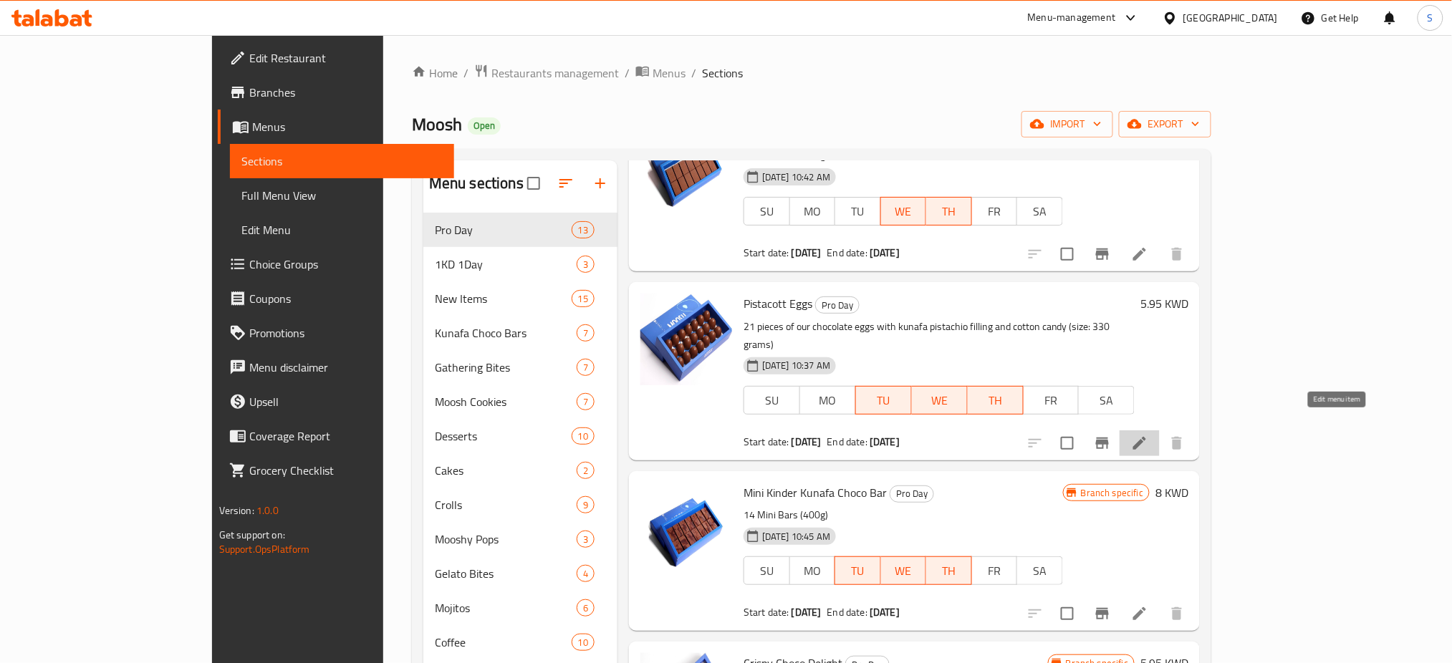
click at [1146, 437] on icon at bounding box center [1139, 443] width 13 height 13
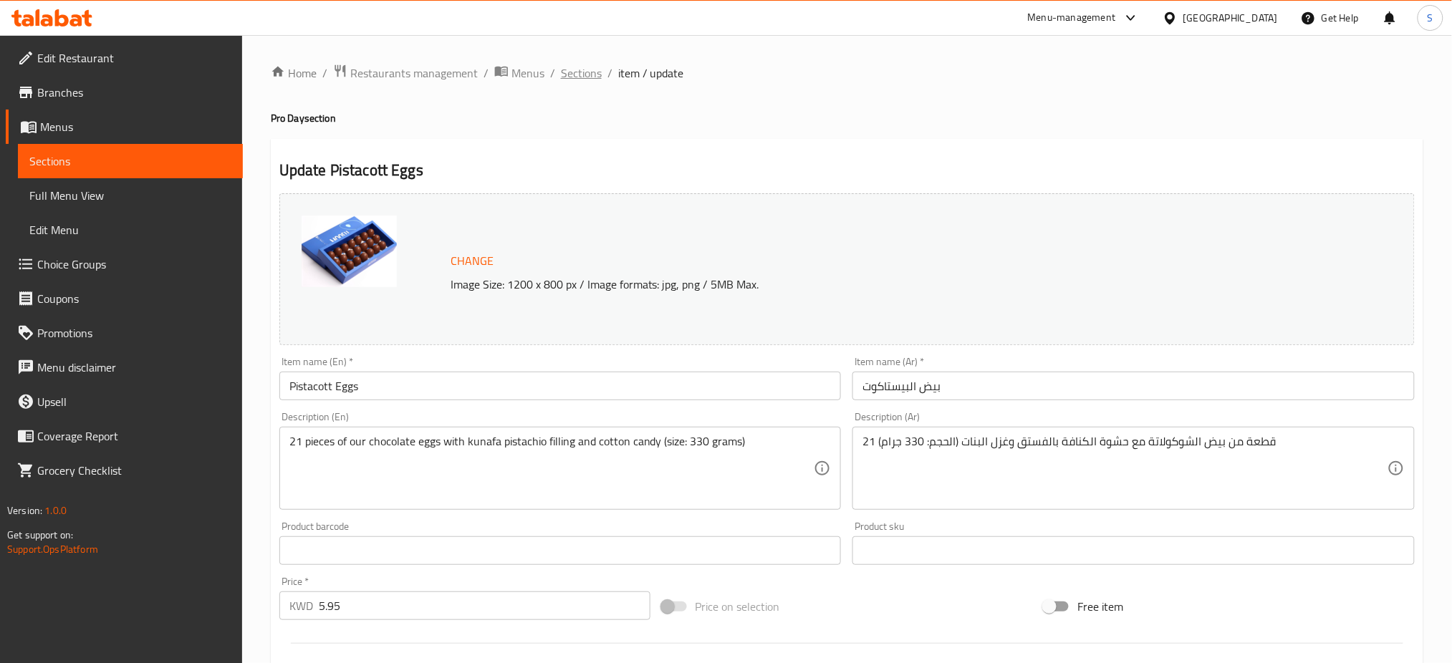
click at [587, 78] on span "Sections" at bounding box center [581, 72] width 41 height 17
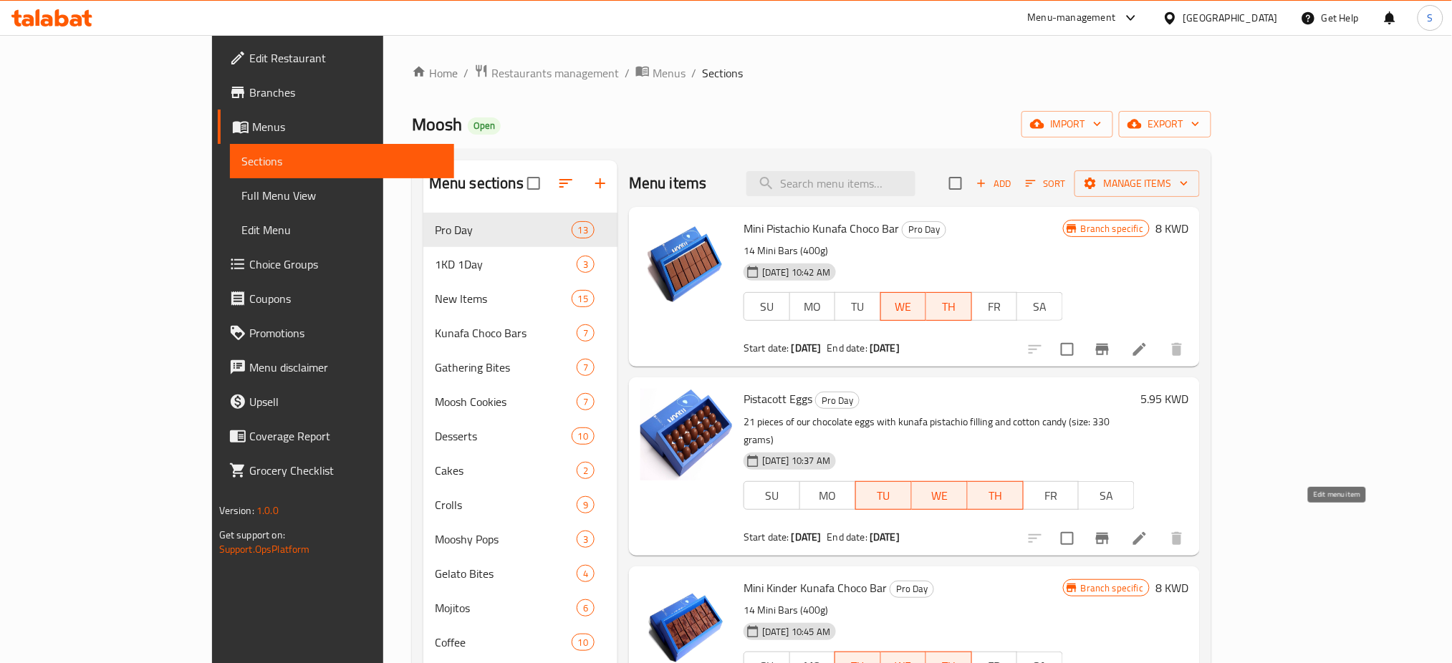
click at [1148, 530] on icon at bounding box center [1139, 538] width 17 height 17
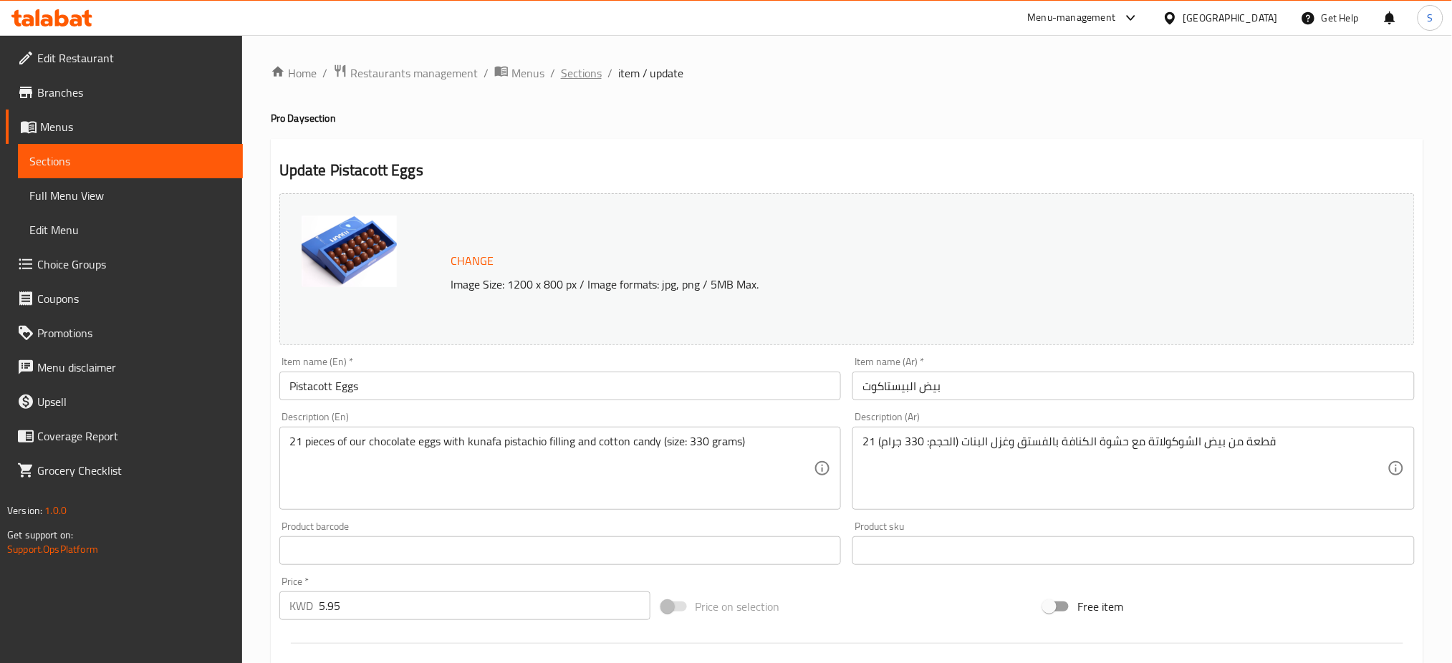
click at [586, 70] on span "Sections" at bounding box center [581, 72] width 41 height 17
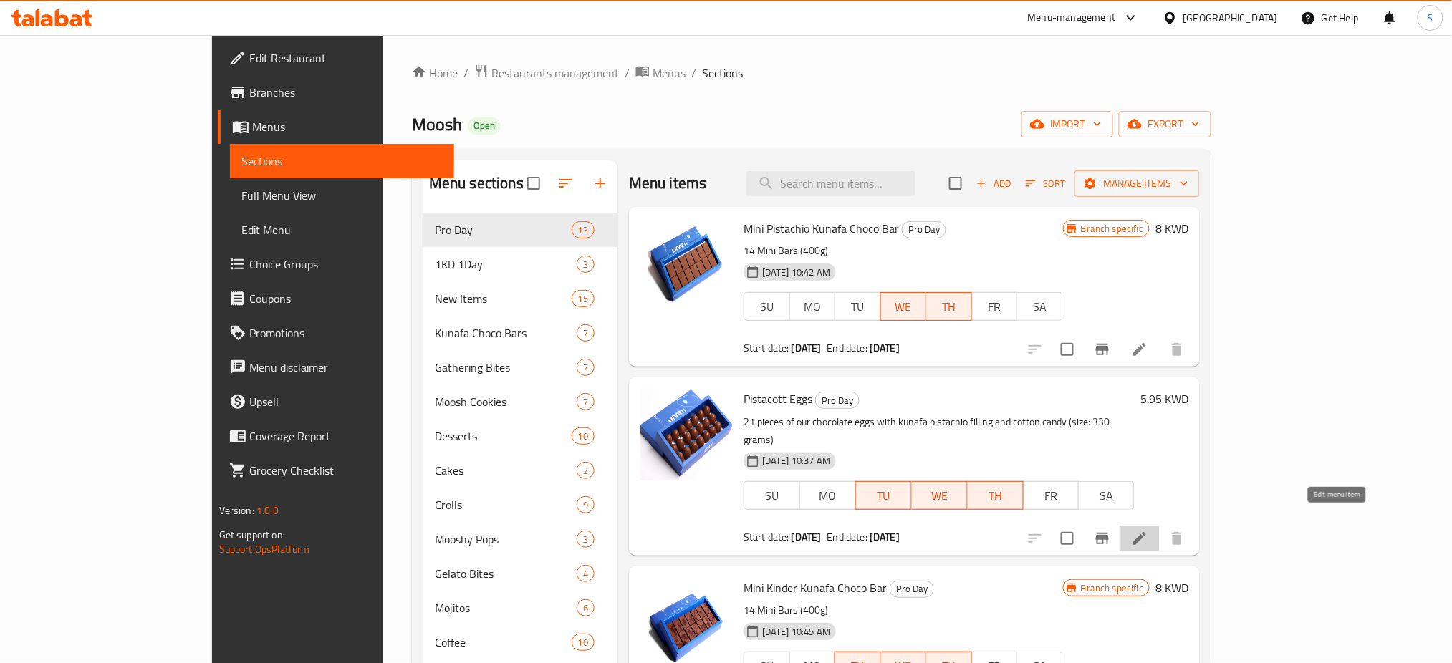
click at [1148, 530] on icon at bounding box center [1139, 538] width 17 height 17
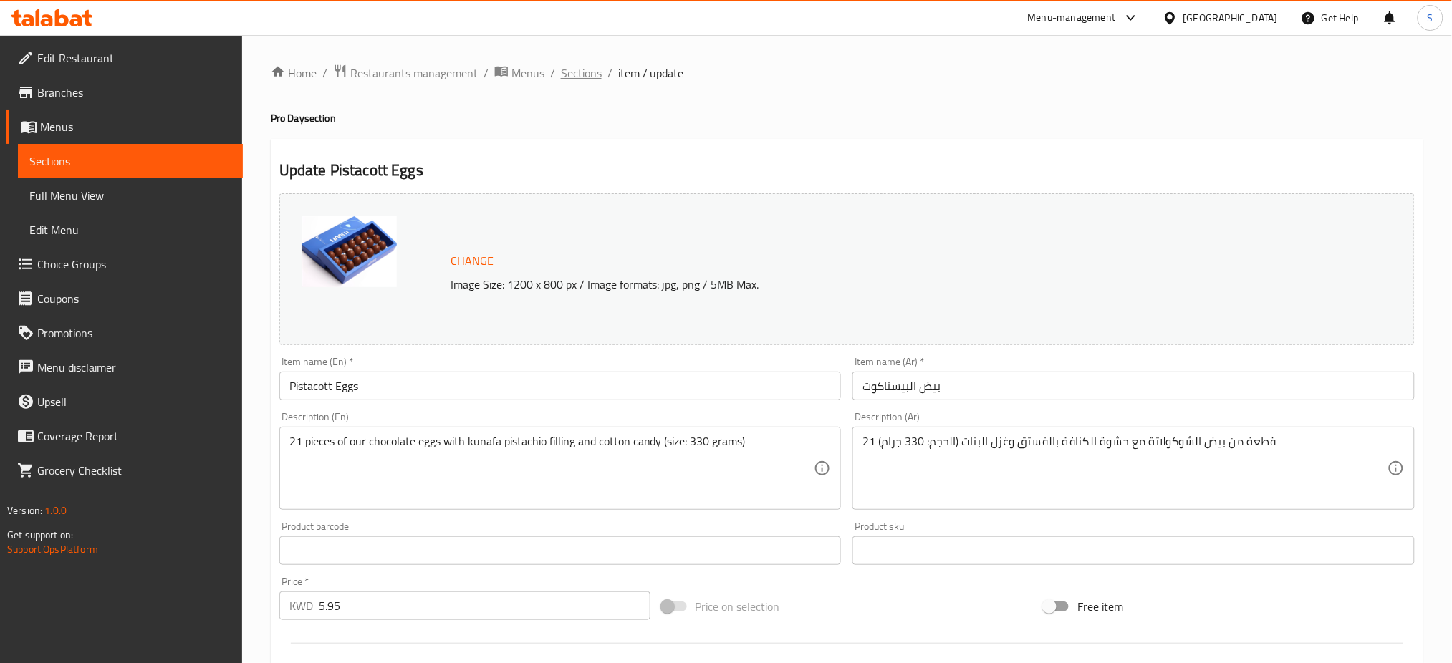
click at [583, 72] on span "Sections" at bounding box center [581, 72] width 41 height 17
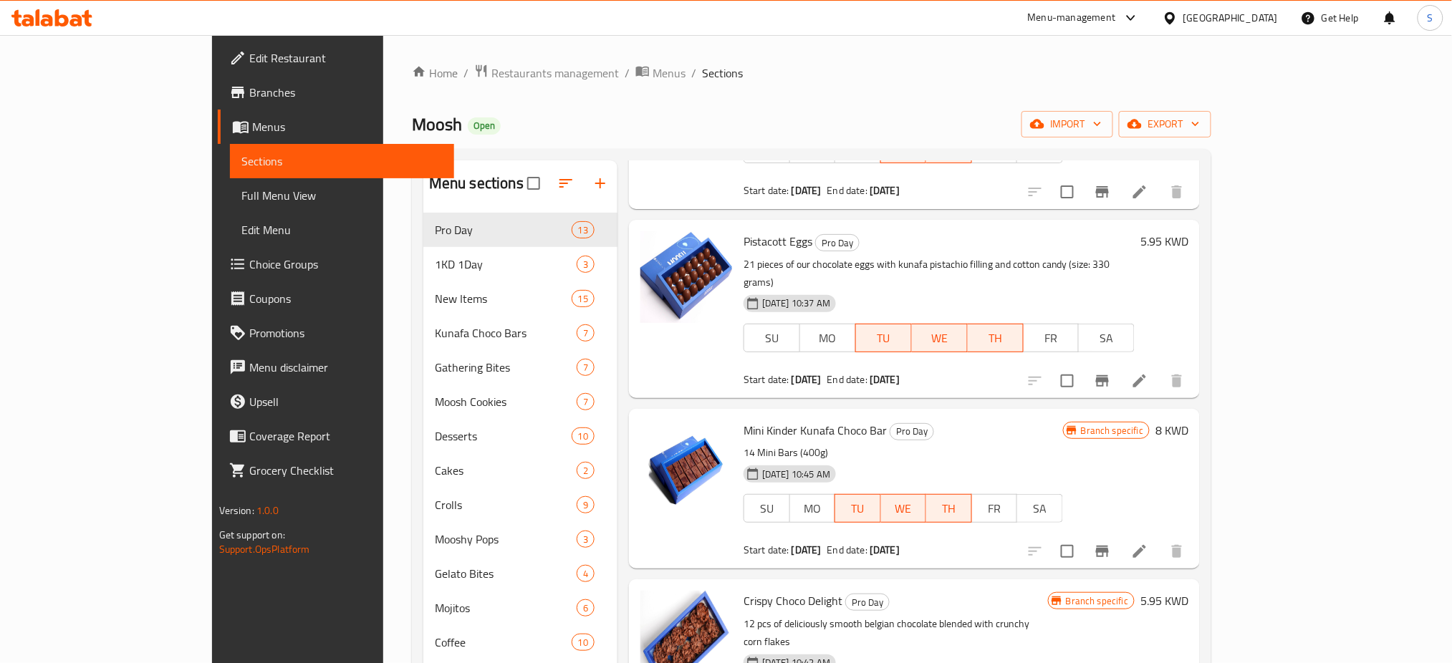
scroll to position [191, 0]
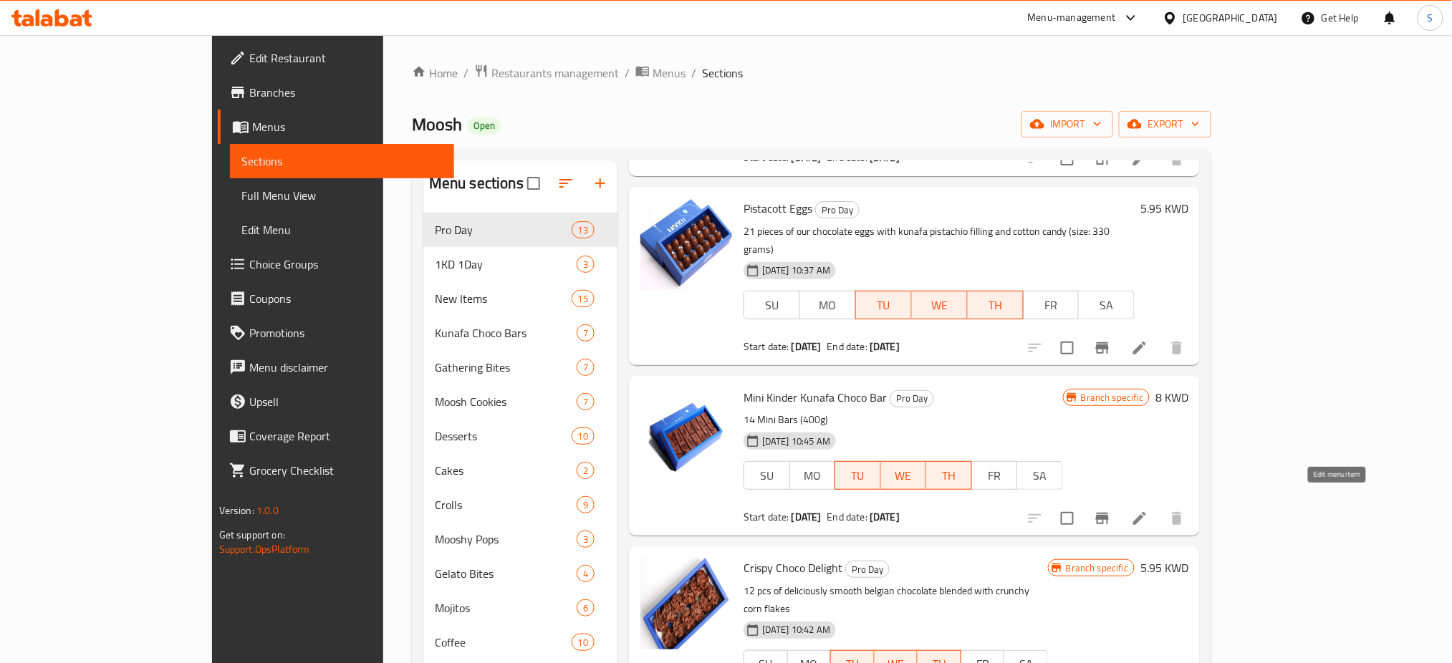
click at [1146, 512] on icon at bounding box center [1139, 518] width 13 height 13
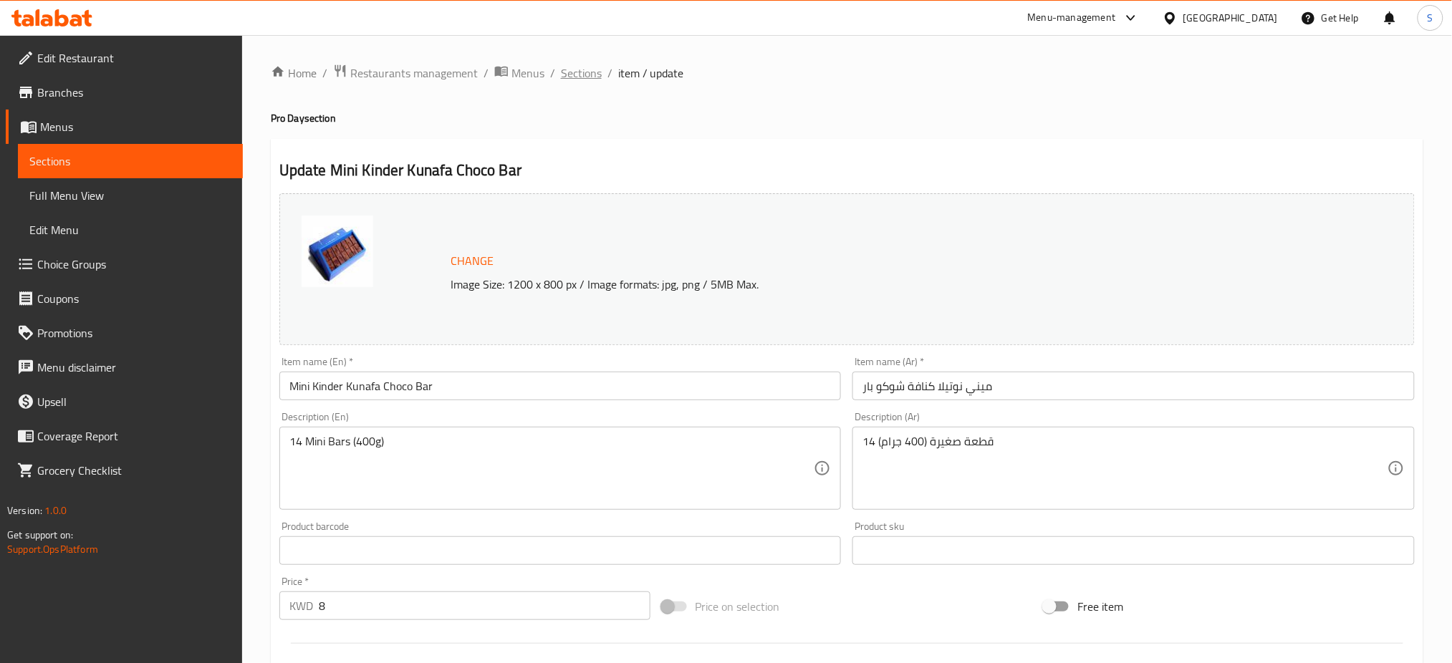
click at [582, 78] on span "Sections" at bounding box center [581, 72] width 41 height 17
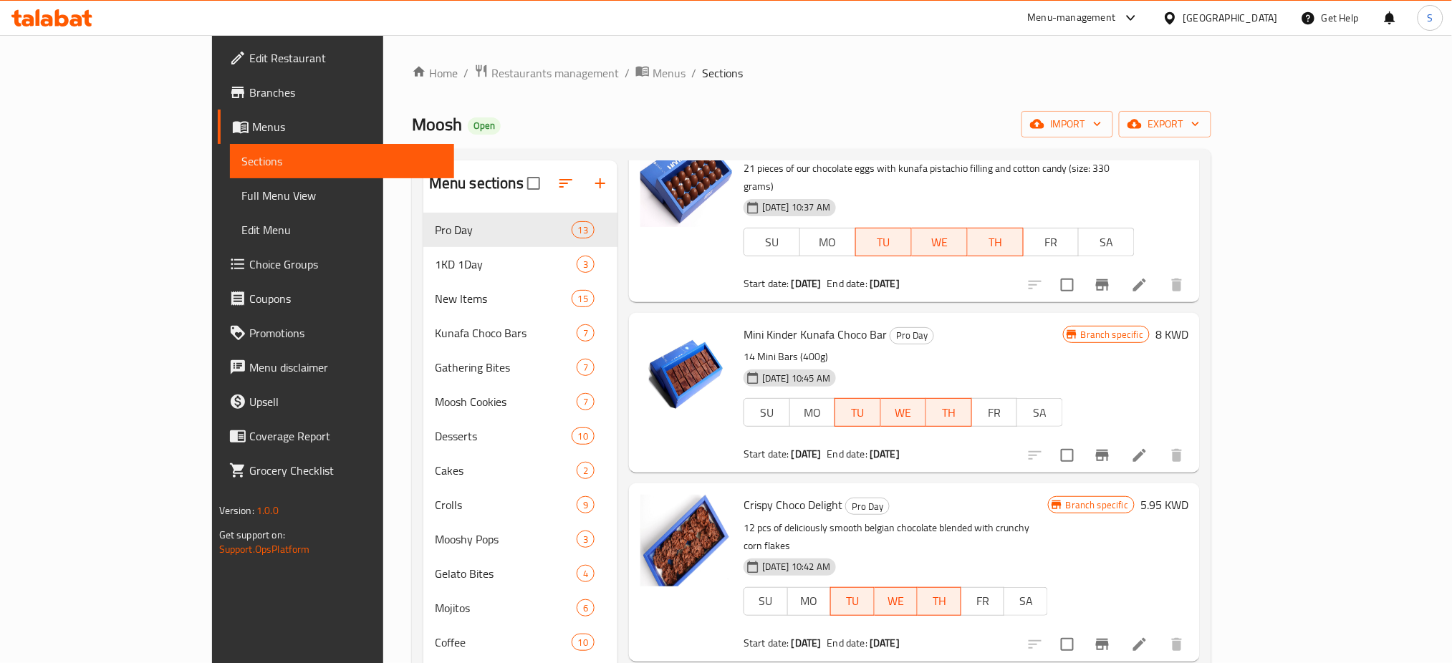
scroll to position [287, 0]
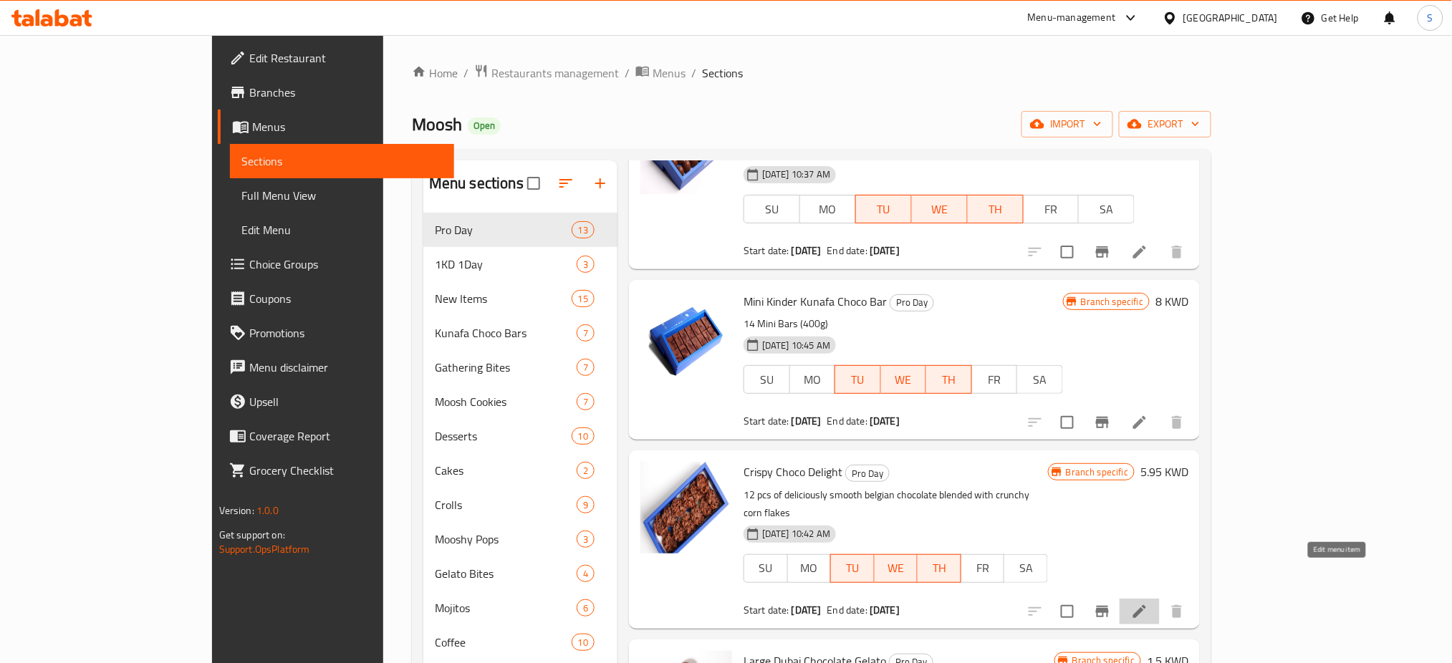
click at [1148, 603] on icon at bounding box center [1139, 611] width 17 height 17
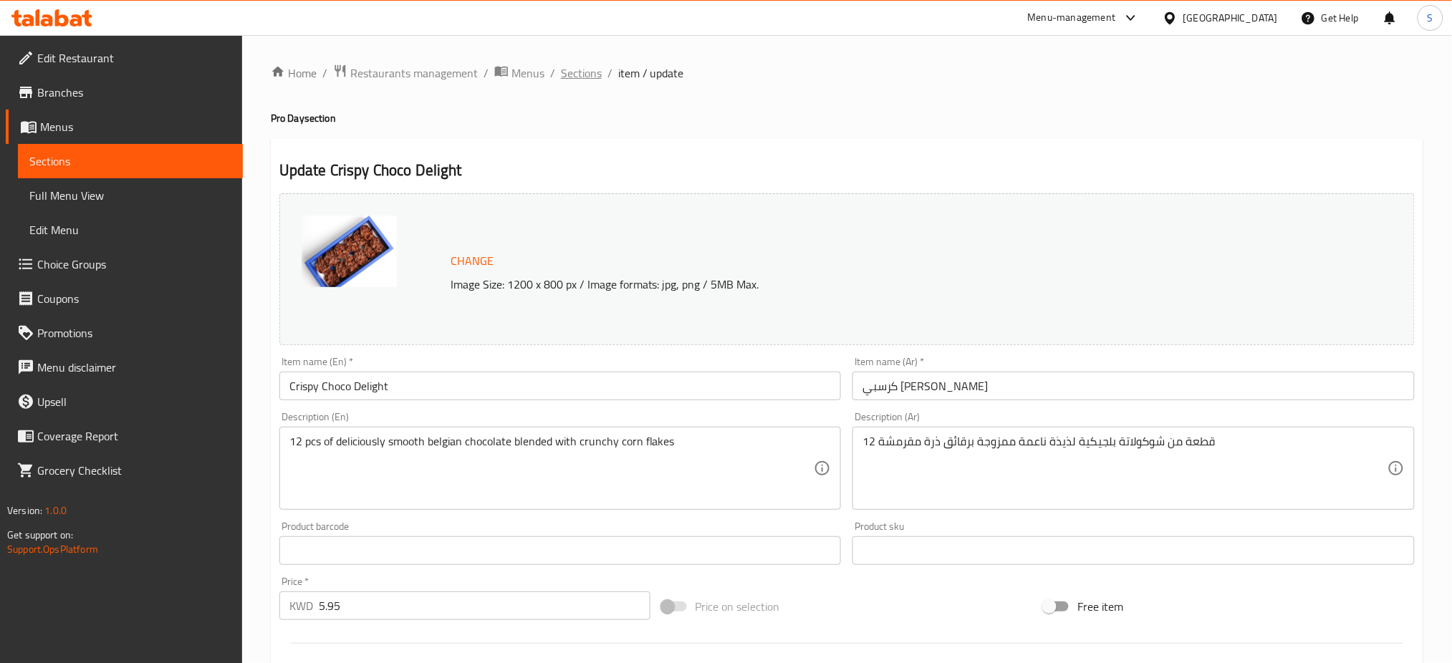
click at [587, 72] on span "Sections" at bounding box center [581, 72] width 41 height 17
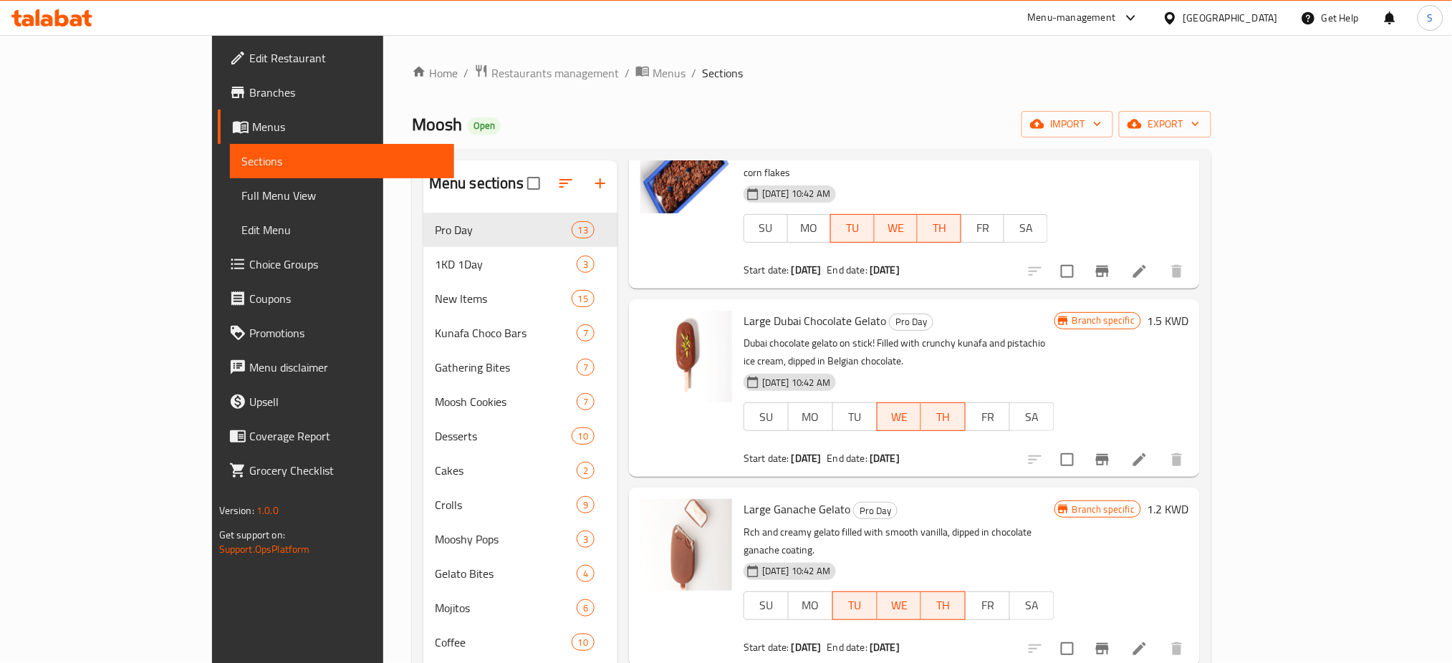
scroll to position [668, 0]
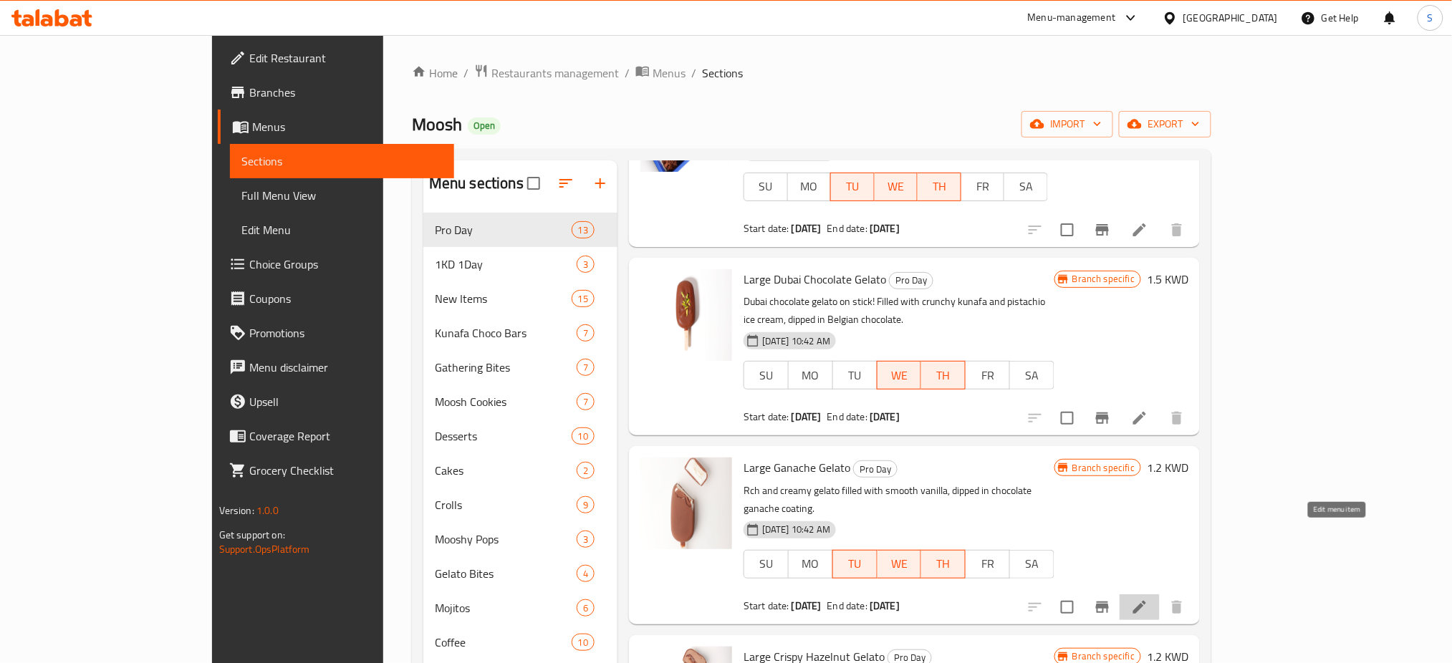
click at [1148, 599] on icon at bounding box center [1139, 607] width 17 height 17
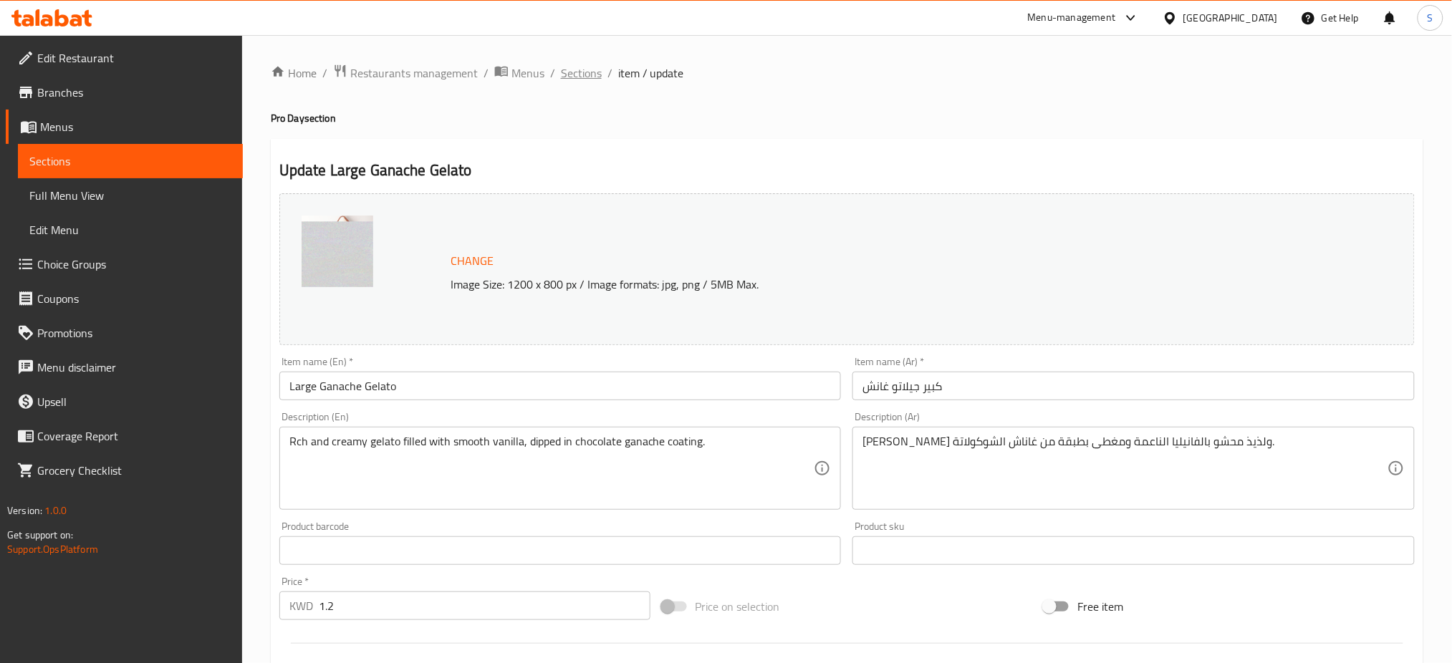
click at [576, 69] on span "Sections" at bounding box center [581, 72] width 41 height 17
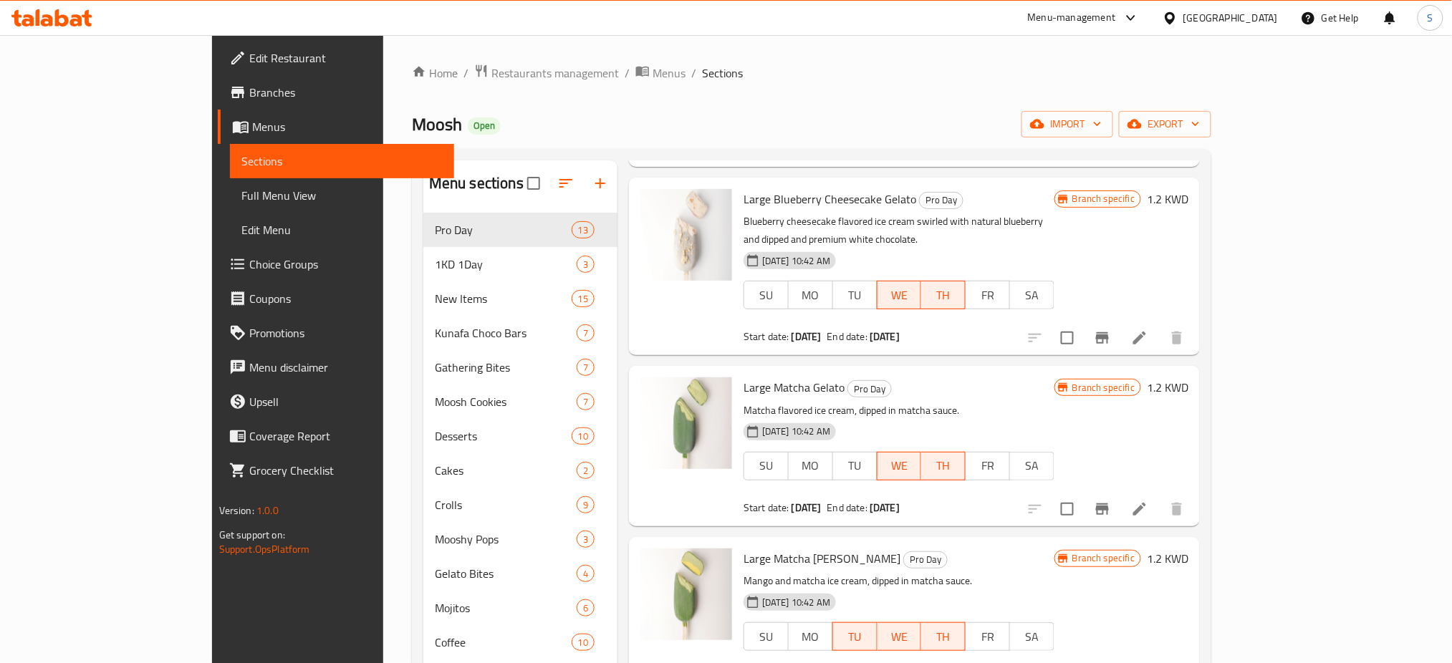
scroll to position [1528, 0]
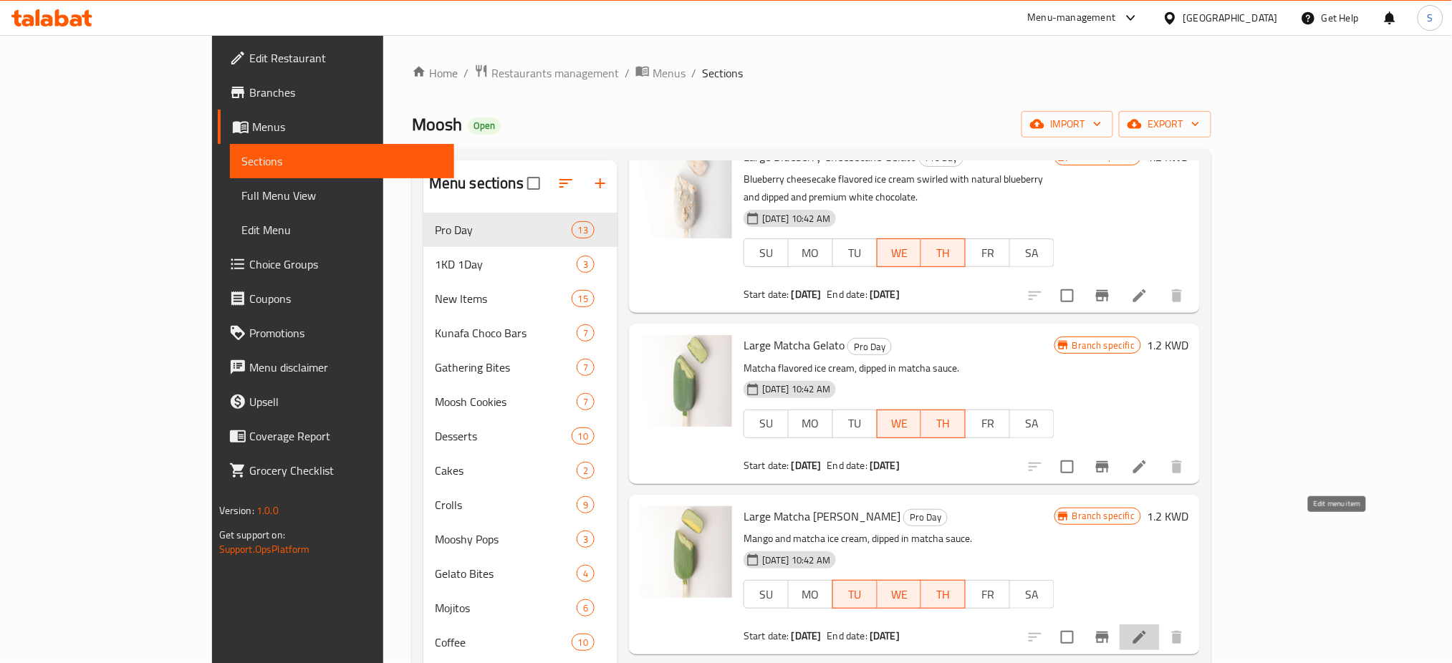
click at [1146, 631] on icon at bounding box center [1139, 637] width 13 height 13
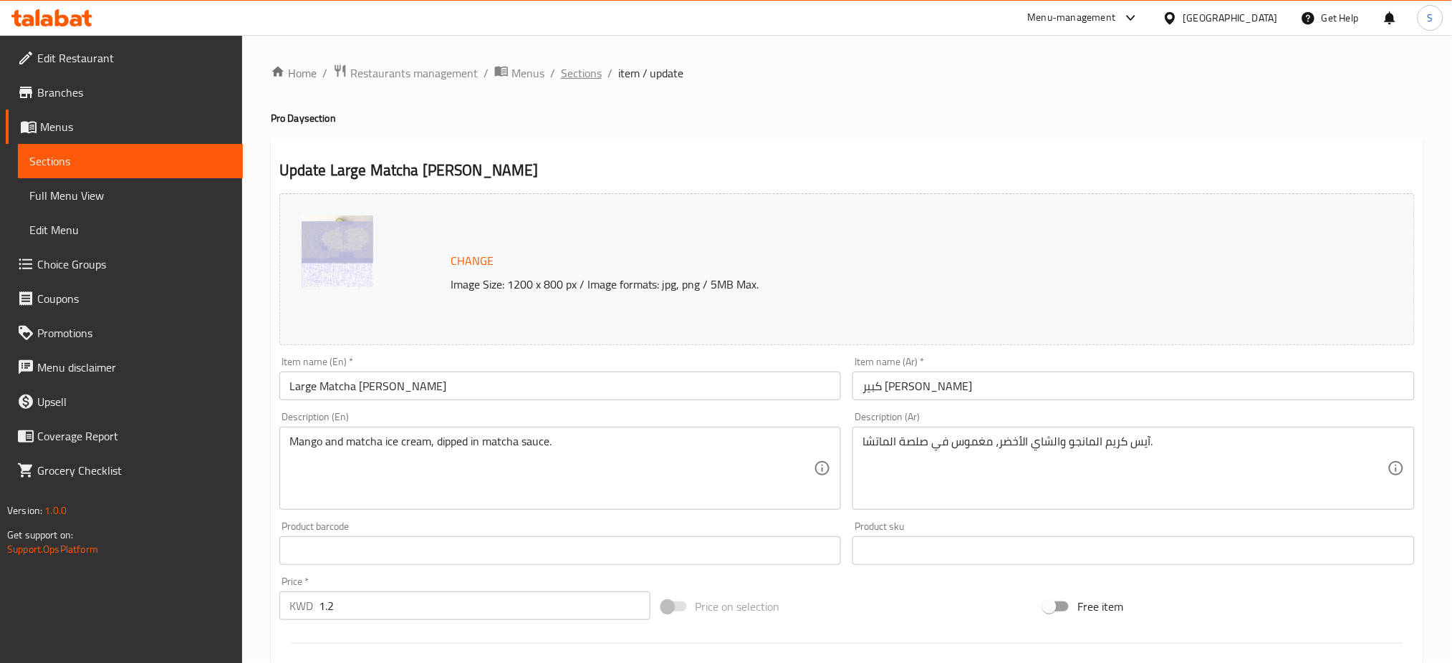
click at [587, 79] on span "Sections" at bounding box center [581, 72] width 41 height 17
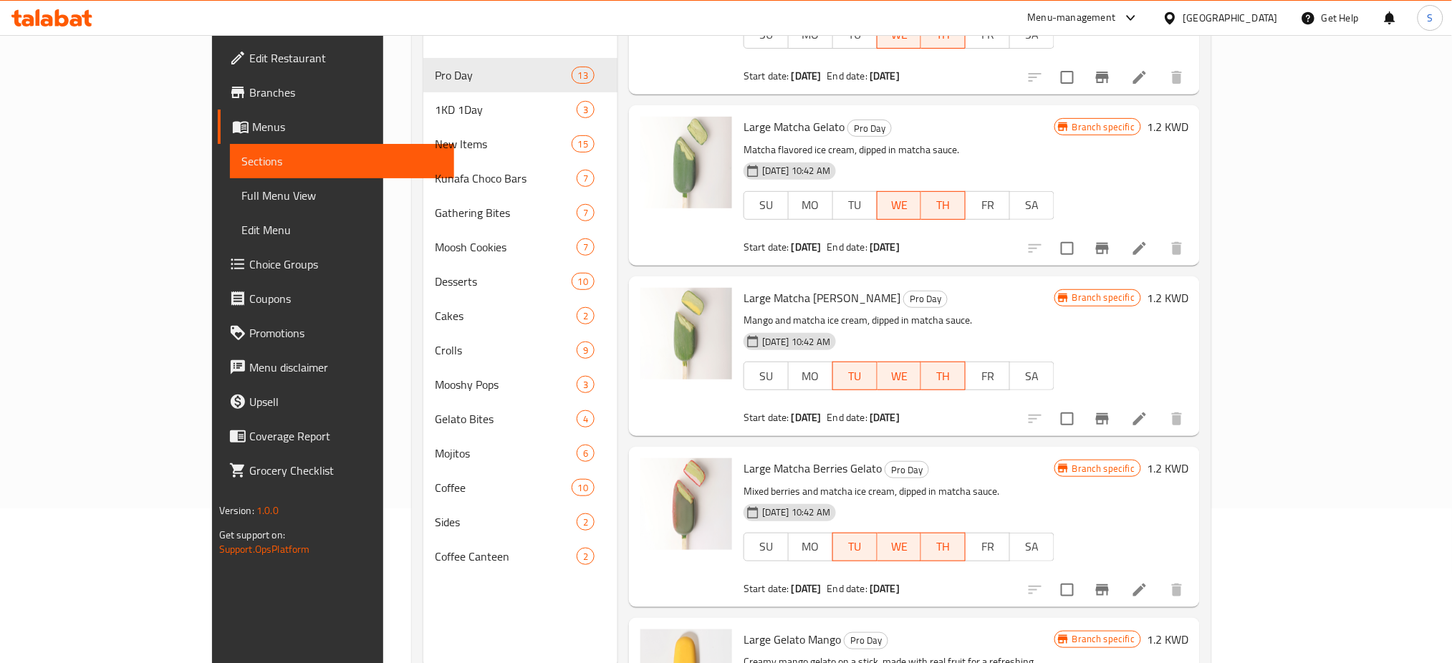
scroll to position [191, 0]
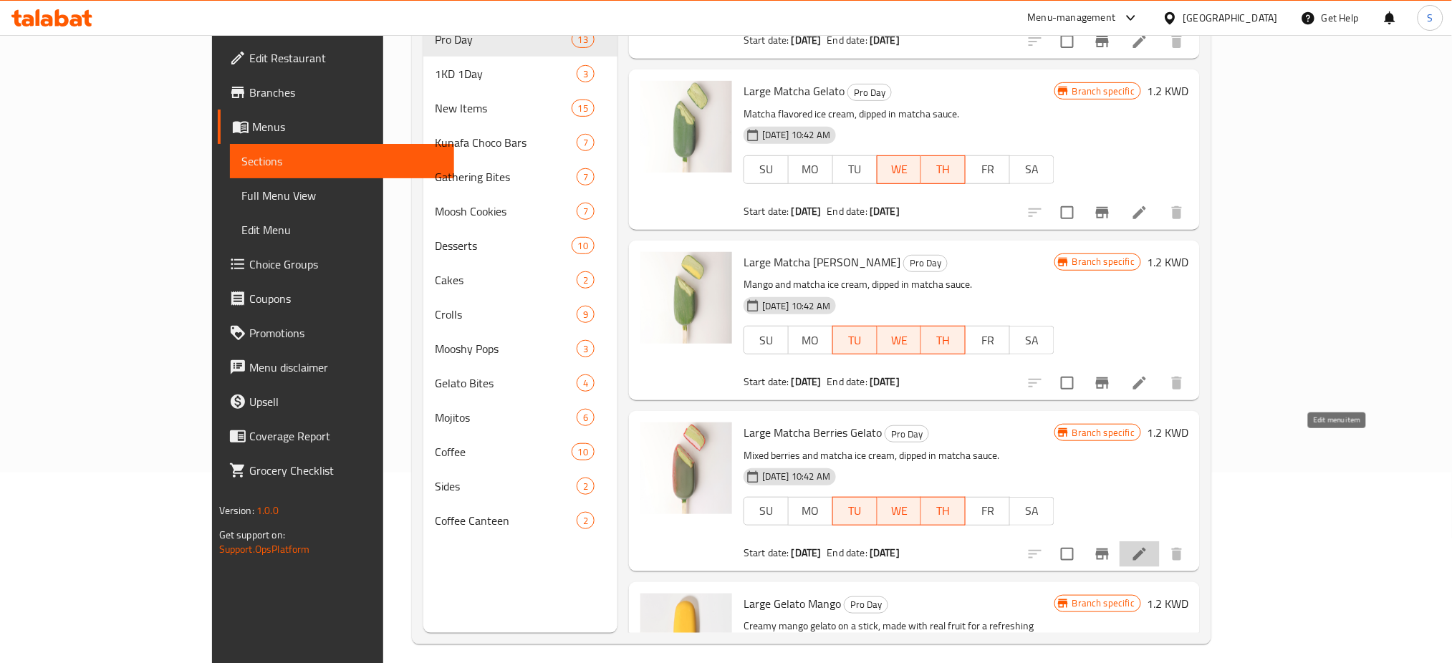
click at [1148, 546] on icon at bounding box center [1139, 554] width 17 height 17
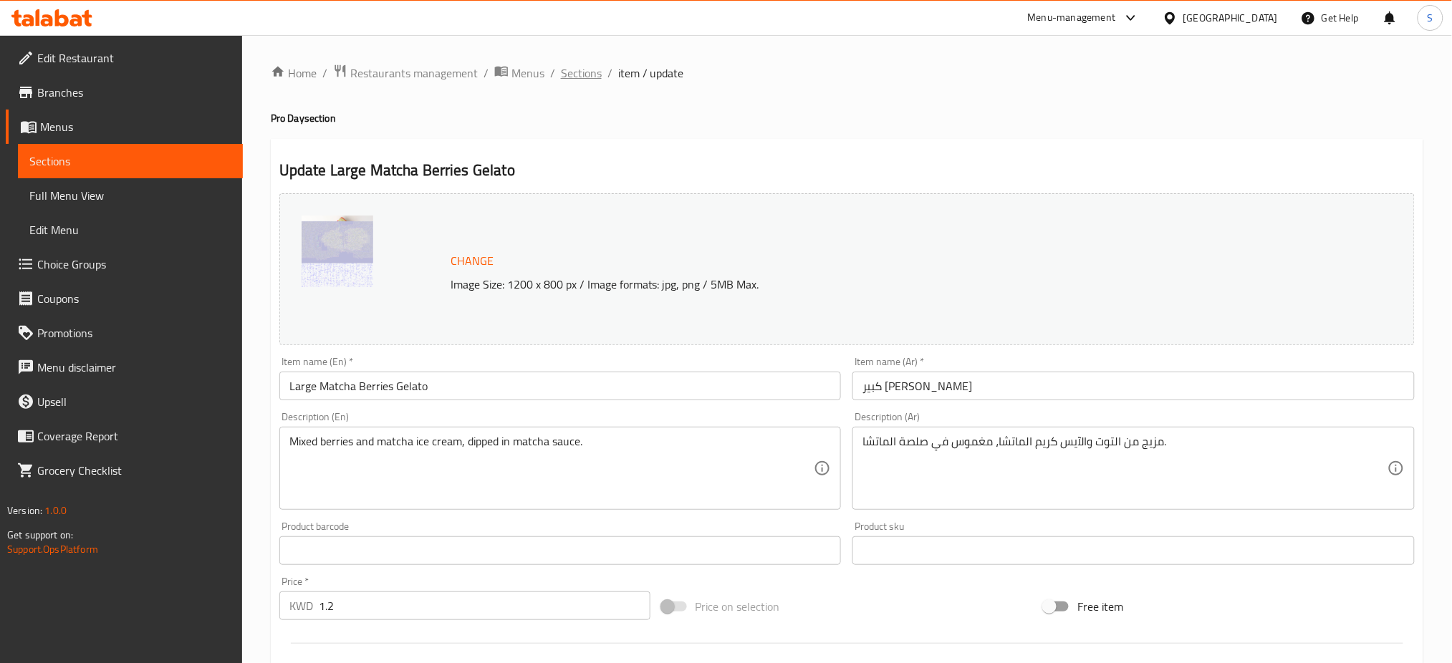
click at [577, 72] on span "Sections" at bounding box center [581, 72] width 41 height 17
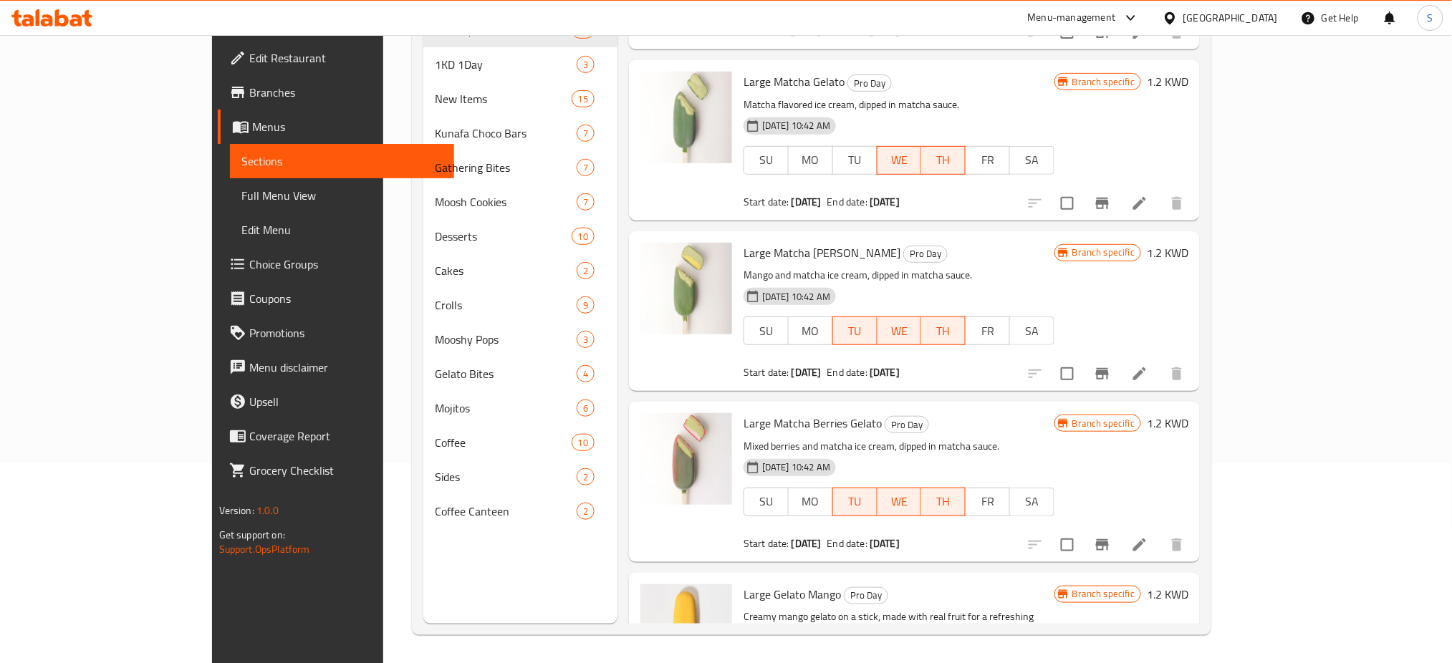
scroll to position [201, 0]
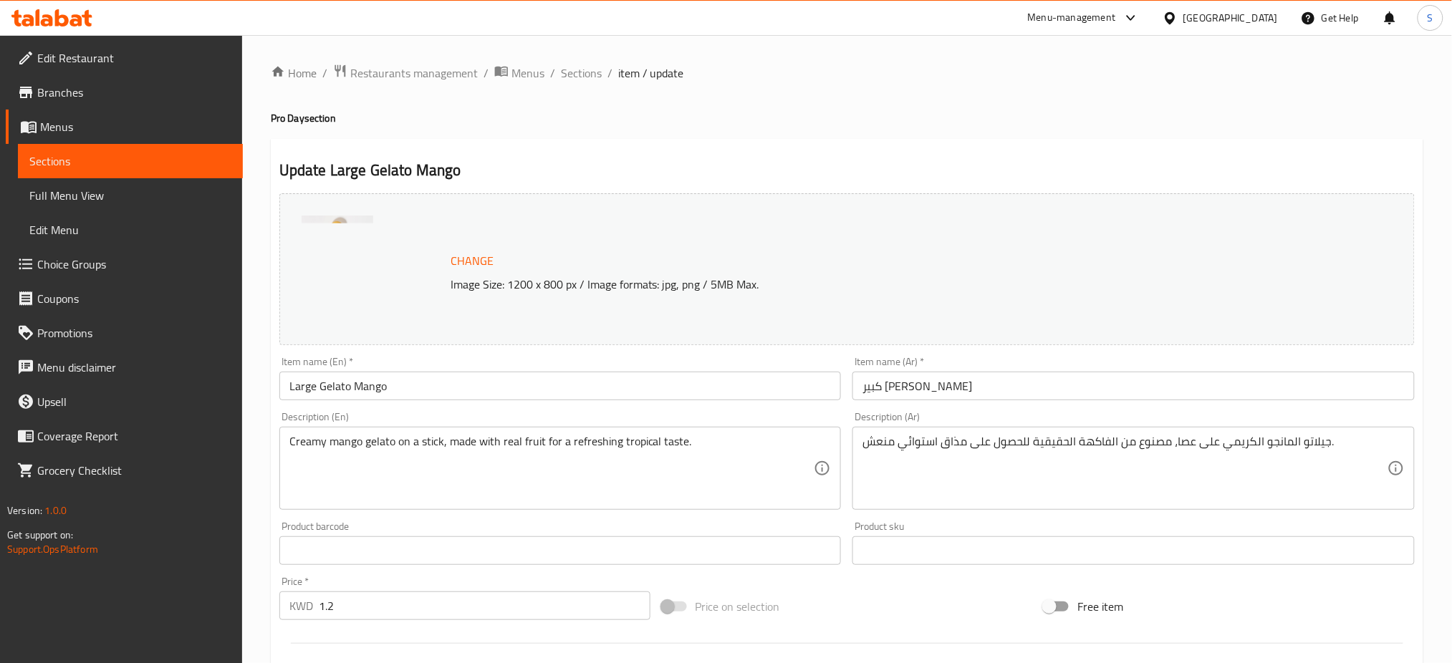
click at [910, 67] on ol "Home / Restaurants management / Menus / Sections / item / update" at bounding box center [847, 73] width 1153 height 19
click at [410, 74] on span "Restaurants management" at bounding box center [414, 72] width 128 height 17
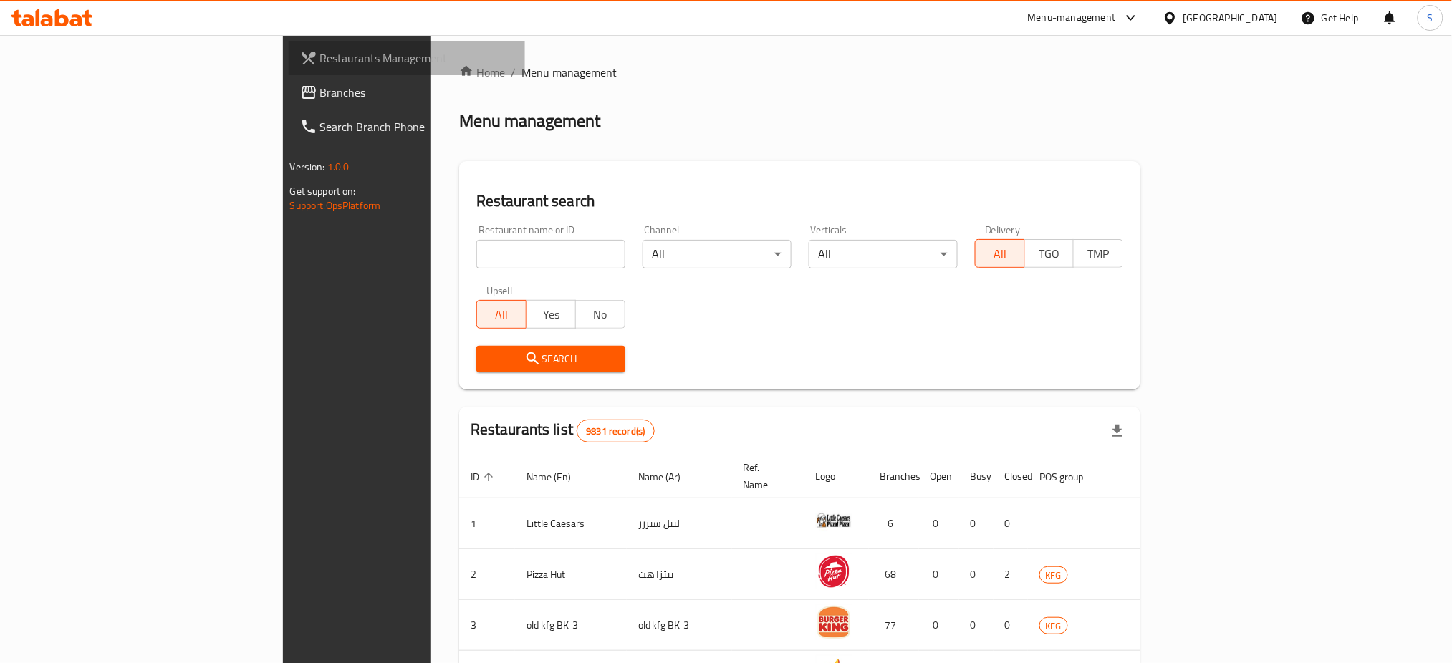
click at [320, 57] on span "Restaurants Management" at bounding box center [417, 57] width 194 height 17
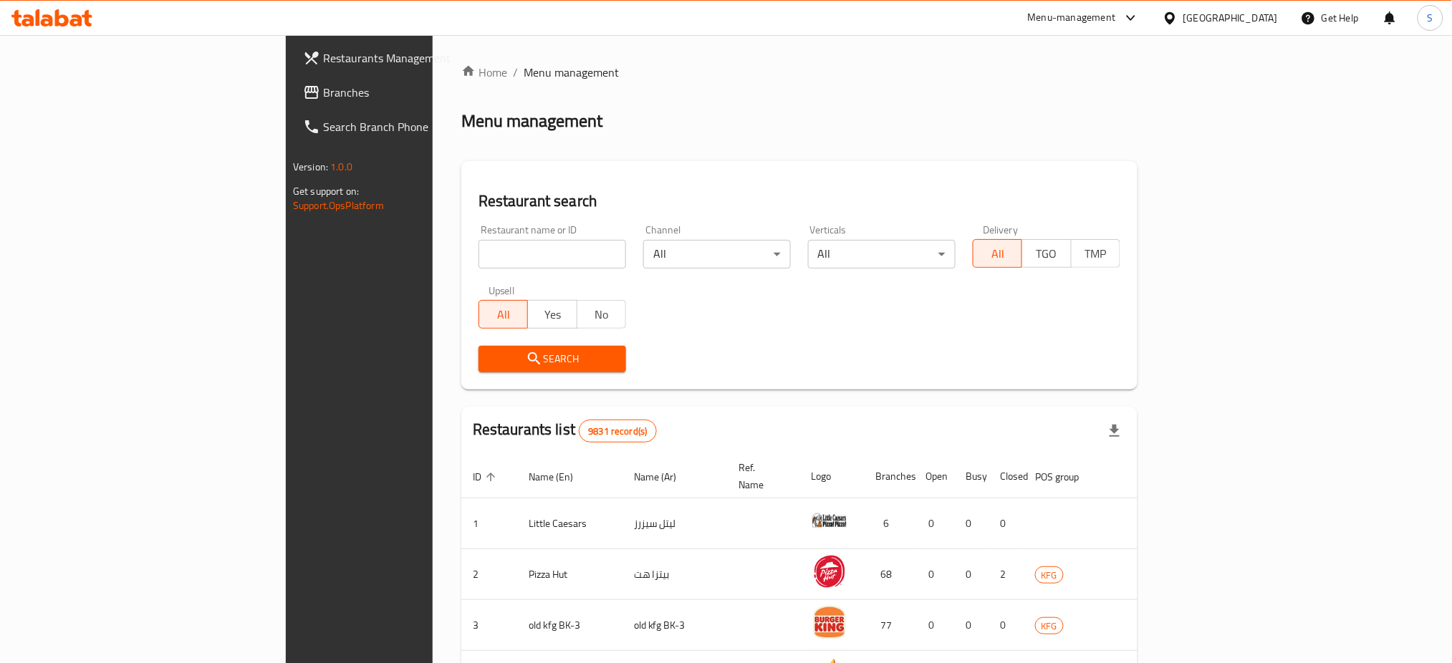
click at [323, 59] on span "Restaurants Management" at bounding box center [420, 57] width 194 height 17
